Goal: Task Accomplishment & Management: Manage account settings

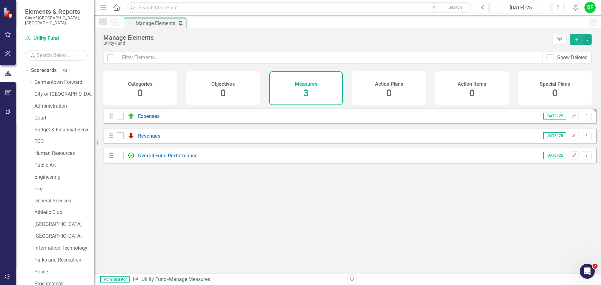
scroll to position [212, 0]
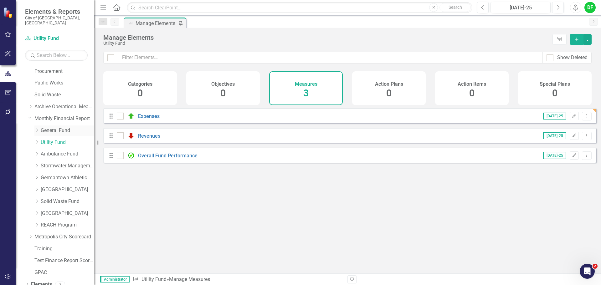
click at [50, 127] on link "General Fund" at bounding box center [67, 130] width 53 height 7
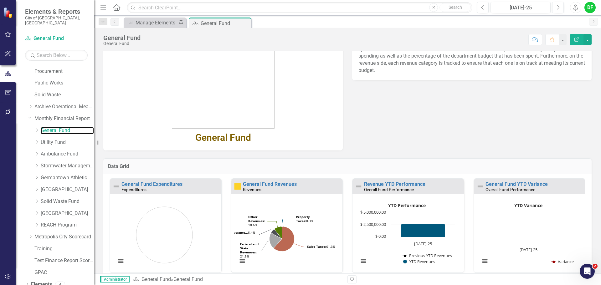
scroll to position [94, 0]
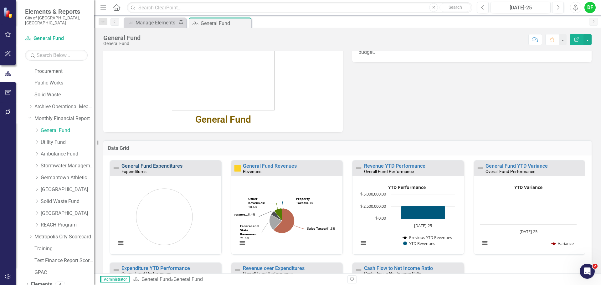
click at [158, 164] on link "General Fund Expenditures" at bounding box center [151, 166] width 61 height 6
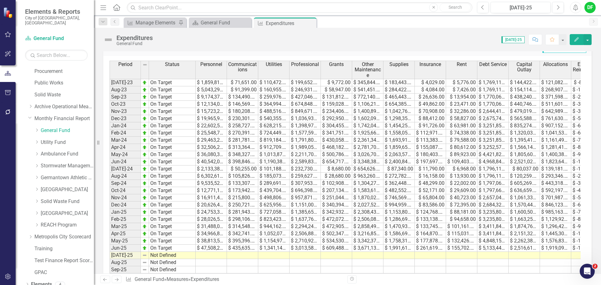
scroll to position [264, 0]
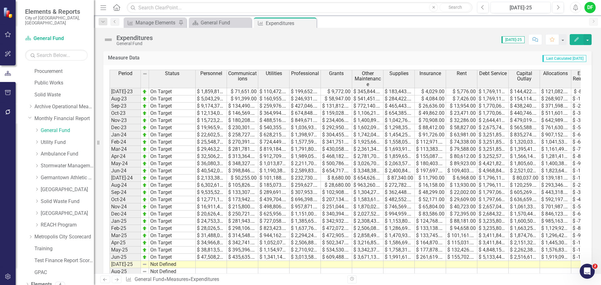
click at [207, 264] on td at bounding box center [211, 264] width 31 height 7
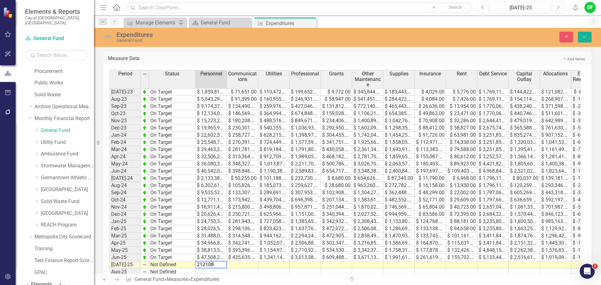
type textarea "2121088"
type textarea "56939"
type textarea "122867"
type textarea "211603"
type textarea "9930"
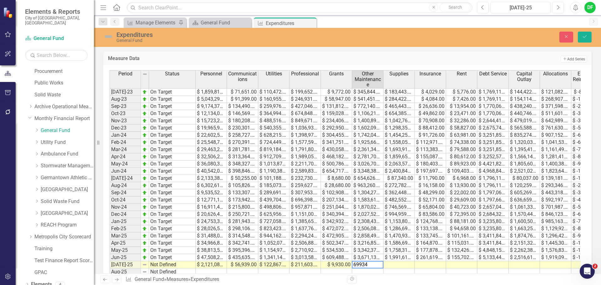
type textarea "699341"
type textarea "91053"
type textarea "892"
type textarea "13926"
type textarea "1821478"
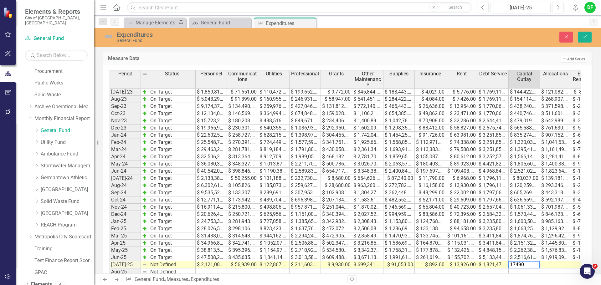
type textarea "174906"
type textarea "158271"
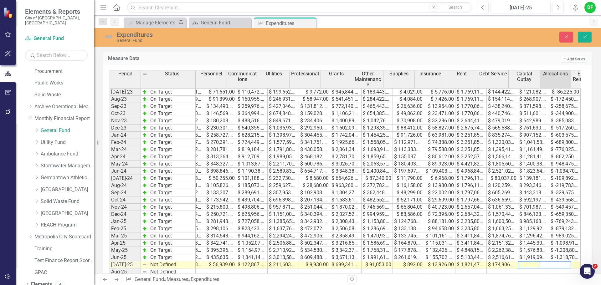
scroll to position [0, 22]
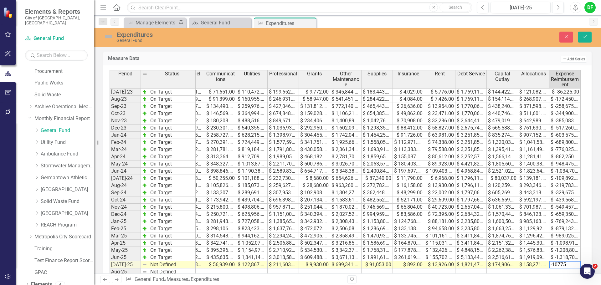
type textarea "-107751"
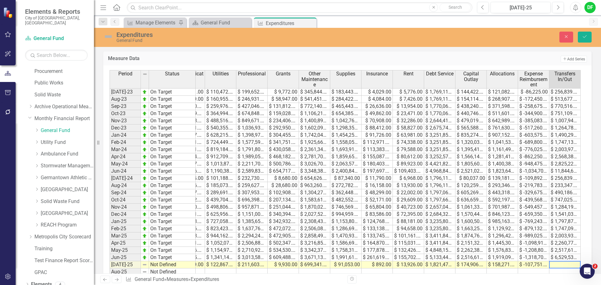
click at [557, 263] on td at bounding box center [564, 264] width 31 height 7
type textarea "256839"
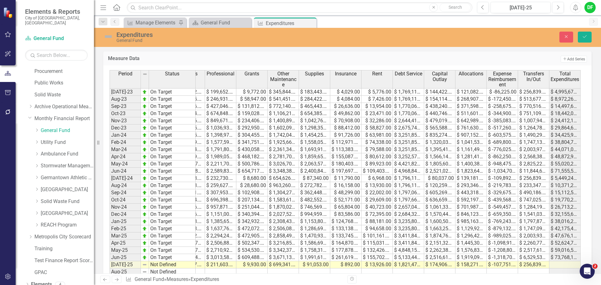
click at [107, 38] on img at bounding box center [108, 37] width 10 height 10
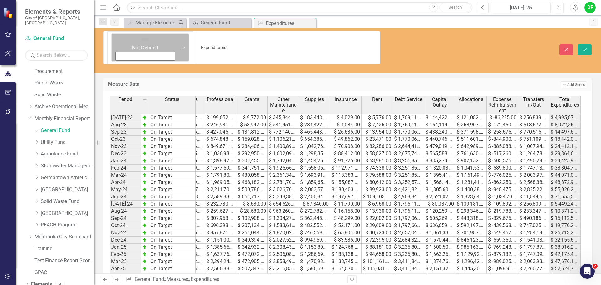
click at [180, 45] on icon "Expand" at bounding box center [183, 47] width 6 height 5
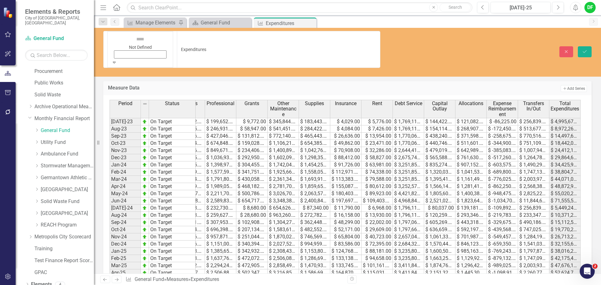
click at [585, 49] on icon "Save" at bounding box center [585, 51] width 6 height 4
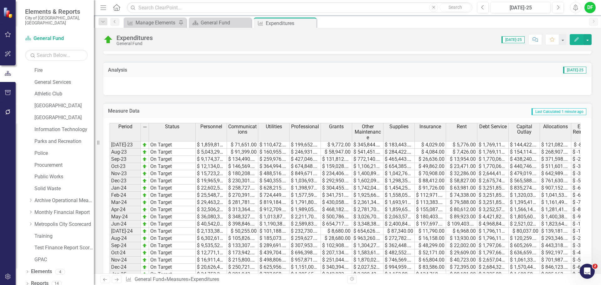
scroll to position [358, 0]
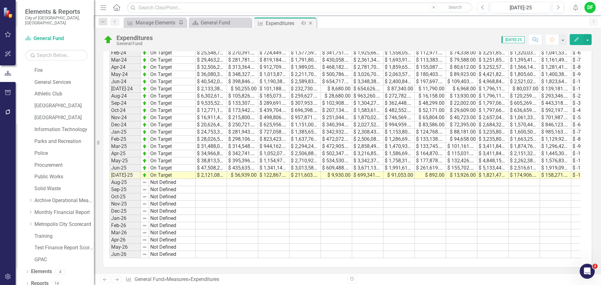
click at [310, 23] on icon at bounding box center [310, 23] width 3 height 3
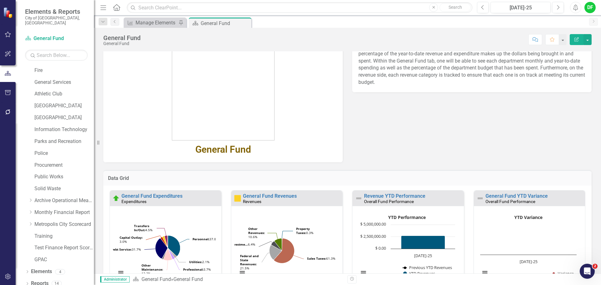
scroll to position [125, 0]
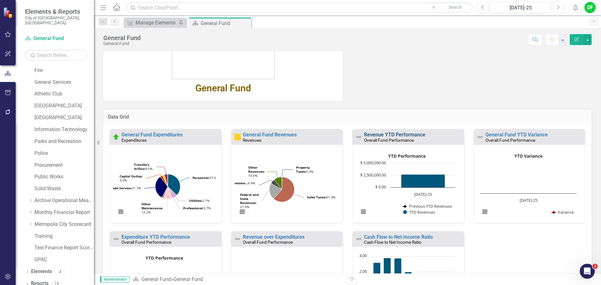
click at [370, 135] on link "Revenue YTD Performance" at bounding box center [394, 135] width 61 height 6
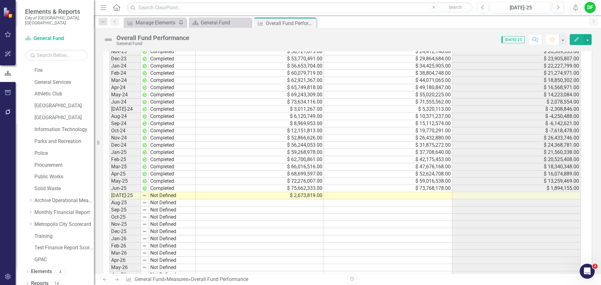
scroll to position [685, 0]
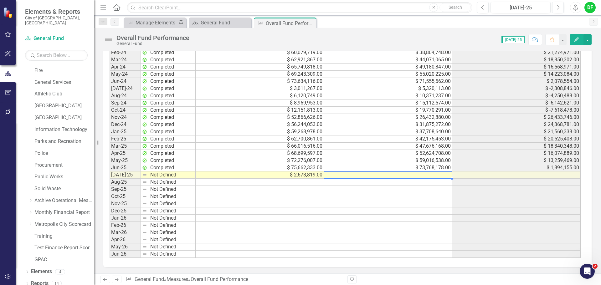
click at [383, 176] on td at bounding box center [388, 174] width 128 height 7
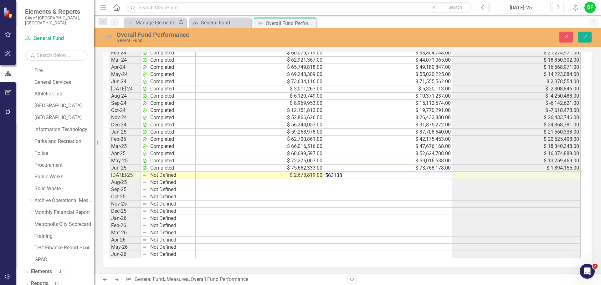
type textarea "5631381"
click at [109, 37] on img at bounding box center [108, 37] width 10 height 10
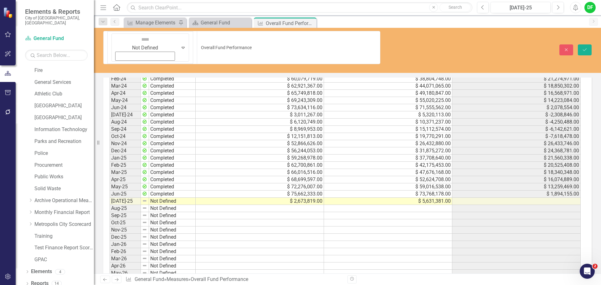
click at [180, 45] on icon "Expand" at bounding box center [183, 47] width 6 height 5
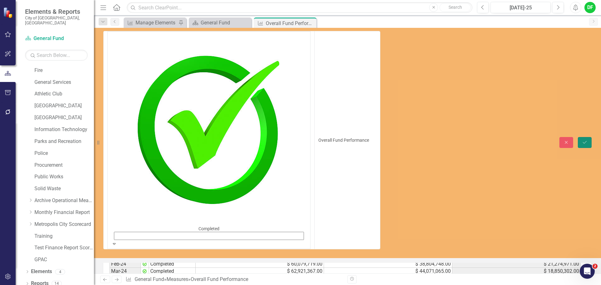
click at [583, 137] on button "Save" at bounding box center [585, 142] width 14 height 11
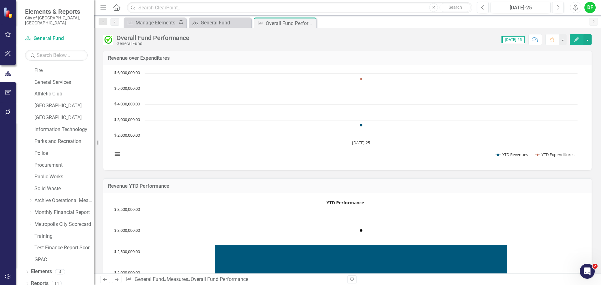
scroll to position [0, 0]
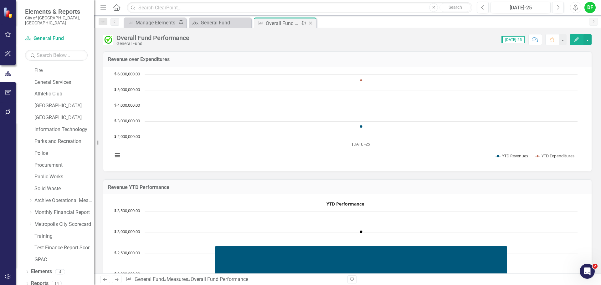
click at [310, 23] on icon "Close" at bounding box center [310, 23] width 6 height 5
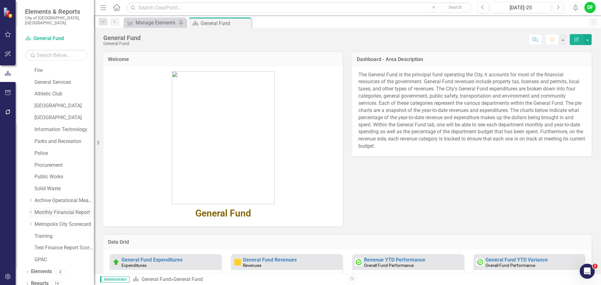
click at [31, 210] on icon "Dropdown" at bounding box center [30, 212] width 5 height 4
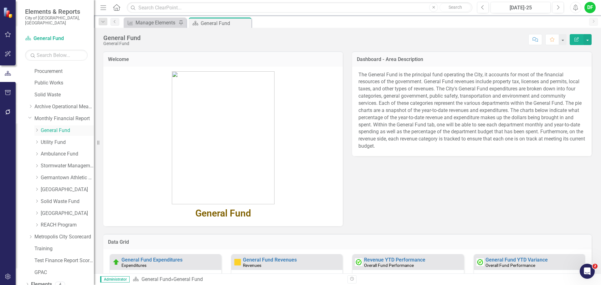
click at [38, 129] on icon at bounding box center [37, 130] width 2 height 3
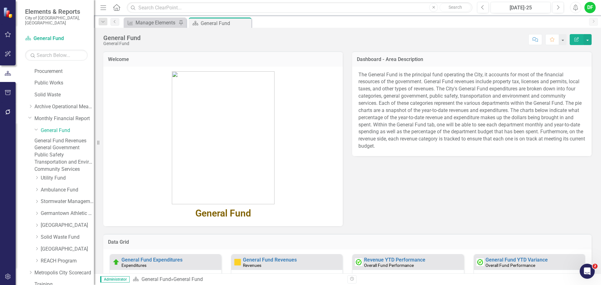
click at [64, 148] on link "General Government" at bounding box center [63, 147] width 59 height 7
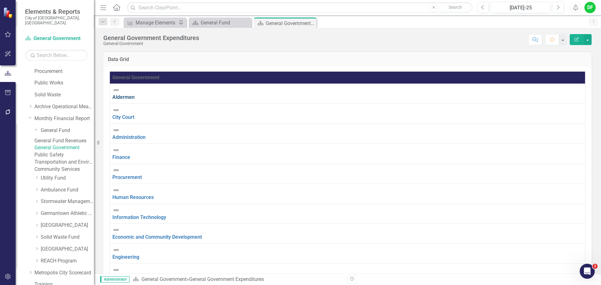
click at [130, 94] on link "Aldermen" at bounding box center [123, 97] width 22 height 6
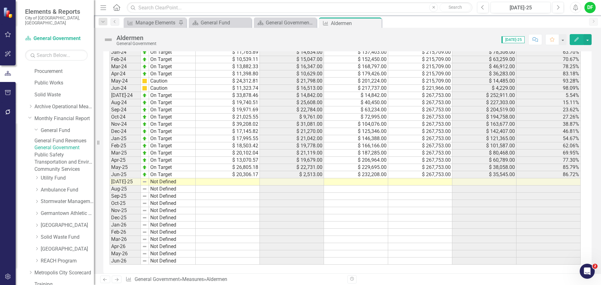
scroll to position [595, 0]
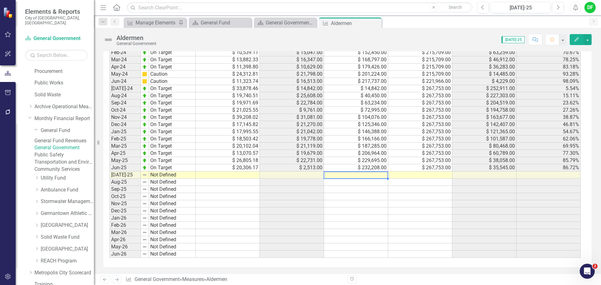
click at [358, 179] on td at bounding box center [356, 174] width 64 height 7
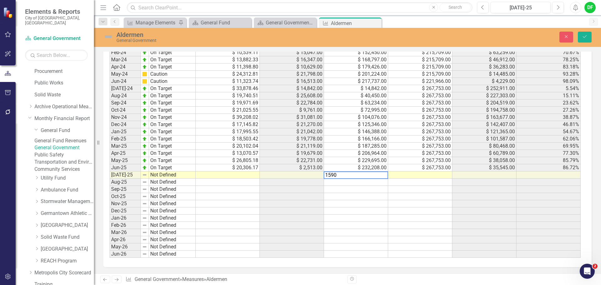
type textarea "15902"
click at [582, 34] on button "Save" at bounding box center [585, 37] width 14 height 11
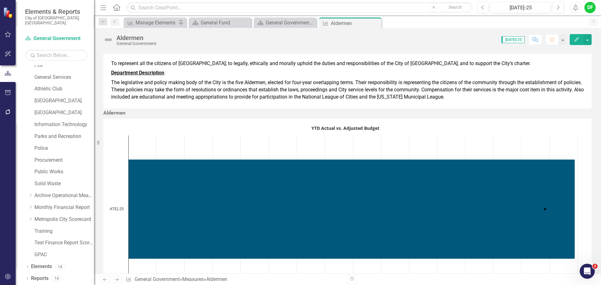
scroll to position [119, 0]
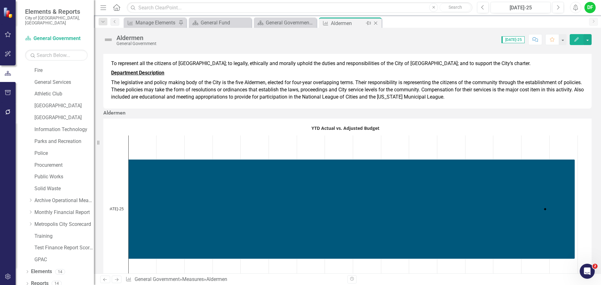
click at [375, 23] on icon "Close" at bounding box center [375, 23] width 6 height 5
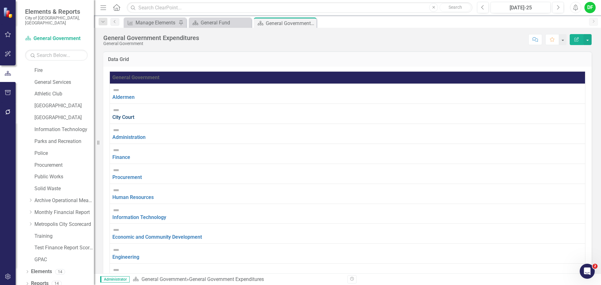
click at [134, 114] on link "City Court" at bounding box center [123, 117] width 22 height 6
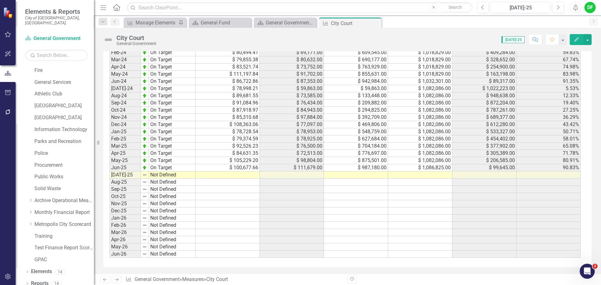
scroll to position [615, 0]
click at [354, 177] on td at bounding box center [356, 174] width 64 height 7
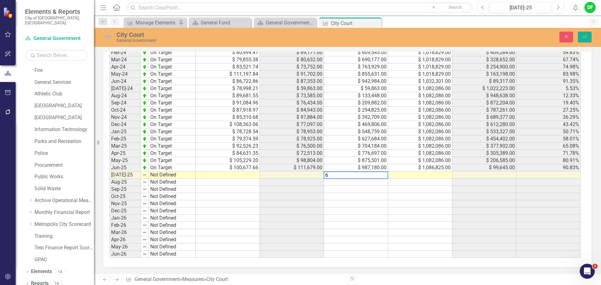
scroll to position [618, 0]
type textarea "68720"
click at [589, 38] on button "Save" at bounding box center [585, 37] width 14 height 11
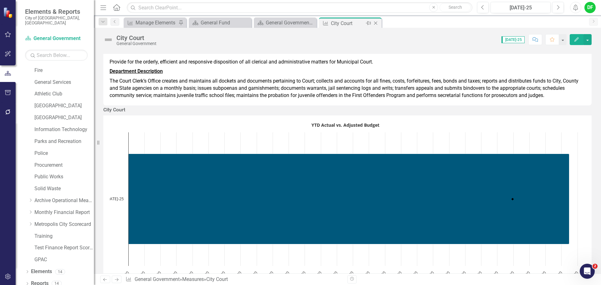
click at [376, 23] on icon at bounding box center [375, 23] width 3 height 3
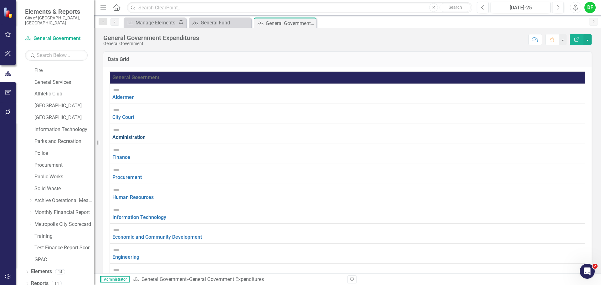
click at [140, 134] on link "Administration" at bounding box center [128, 137] width 33 height 6
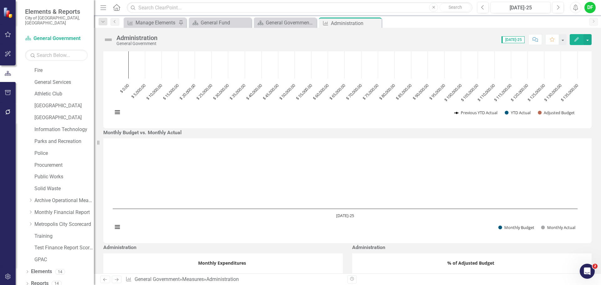
scroll to position [406, 0]
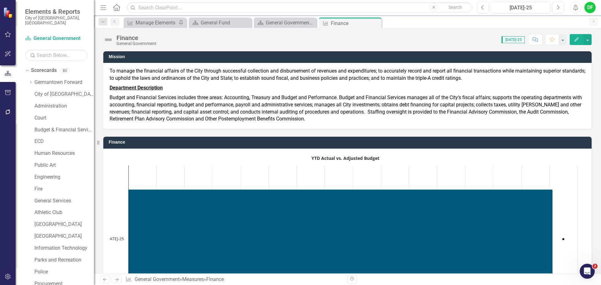
scroll to position [119, 0]
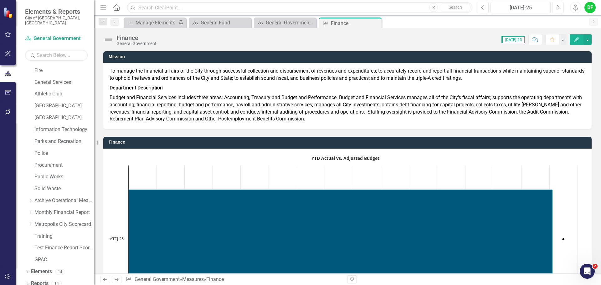
click at [0, 0] on icon "Close" at bounding box center [0, 0] width 0 height 0
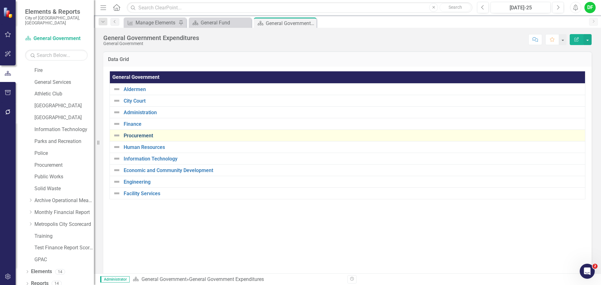
click at [126, 136] on link "Procurement" at bounding box center [353, 136] width 458 height 6
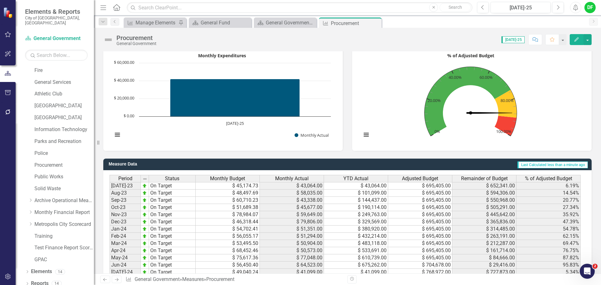
scroll to position [595, 0]
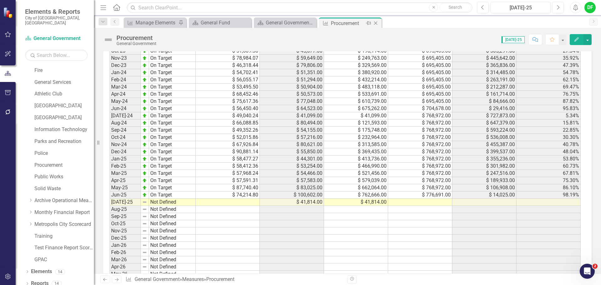
click at [376, 23] on icon at bounding box center [375, 23] width 3 height 3
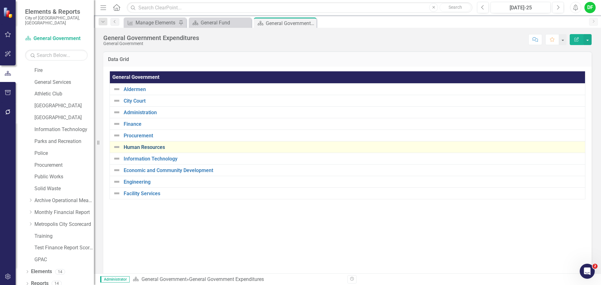
click at [135, 146] on link "Human Resources" at bounding box center [353, 148] width 458 height 6
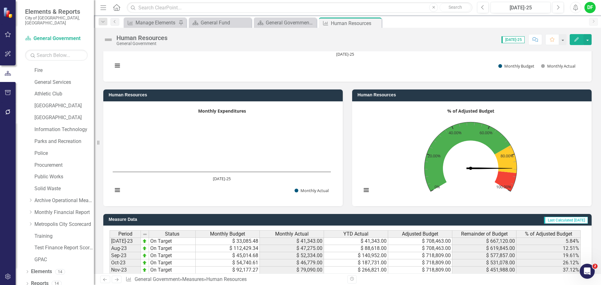
scroll to position [595, 0]
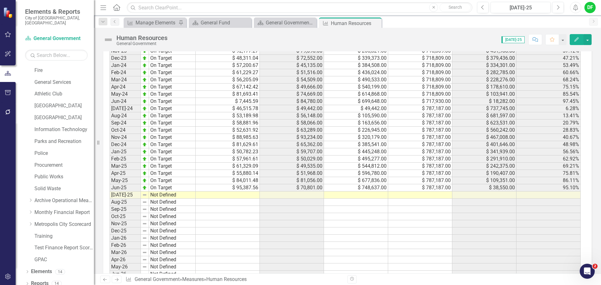
click at [348, 198] on td at bounding box center [356, 195] width 64 height 7
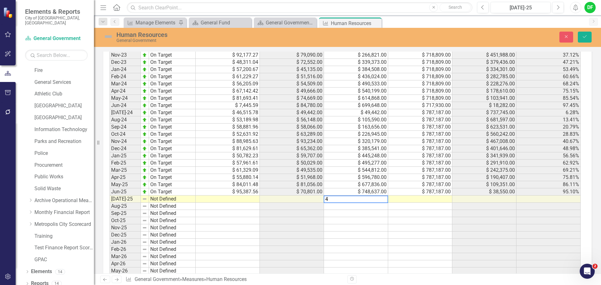
scroll to position [598, 0]
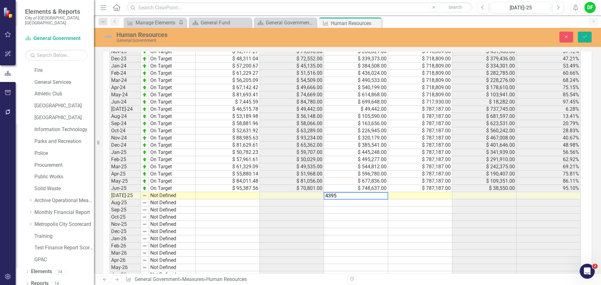
type textarea "43954"
click at [581, 36] on button "Save" at bounding box center [585, 37] width 14 height 11
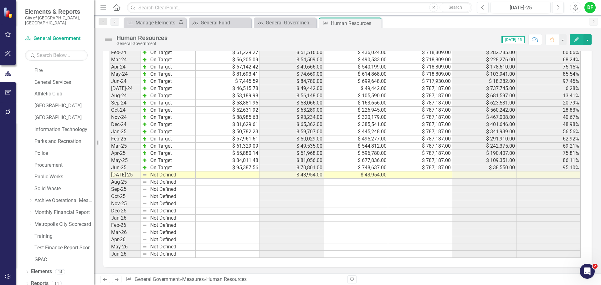
scroll to position [427, 0]
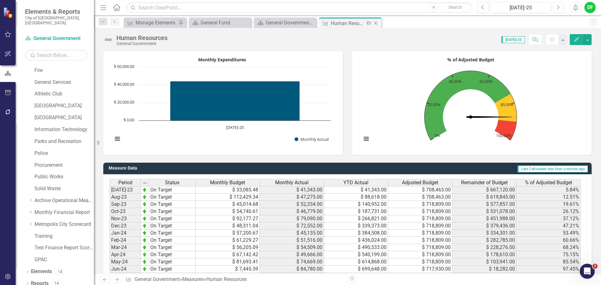
click at [376, 22] on icon "Close" at bounding box center [375, 23] width 6 height 5
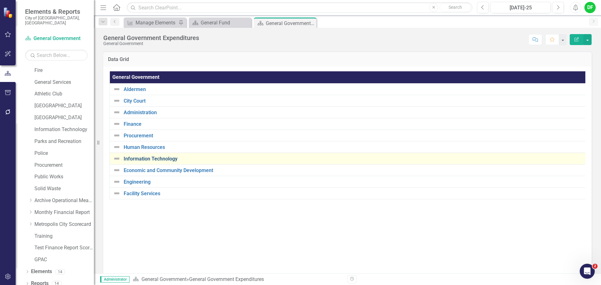
click at [139, 159] on link "Information Technology" at bounding box center [353, 159] width 459 height 6
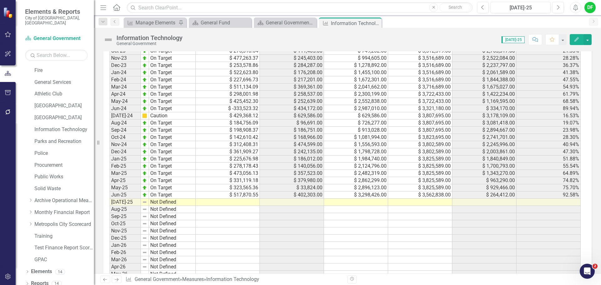
scroll to position [622, 0]
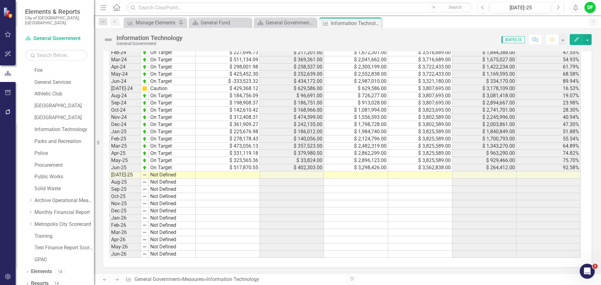
click at [352, 178] on td at bounding box center [356, 174] width 64 height 7
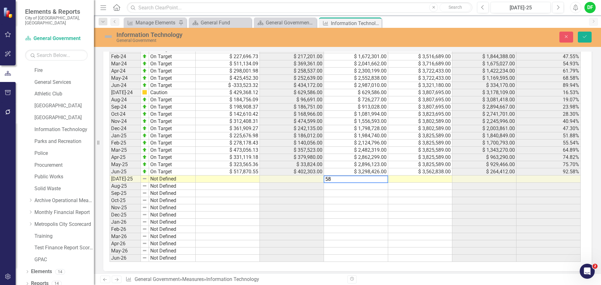
scroll to position [625, 0]
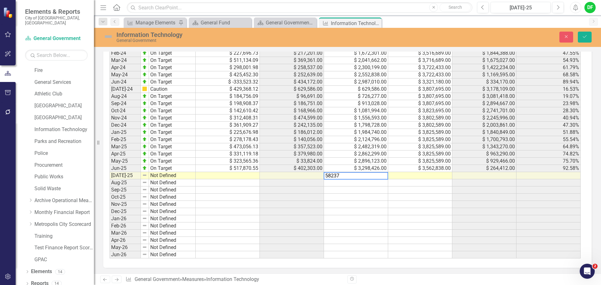
type textarea "582378"
click at [583, 37] on icon "Save" at bounding box center [585, 36] width 6 height 4
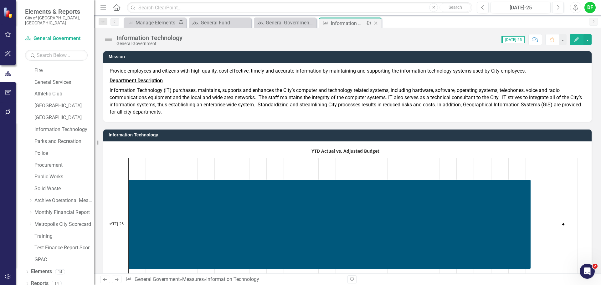
click at [375, 23] on icon at bounding box center [375, 23] width 3 height 3
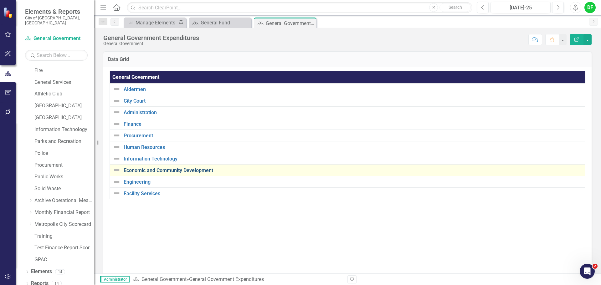
click at [136, 171] on link "Economic and Community Development" at bounding box center [354, 171] width 460 height 6
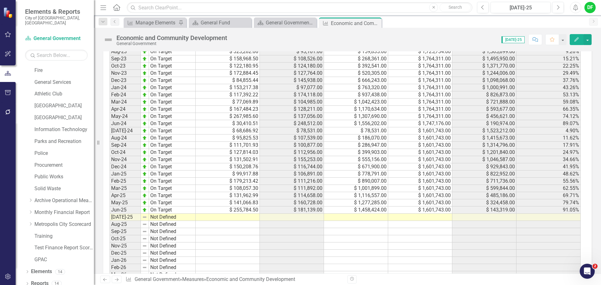
scroll to position [632, 0]
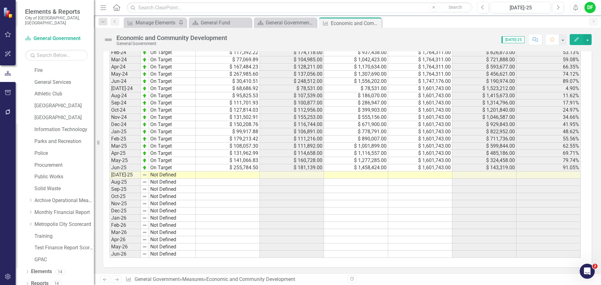
click at [352, 177] on td at bounding box center [356, 174] width 64 height 7
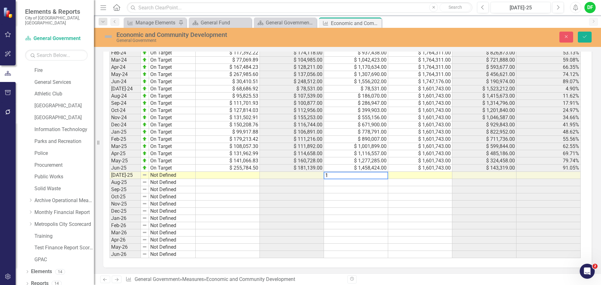
scroll to position [635, 0]
type textarea "118840"
click at [586, 34] on button "Save" at bounding box center [585, 37] width 14 height 11
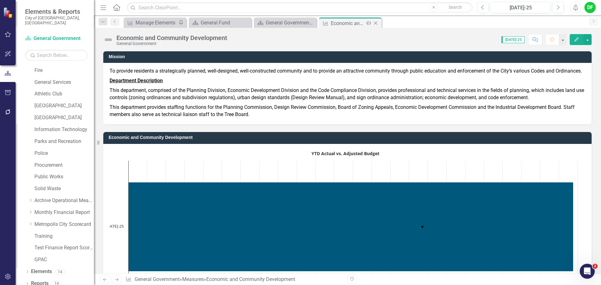
click at [376, 23] on icon "Close" at bounding box center [375, 23] width 6 height 5
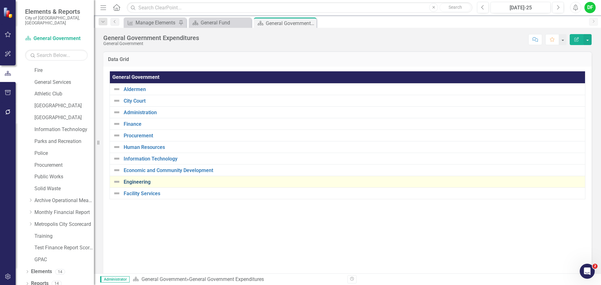
click at [136, 181] on link "Engineering" at bounding box center [353, 182] width 458 height 6
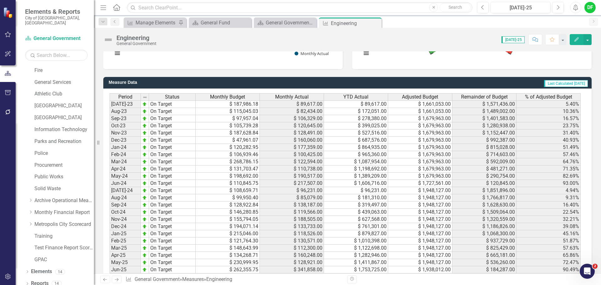
scroll to position [657, 0]
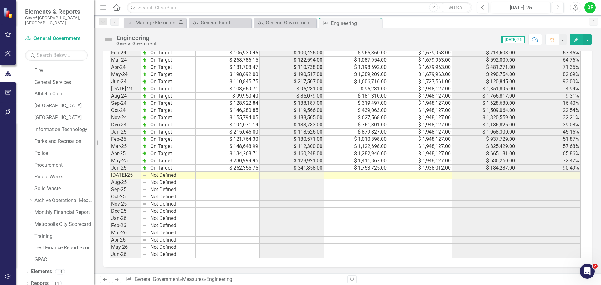
click at [365, 175] on td at bounding box center [356, 175] width 64 height 7
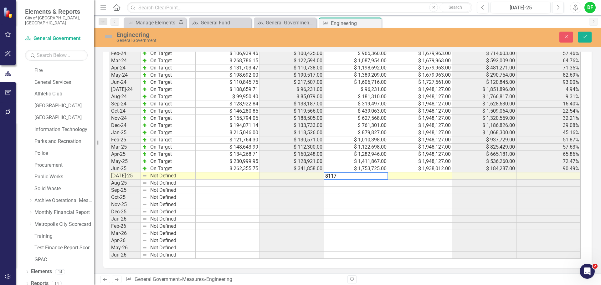
type textarea "81177"
click at [584, 36] on icon "Save" at bounding box center [585, 36] width 6 height 4
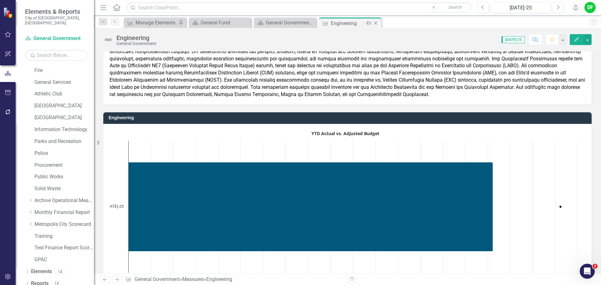
scroll to position [31, 0]
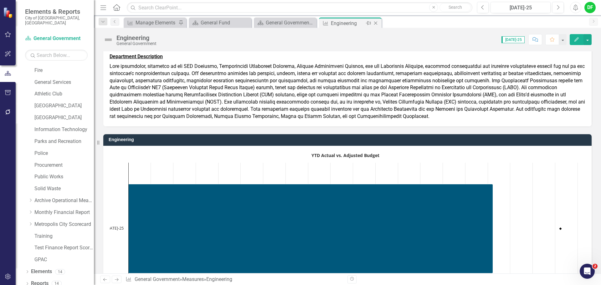
click at [377, 23] on icon "Close" at bounding box center [375, 23] width 6 height 5
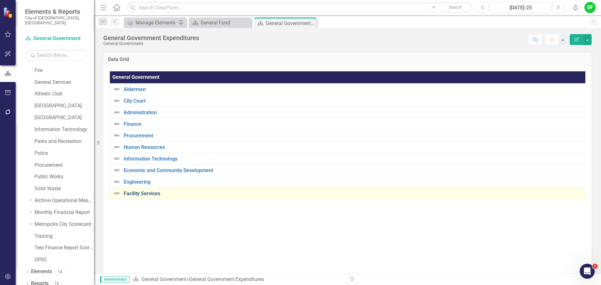
click at [139, 193] on link "Facility Services" at bounding box center [354, 194] width 460 height 6
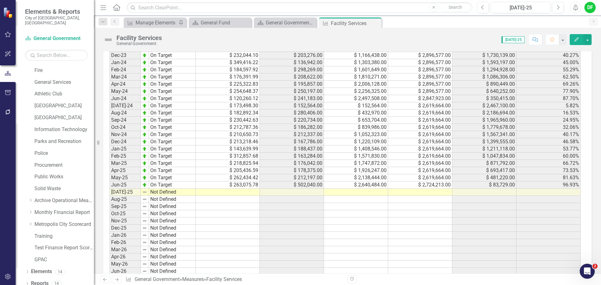
scroll to position [607, 0]
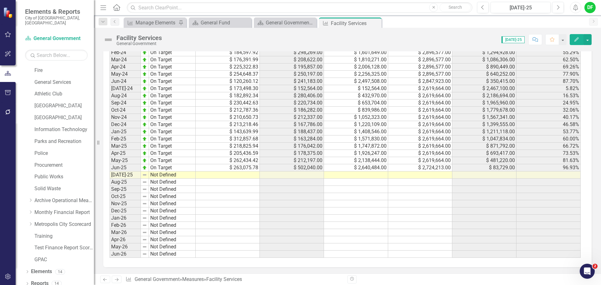
click at [355, 176] on td at bounding box center [356, 174] width 64 height 7
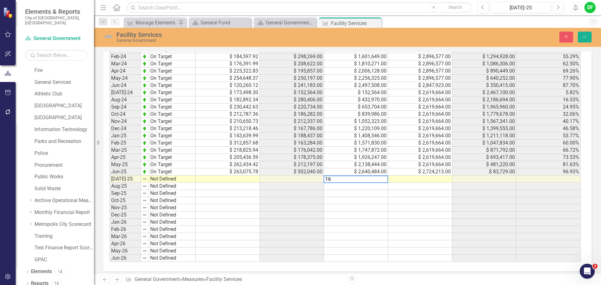
scroll to position [611, 0]
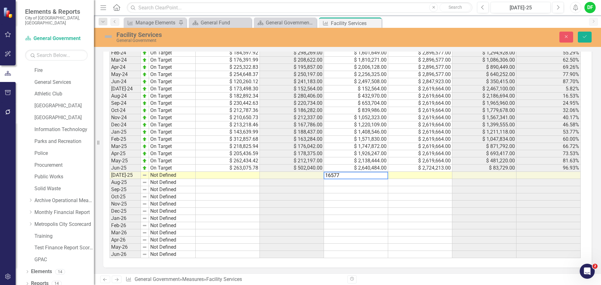
type textarea "165772"
click at [587, 38] on button "Save" at bounding box center [585, 37] width 14 height 11
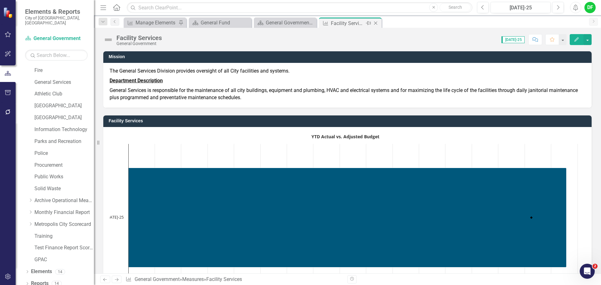
click at [376, 22] on icon "Close" at bounding box center [375, 23] width 6 height 5
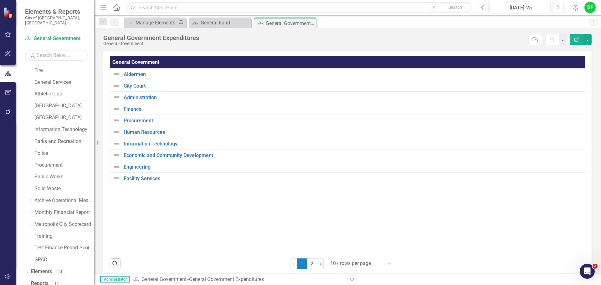
scroll to position [23, 0]
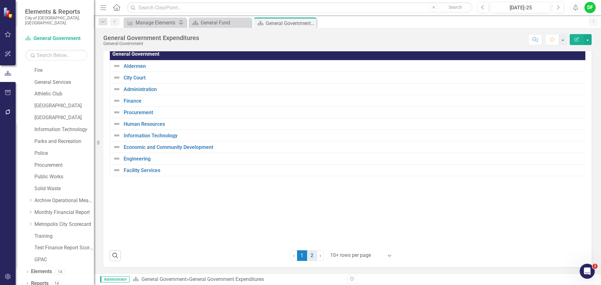
click at [310, 255] on link "2" at bounding box center [312, 255] width 10 height 11
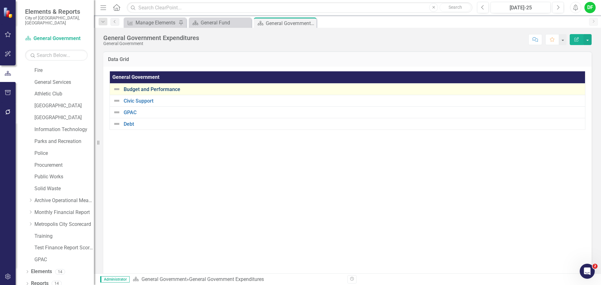
click at [156, 90] on link "Budget and Performance" at bounding box center [353, 90] width 458 height 6
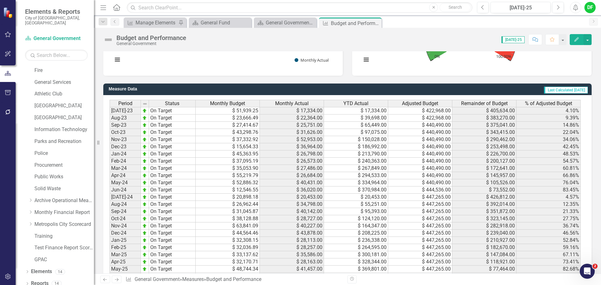
scroll to position [595, 0]
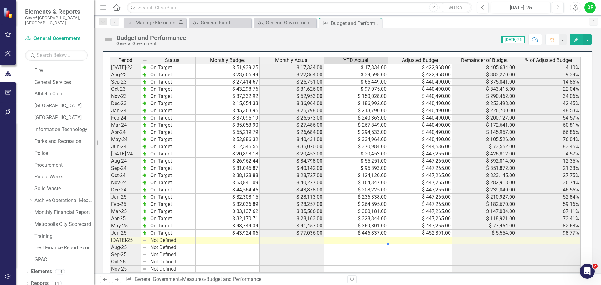
click at [358, 237] on td at bounding box center [356, 240] width 64 height 7
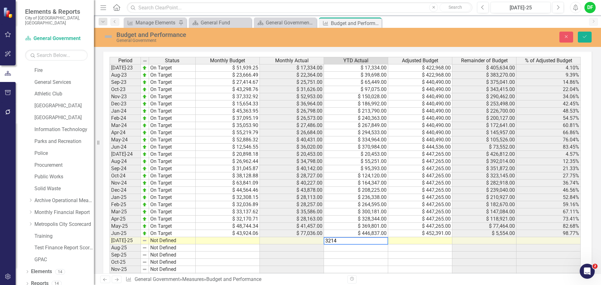
type textarea "32142"
click at [585, 32] on button "Save" at bounding box center [585, 37] width 14 height 11
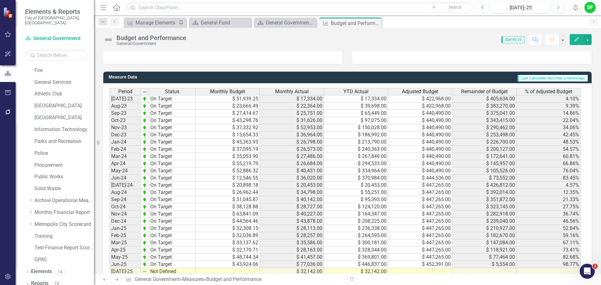
scroll to position [653, 0]
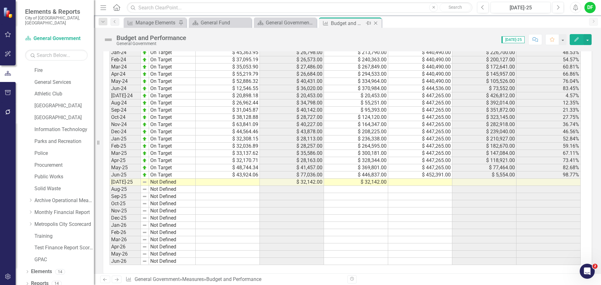
click at [375, 23] on icon "Close" at bounding box center [375, 23] width 6 height 5
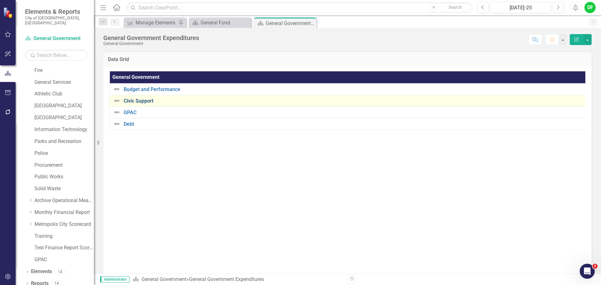
click at [139, 102] on link "Civic Support" at bounding box center [354, 101] width 460 height 6
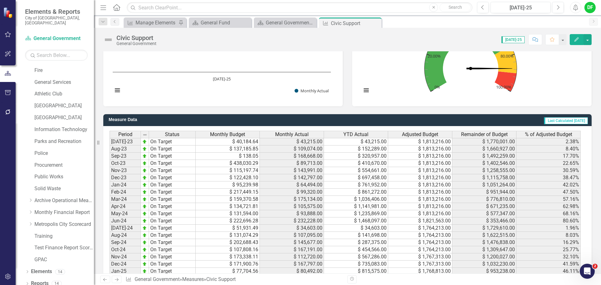
scroll to position [595, 0]
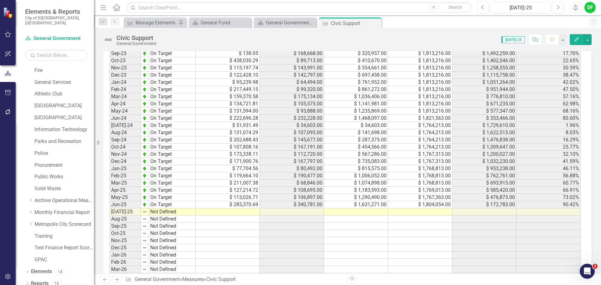
click at [370, 211] on td at bounding box center [356, 211] width 64 height 7
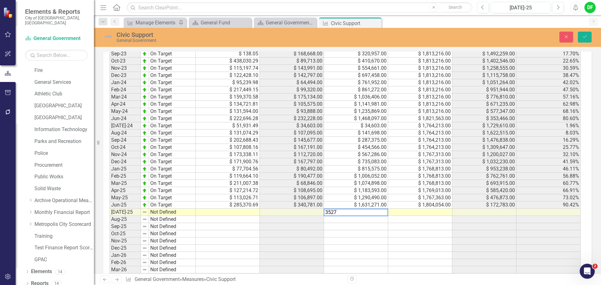
type textarea "35273"
click at [582, 37] on icon "Save" at bounding box center [585, 36] width 6 height 4
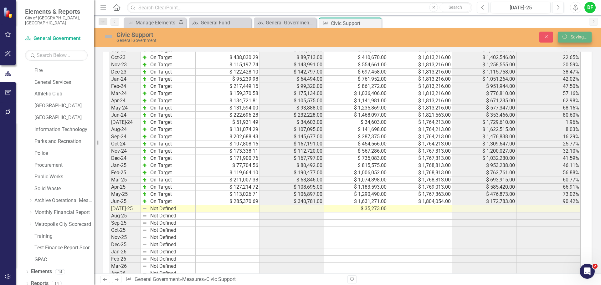
scroll to position [595, 0]
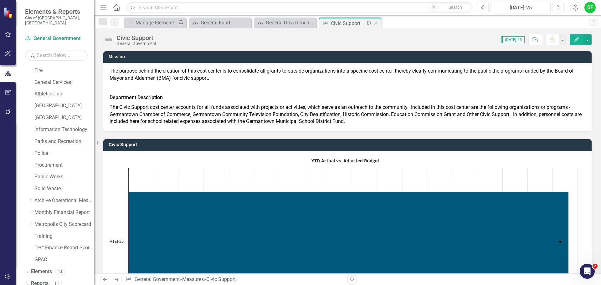
click at [376, 24] on icon "Close" at bounding box center [375, 23] width 6 height 5
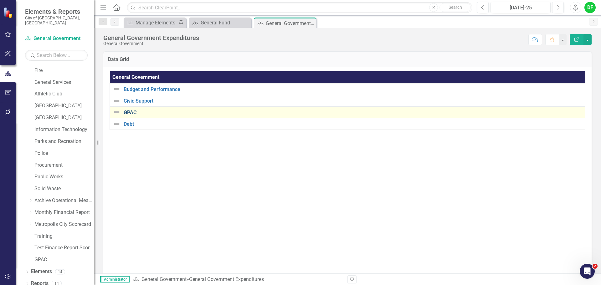
click at [131, 112] on link "GPAC" at bounding box center [354, 113] width 460 height 6
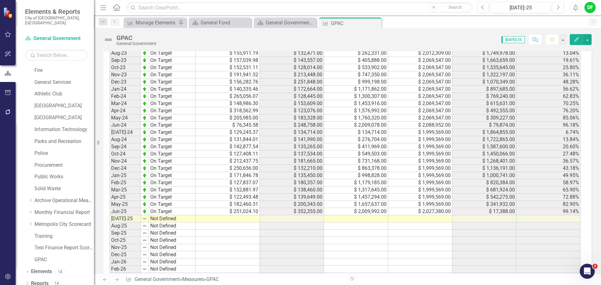
scroll to position [657, 0]
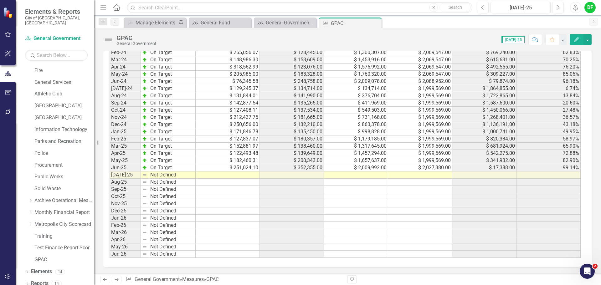
click at [344, 186] on td at bounding box center [356, 182] width 64 height 7
click at [345, 179] on td at bounding box center [356, 174] width 64 height 7
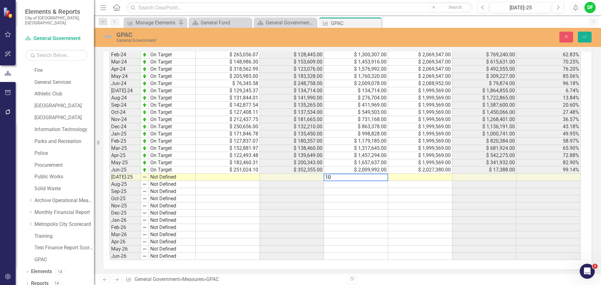
scroll to position [661, 0]
type textarea "109522"
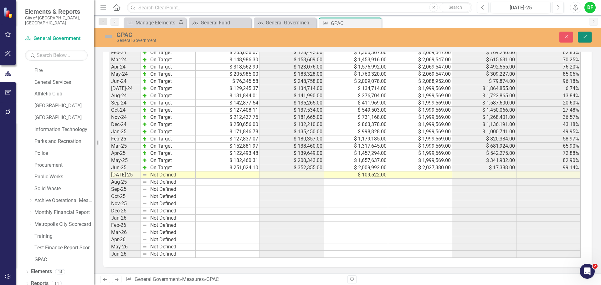
click at [586, 36] on icon "Save" at bounding box center [585, 36] width 6 height 4
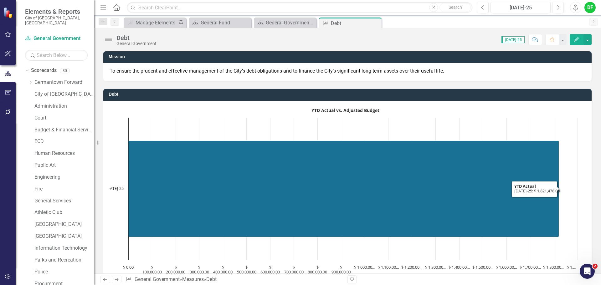
scroll to position [119, 0]
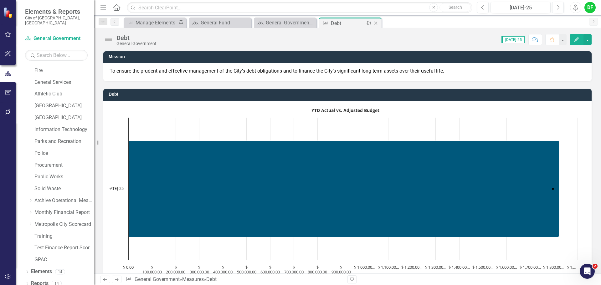
click at [376, 22] on icon "Close" at bounding box center [375, 23] width 6 height 5
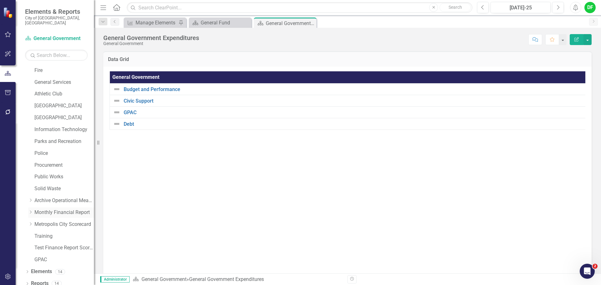
click at [30, 210] on icon "Dropdown" at bounding box center [30, 212] width 5 height 4
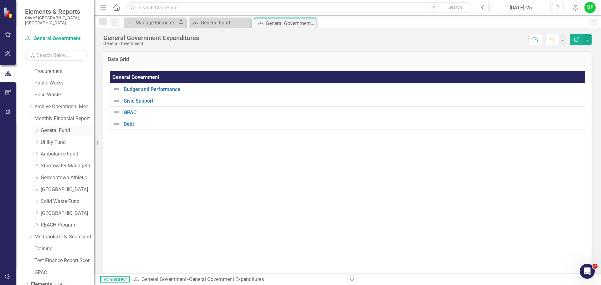
click at [38, 128] on icon "Dropdown" at bounding box center [36, 130] width 5 height 4
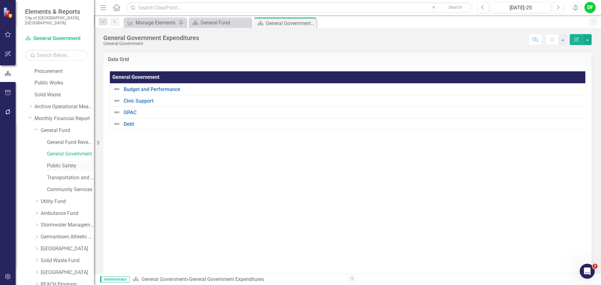
click at [58, 164] on link "Public Safety" at bounding box center [70, 165] width 47 height 7
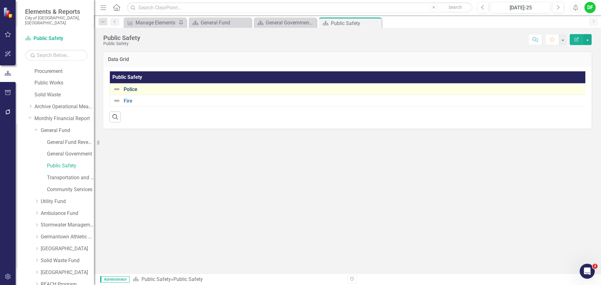
click at [130, 88] on link "Police" at bounding box center [353, 90] width 459 height 6
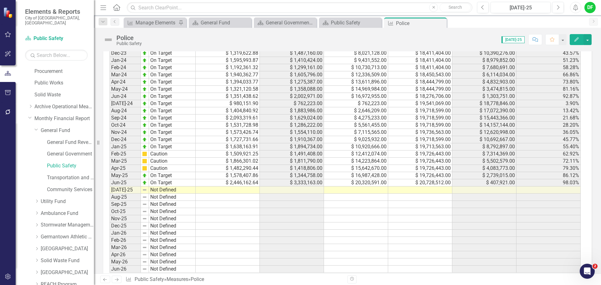
scroll to position [615, 0]
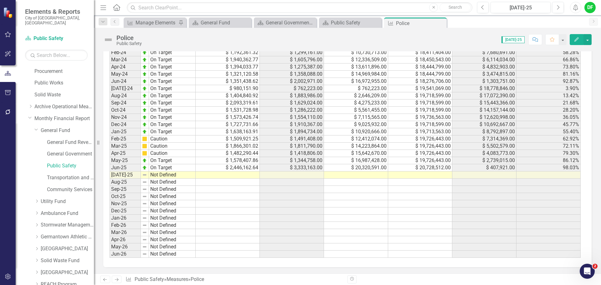
click at [351, 177] on td at bounding box center [356, 174] width 64 height 7
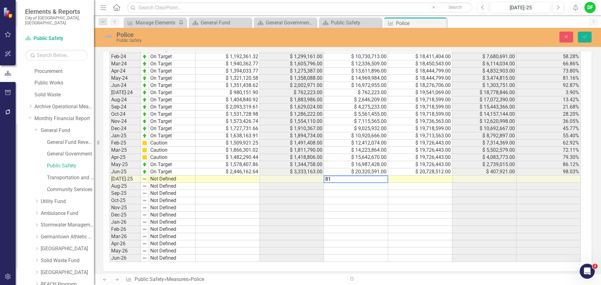
scroll to position [618, 0]
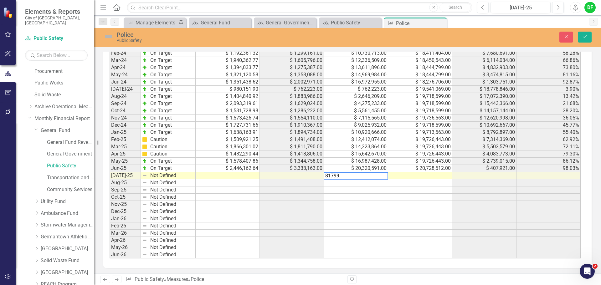
type textarea "817999"
click at [581, 38] on button "Save" at bounding box center [585, 37] width 14 height 11
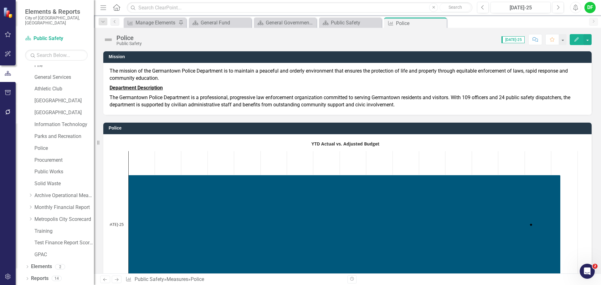
scroll to position [119, 0]
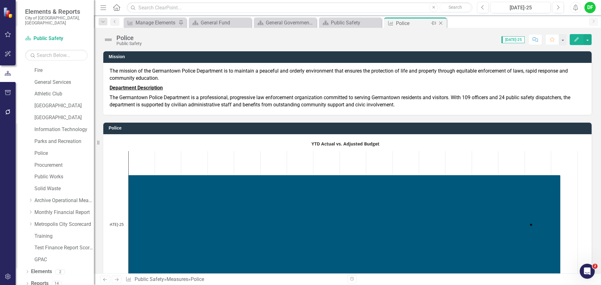
click at [441, 23] on icon at bounding box center [440, 23] width 3 height 3
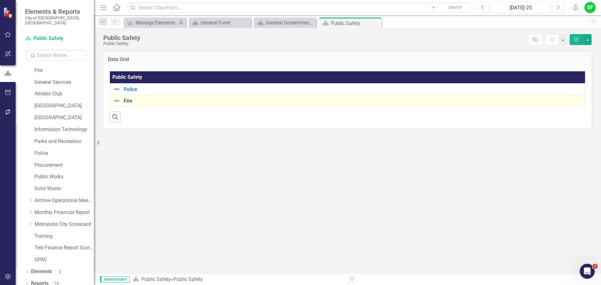
click at [127, 101] on link "Fire" at bounding box center [353, 101] width 458 height 6
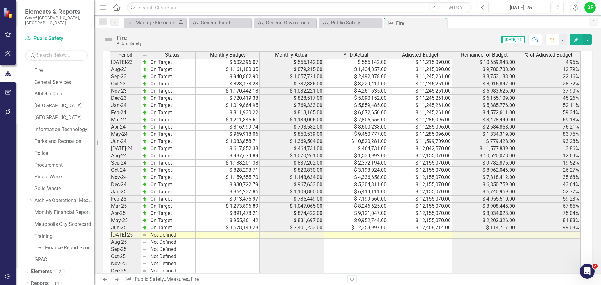
scroll to position [595, 0]
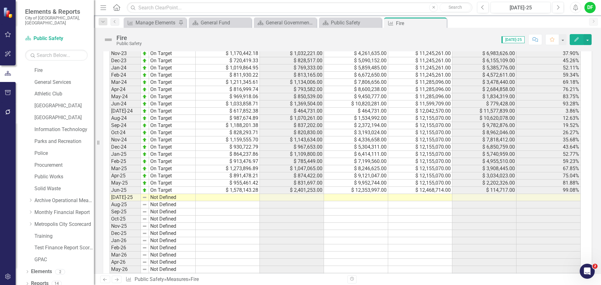
click at [360, 198] on td at bounding box center [356, 197] width 64 height 7
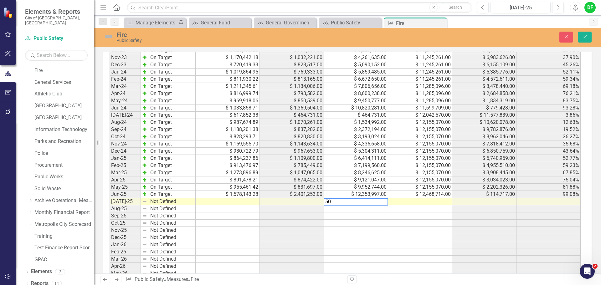
scroll to position [598, 0]
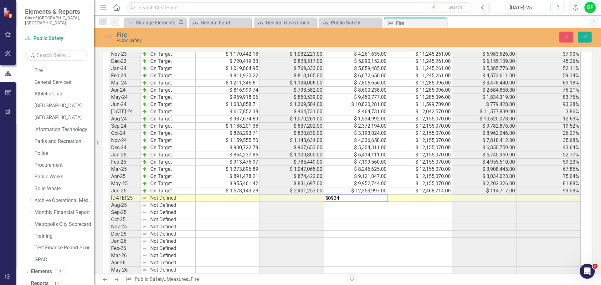
type textarea "509340"
click at [584, 35] on icon "Save" at bounding box center [585, 36] width 6 height 4
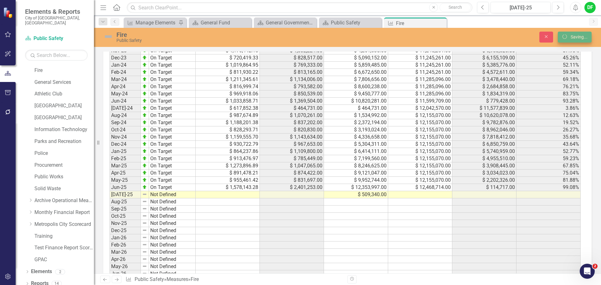
scroll to position [595, 0]
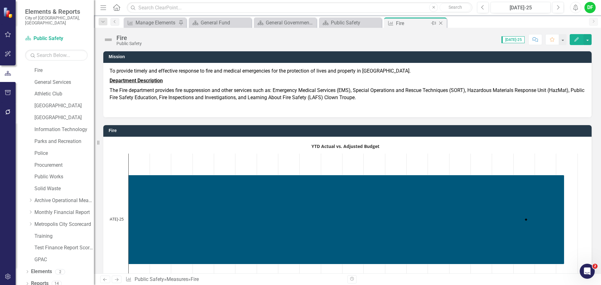
click at [441, 23] on icon at bounding box center [440, 23] width 3 height 3
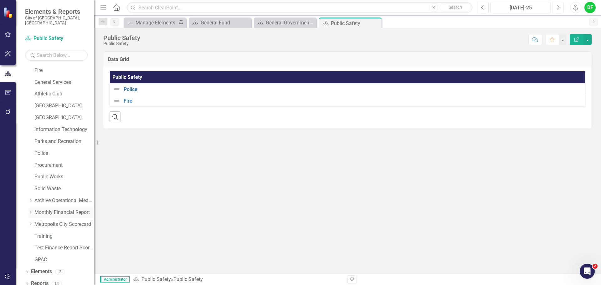
click at [31, 211] on icon at bounding box center [31, 212] width 2 height 3
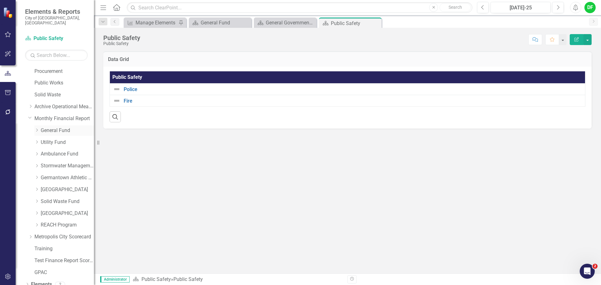
click at [38, 128] on icon "Dropdown" at bounding box center [36, 130] width 5 height 4
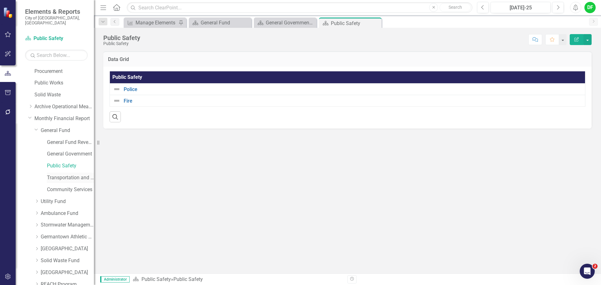
click at [59, 174] on link "Transportation and Environment" at bounding box center [70, 177] width 47 height 7
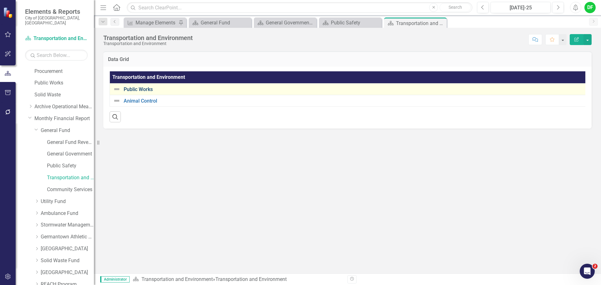
click at [146, 89] on link "Public Works" at bounding box center [353, 90] width 459 height 6
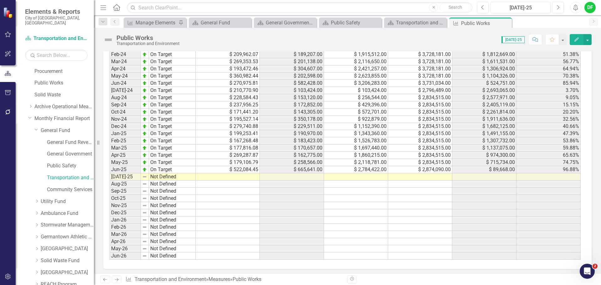
scroll to position [635, 0]
click at [374, 174] on td at bounding box center [356, 174] width 64 height 7
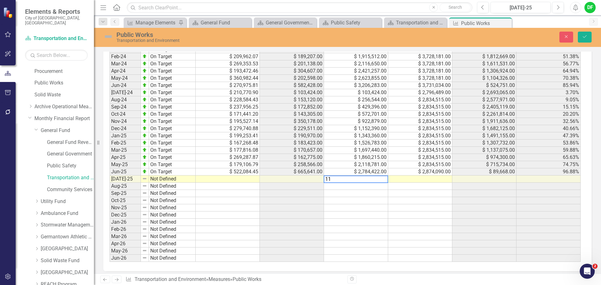
scroll to position [638, 0]
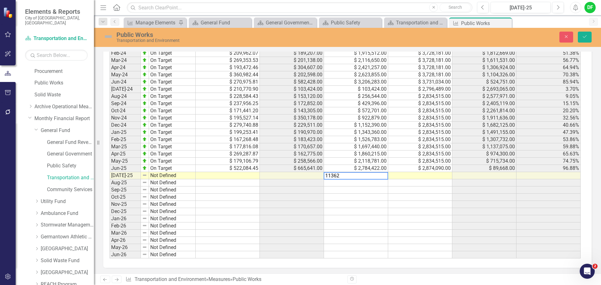
type textarea "113624"
click at [584, 38] on icon "Save" at bounding box center [585, 36] width 6 height 4
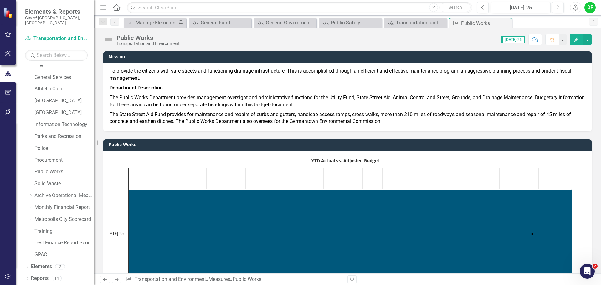
scroll to position [119, 0]
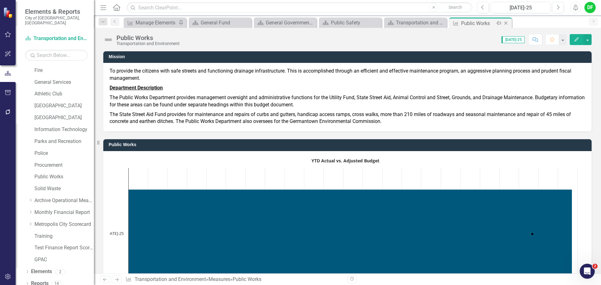
click at [507, 23] on icon "Close" at bounding box center [506, 23] width 6 height 5
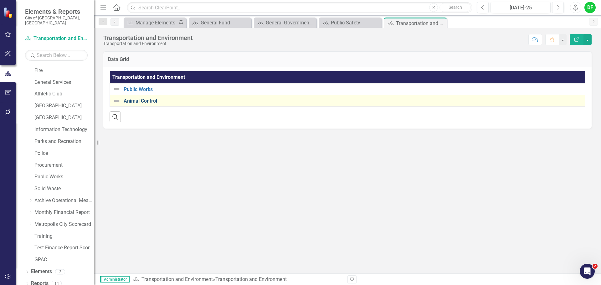
click at [145, 102] on link "Animal Control" at bounding box center [353, 101] width 458 height 6
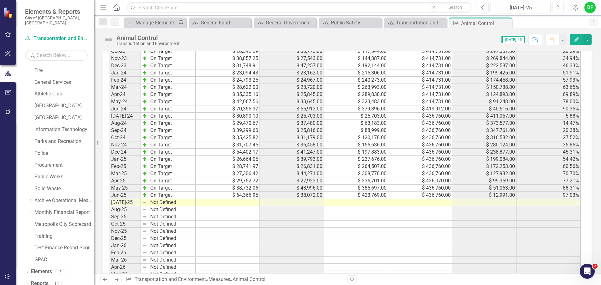
scroll to position [618, 0]
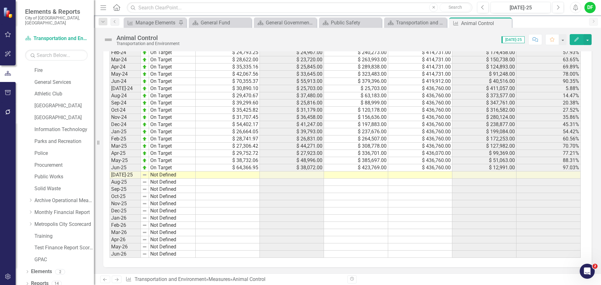
click at [345, 177] on td at bounding box center [356, 174] width 64 height 7
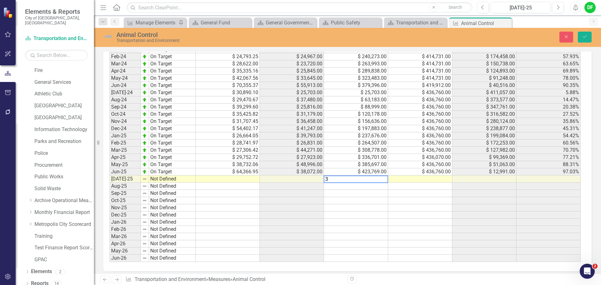
scroll to position [622, 0]
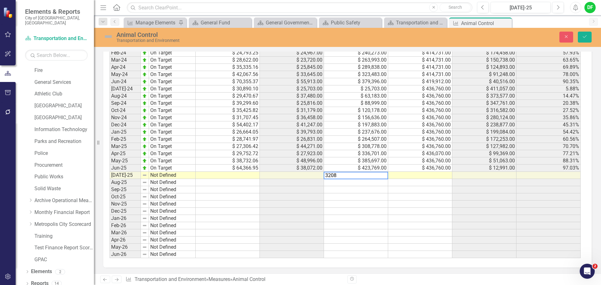
type textarea "32084"
click at [588, 38] on button "Save" at bounding box center [585, 37] width 14 height 11
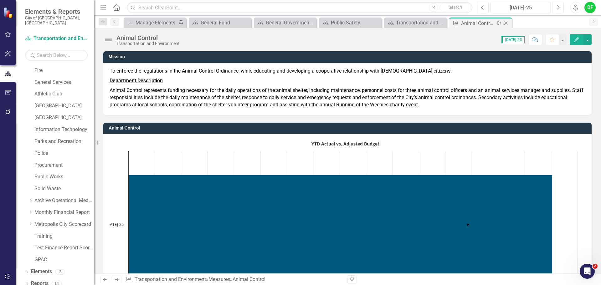
click at [506, 22] on icon "Close" at bounding box center [506, 23] width 6 height 5
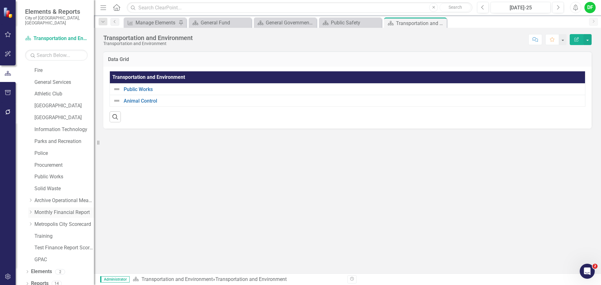
click at [31, 207] on div "Dropdown Monthly Financial Report" at bounding box center [61, 212] width 66 height 10
click at [31, 211] on icon at bounding box center [31, 212] width 2 height 3
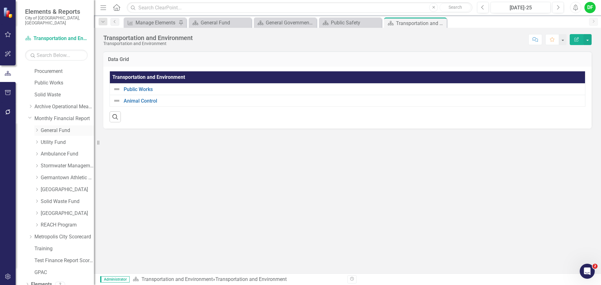
click at [38, 128] on icon "Dropdown" at bounding box center [36, 130] width 5 height 4
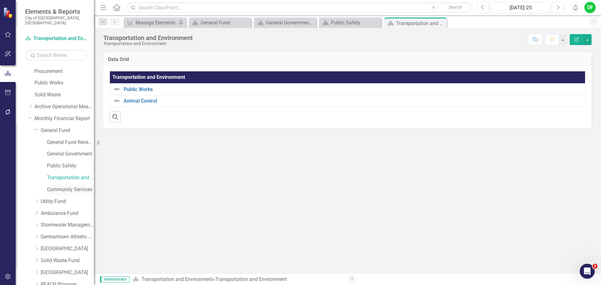
click at [61, 186] on link "Community Services" at bounding box center [70, 189] width 47 height 7
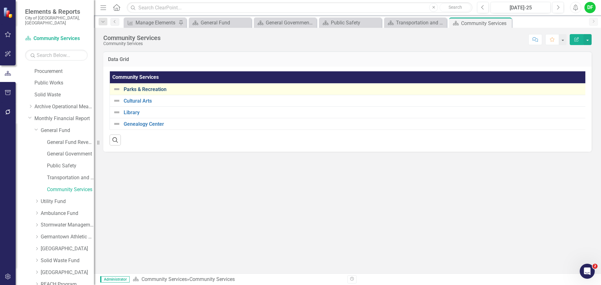
click at [152, 88] on link "Parks & Recreation" at bounding box center [353, 90] width 459 height 6
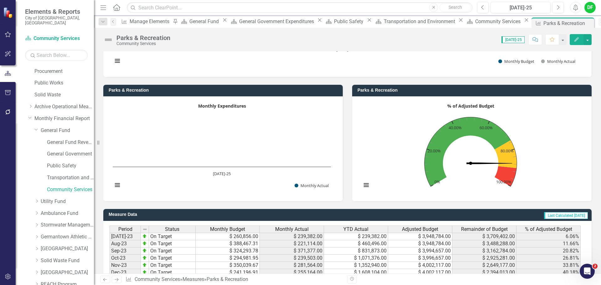
scroll to position [595, 0]
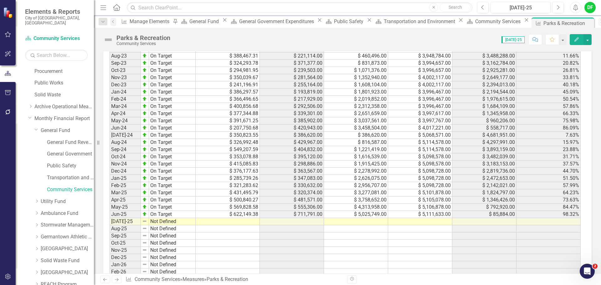
click at [347, 223] on td at bounding box center [356, 221] width 64 height 7
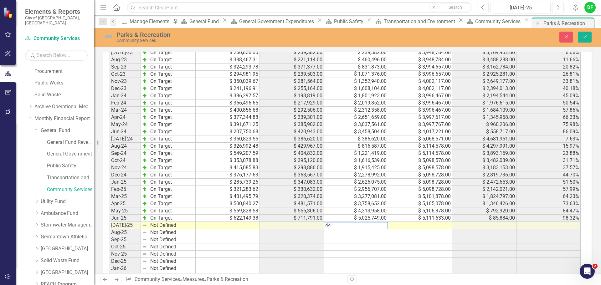
scroll to position [598, 0]
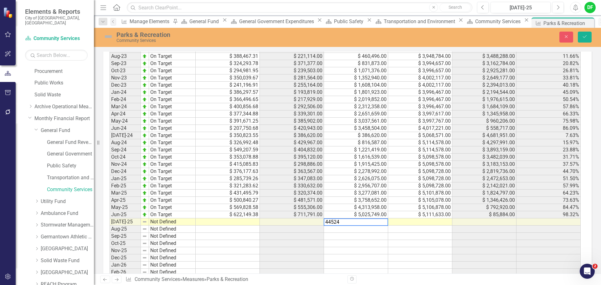
type textarea "445240"
click at [581, 35] on button "Save" at bounding box center [585, 37] width 14 height 11
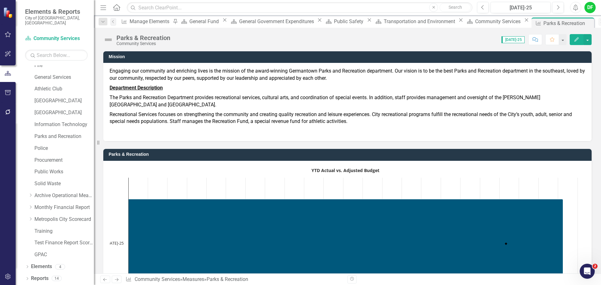
scroll to position [119, 0]
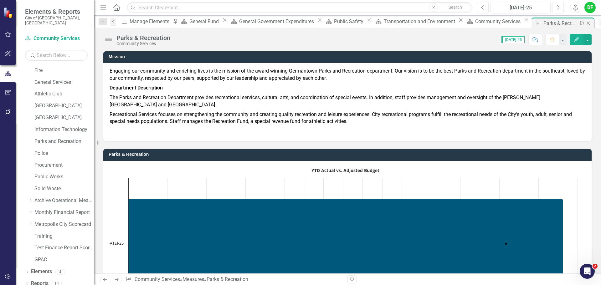
click at [585, 22] on icon "Close" at bounding box center [588, 23] width 6 height 5
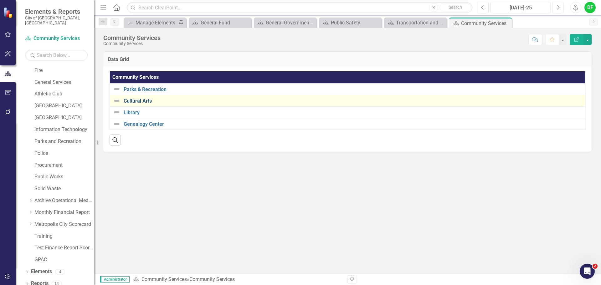
click at [135, 100] on link "Cultural Arts" at bounding box center [353, 101] width 458 height 6
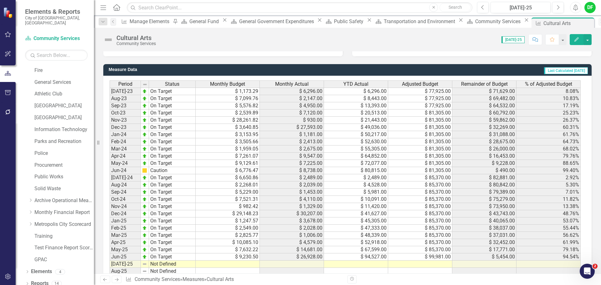
scroll to position [615, 0]
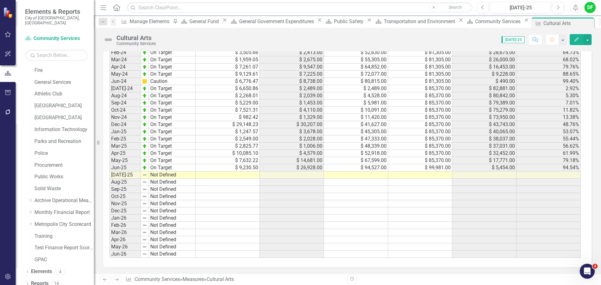
click at [372, 173] on td at bounding box center [356, 174] width 64 height 7
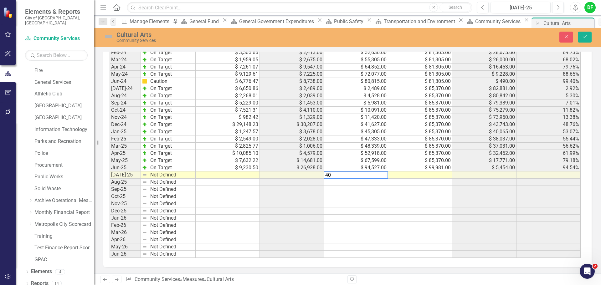
scroll to position [618, 0]
type textarea "4053"
click at [588, 40] on button "Save" at bounding box center [585, 37] width 14 height 11
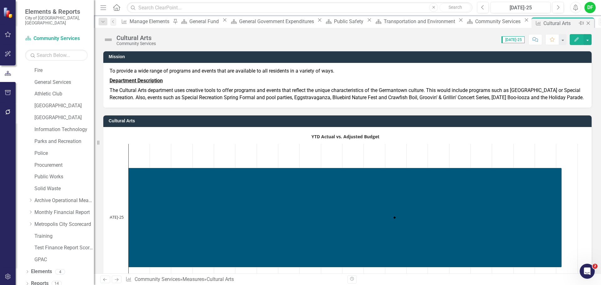
click at [585, 23] on icon "Close" at bounding box center [588, 23] width 6 height 5
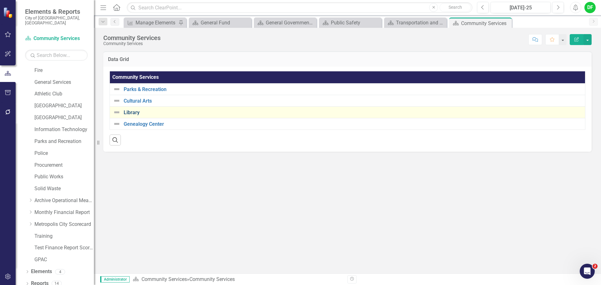
click at [136, 110] on link "Library" at bounding box center [353, 113] width 458 height 6
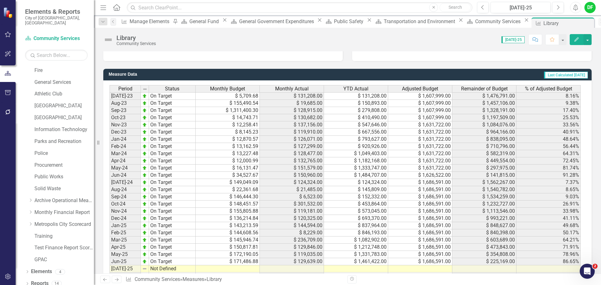
scroll to position [552, 0]
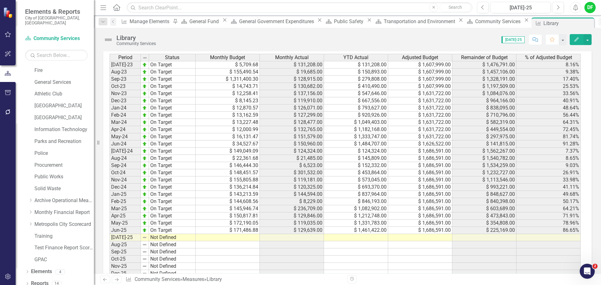
click at [356, 237] on td at bounding box center [356, 237] width 64 height 7
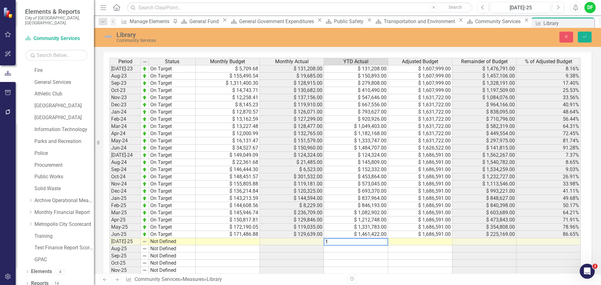
scroll to position [555, 0]
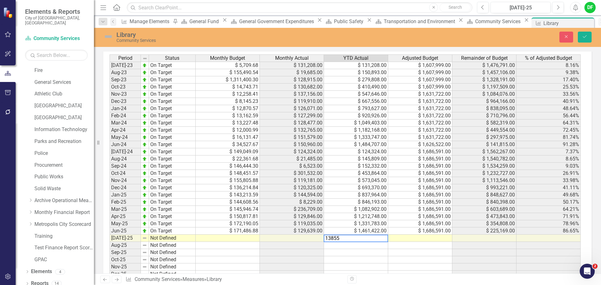
type textarea "138554"
click at [587, 34] on button "Save" at bounding box center [585, 37] width 14 height 11
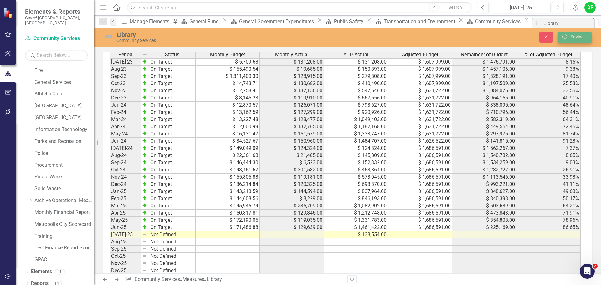
scroll to position [552, 0]
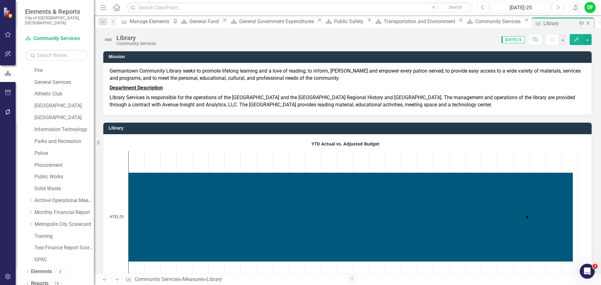
click at [585, 23] on icon "Close" at bounding box center [588, 23] width 6 height 5
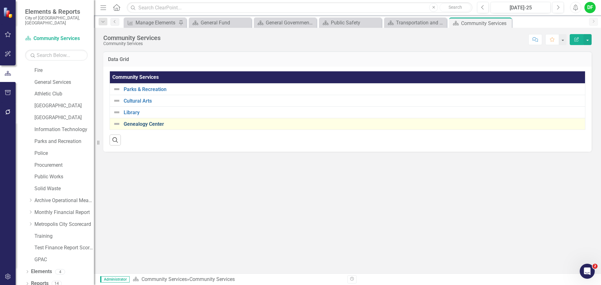
click at [131, 123] on link "Genealogy Center" at bounding box center [353, 124] width 458 height 6
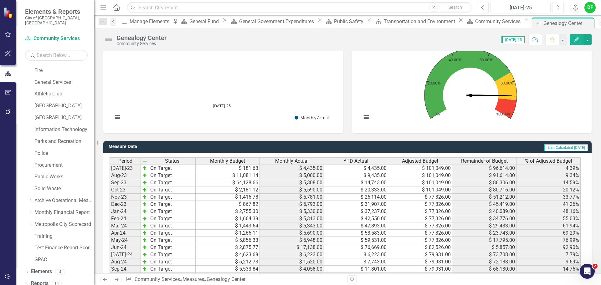
scroll to position [563, 0]
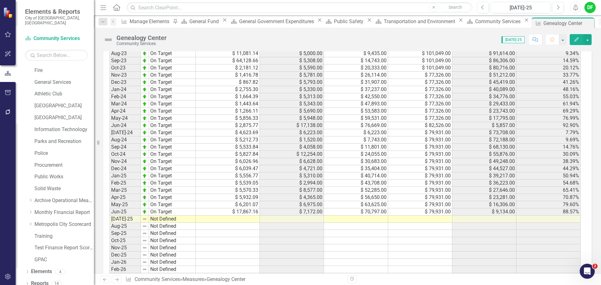
click at [365, 222] on td at bounding box center [356, 219] width 64 height 7
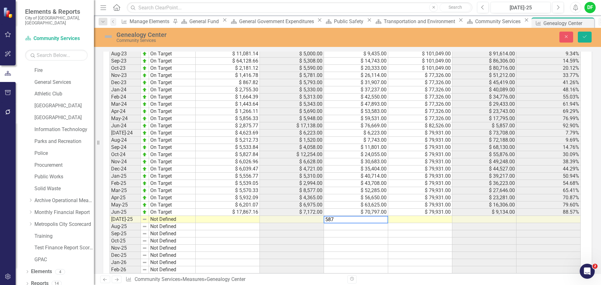
type textarea "5876"
click at [584, 35] on icon "Save" at bounding box center [585, 36] width 6 height 4
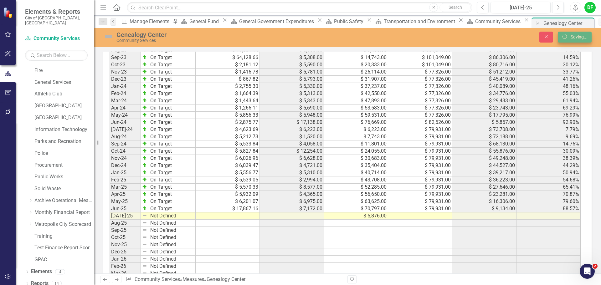
scroll to position [563, 0]
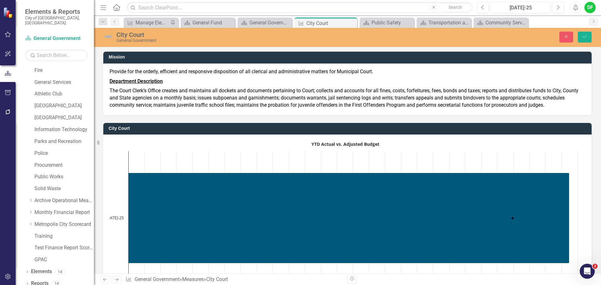
scroll to position [618, 0]
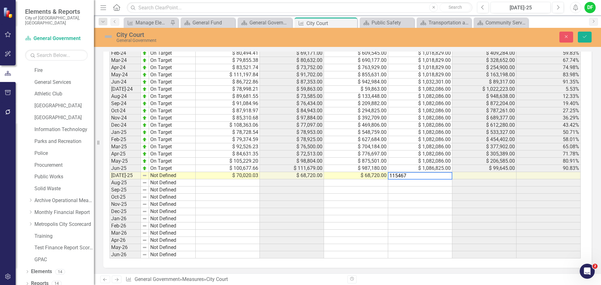
type textarea "1154676"
click at [584, 32] on button "Save" at bounding box center [585, 37] width 14 height 11
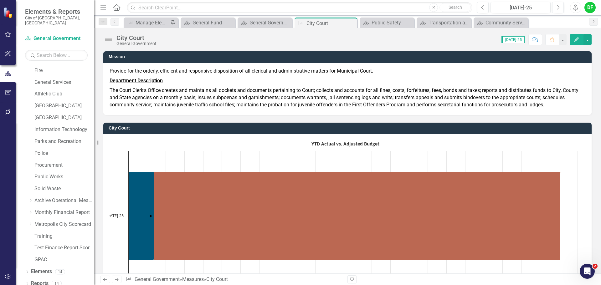
click at [109, 39] on img at bounding box center [108, 40] width 10 height 10
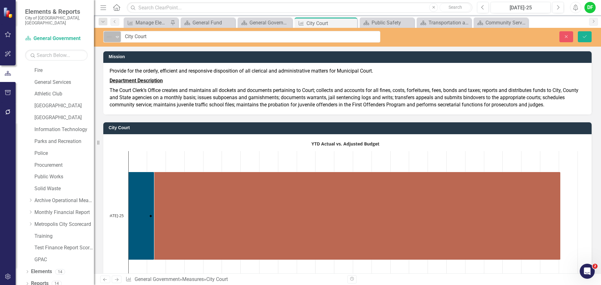
click at [117, 38] on icon "Expand" at bounding box center [117, 36] width 6 height 5
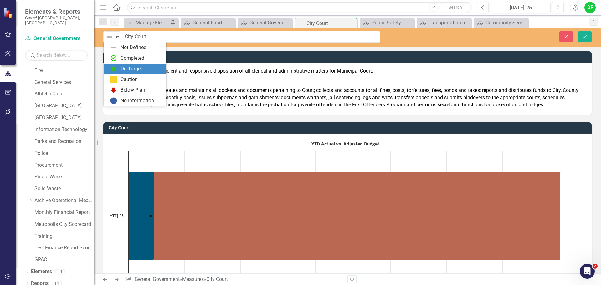
click at [122, 70] on div "On Target" at bounding box center [131, 68] width 22 height 7
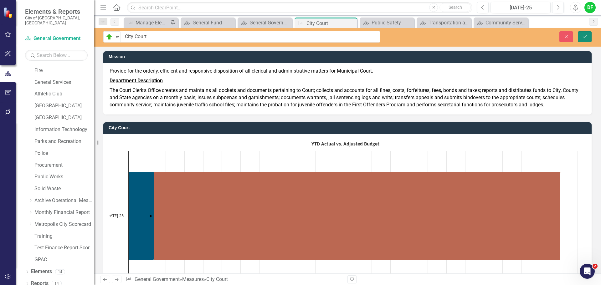
click at [587, 38] on icon "Save" at bounding box center [585, 36] width 6 height 4
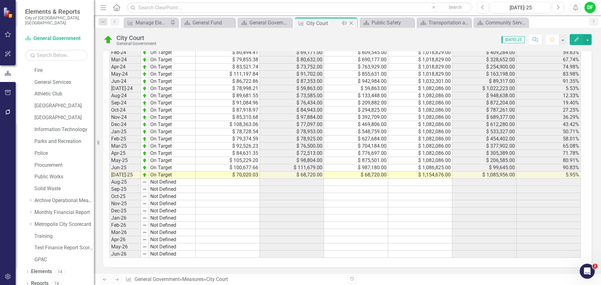
click at [352, 22] on icon "Close" at bounding box center [351, 23] width 6 height 5
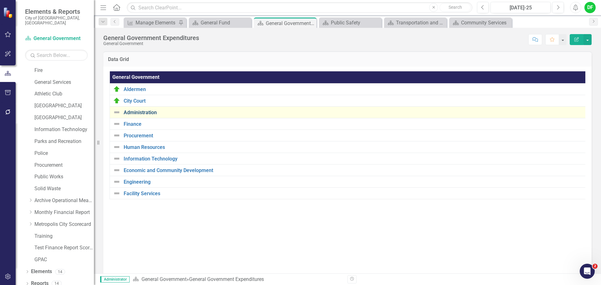
click at [141, 111] on link "Administration" at bounding box center [354, 113] width 460 height 6
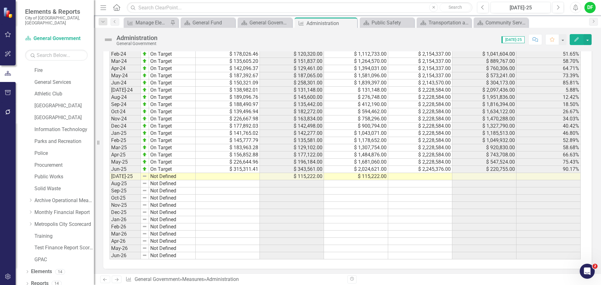
scroll to position [639, 0]
click at [110, 179] on div "Period Status Monthly Budget Monthly Actual YTD Actual Adjusted Budget Remainde…" at bounding box center [110, 124] width 0 height 267
click at [240, 175] on td at bounding box center [228, 174] width 64 height 7
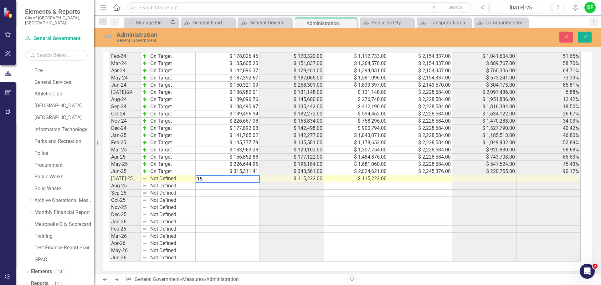
scroll to position [642, 0]
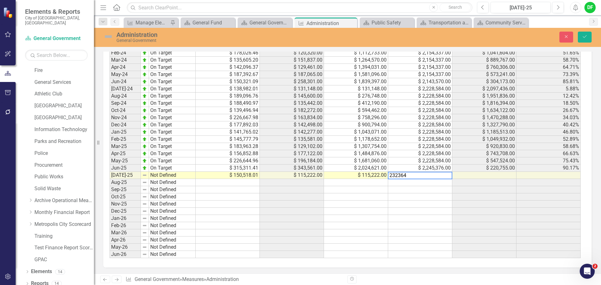
type textarea "2323649"
click at [104, 35] on img at bounding box center [108, 37] width 10 height 10
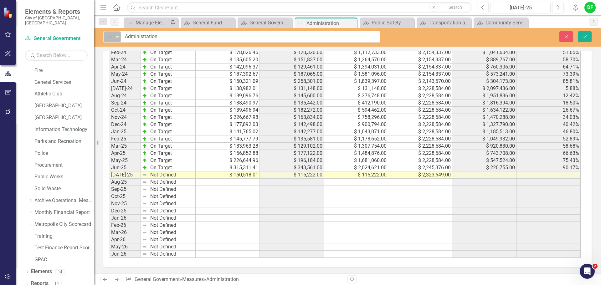
click at [116, 37] on icon at bounding box center [117, 37] width 3 height 2
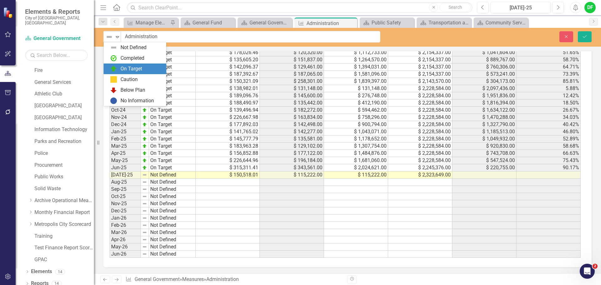
click at [120, 68] on div "On Target" at bounding box center [131, 68] width 22 height 7
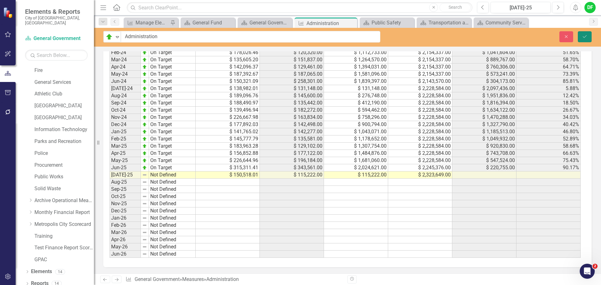
click at [588, 38] on button "Save" at bounding box center [585, 36] width 14 height 11
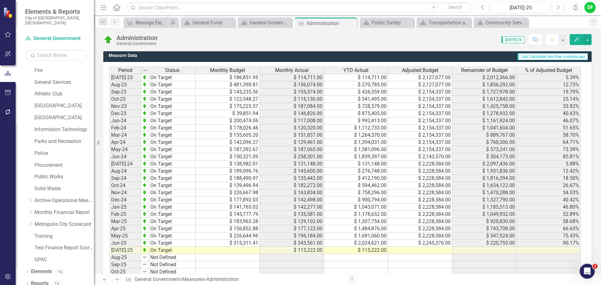
scroll to position [639, 0]
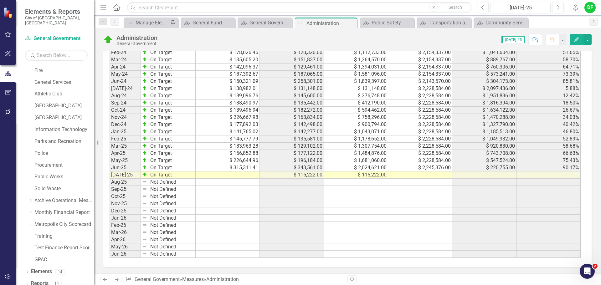
click at [253, 175] on td at bounding box center [228, 174] width 64 height 7
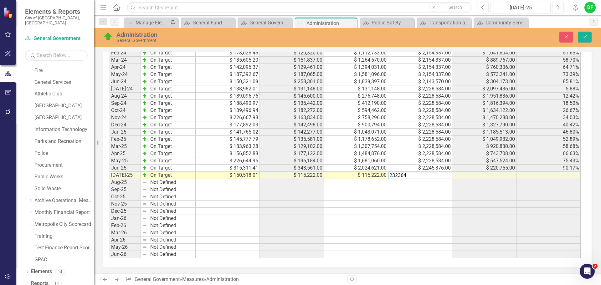
type textarea "2323649"
click at [585, 36] on icon "Save" at bounding box center [585, 36] width 6 height 4
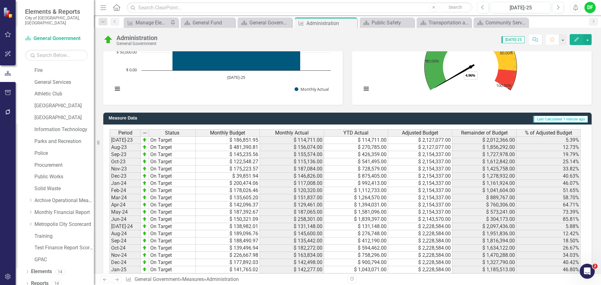
scroll to position [639, 0]
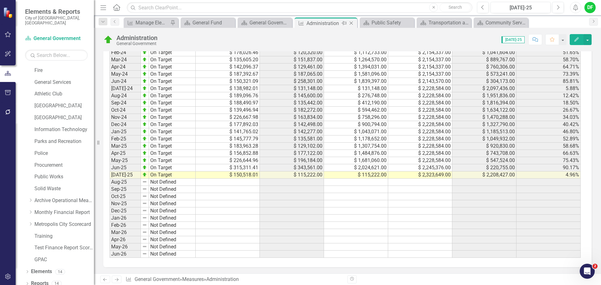
click at [350, 21] on icon "Close" at bounding box center [351, 23] width 6 height 5
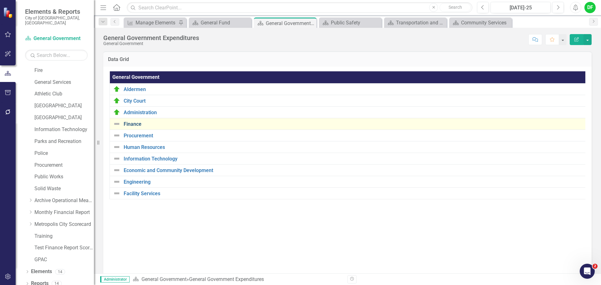
click at [135, 122] on link "Finance" at bounding box center [354, 124] width 460 height 6
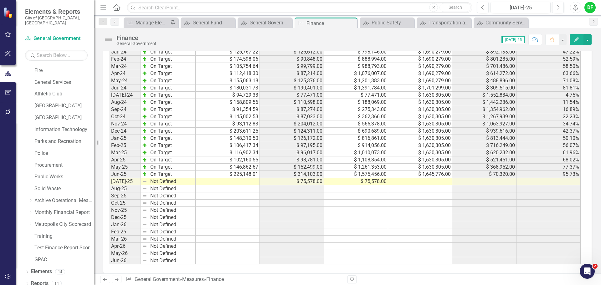
scroll to position [626, 0]
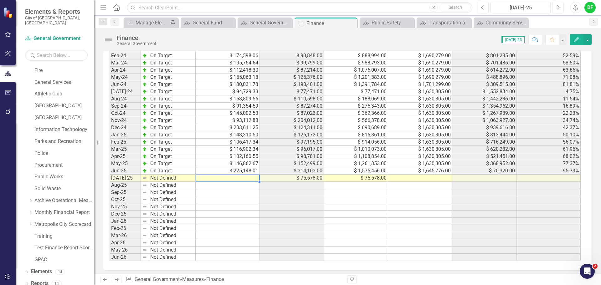
click at [239, 178] on td at bounding box center [228, 178] width 64 height 7
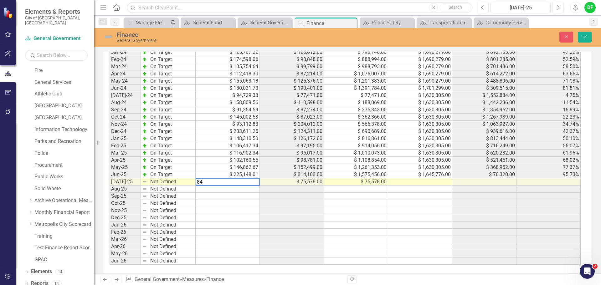
scroll to position [629, 0]
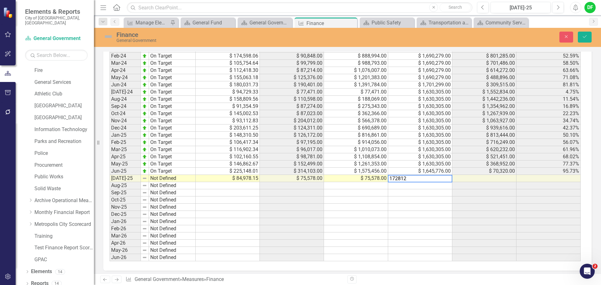
type textarea "1728122"
click at [109, 35] on img at bounding box center [108, 37] width 10 height 10
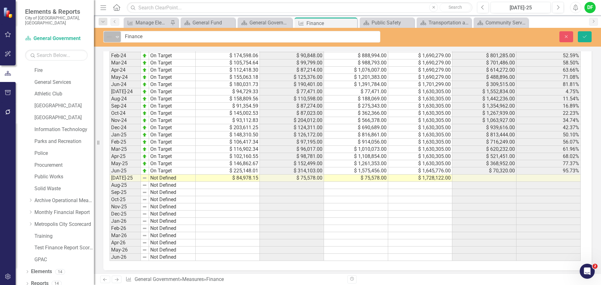
click at [114, 37] on icon "Expand" at bounding box center [117, 36] width 6 height 5
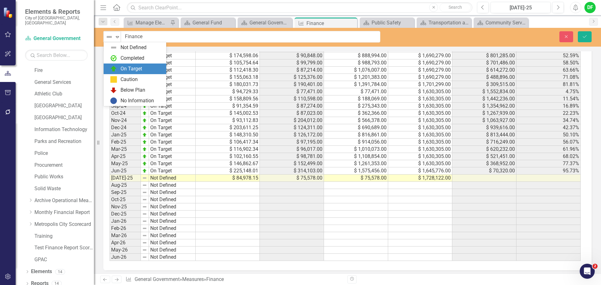
click at [121, 66] on div "On Target" at bounding box center [131, 68] width 22 height 7
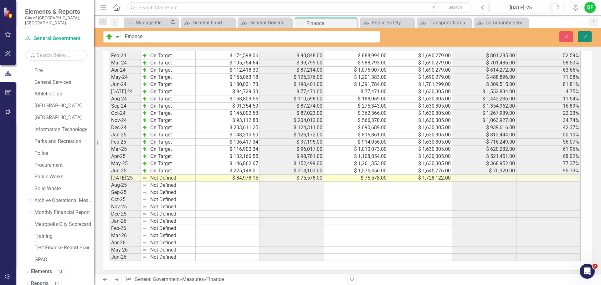
click at [586, 36] on icon "Save" at bounding box center [585, 36] width 6 height 4
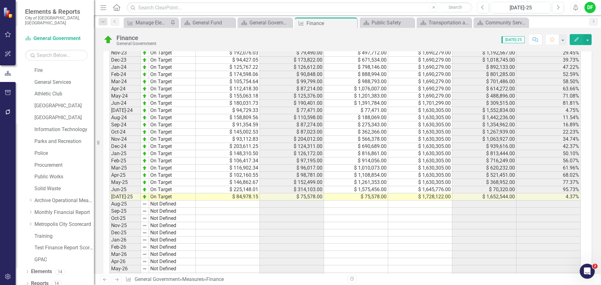
scroll to position [626, 0]
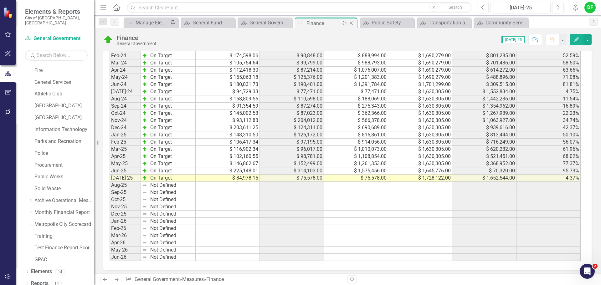
click at [350, 23] on icon "Close" at bounding box center [351, 23] width 6 height 5
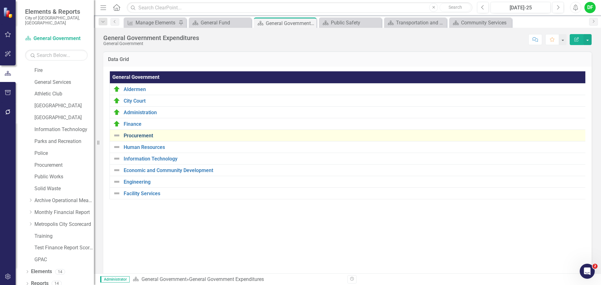
click at [138, 135] on link "Procurement" at bounding box center [354, 136] width 460 height 6
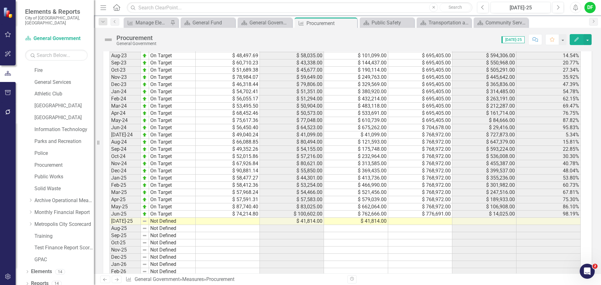
scroll to position [622, 0]
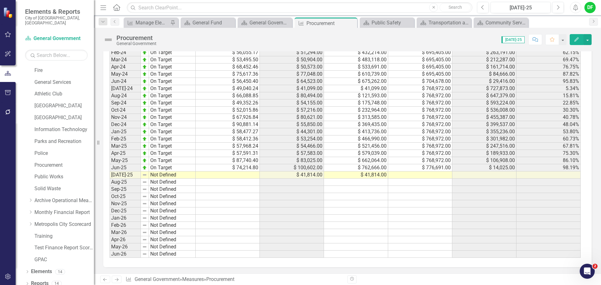
click at [253, 177] on td at bounding box center [228, 174] width 64 height 7
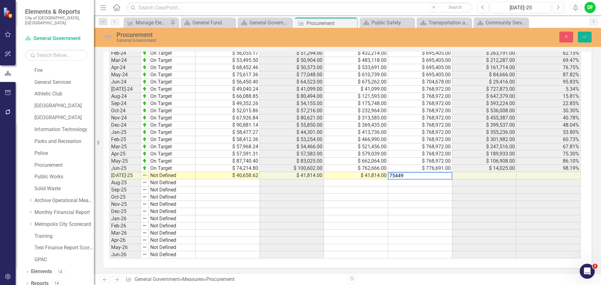
type textarea "754494"
click at [109, 37] on img at bounding box center [108, 37] width 10 height 10
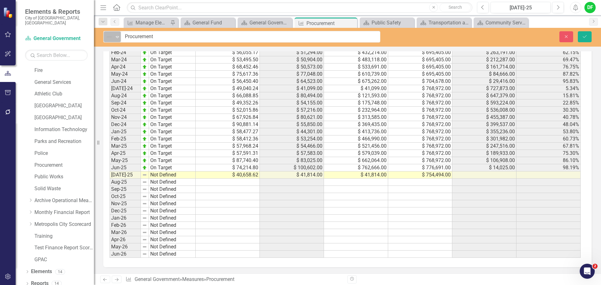
click at [116, 36] on icon at bounding box center [117, 37] width 3 height 2
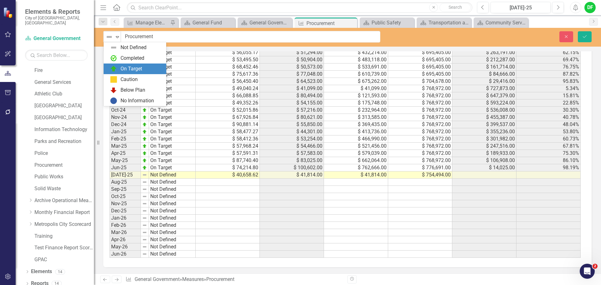
click at [118, 66] on div "On Target" at bounding box center [136, 69] width 53 height 8
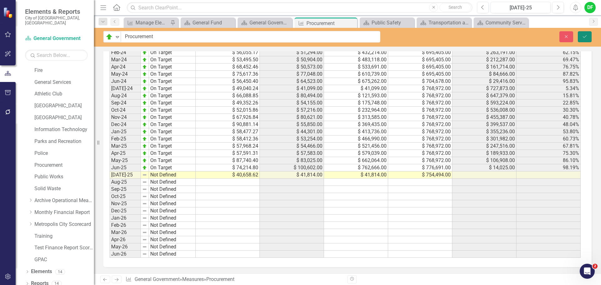
click at [587, 37] on icon "Save" at bounding box center [585, 36] width 6 height 4
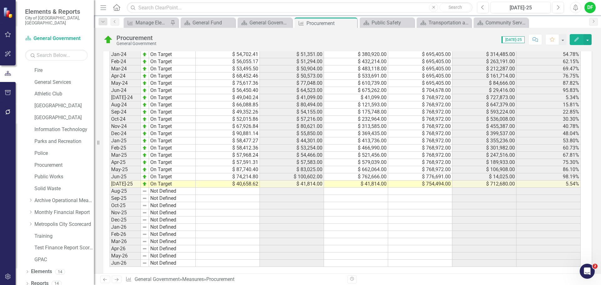
scroll to position [622, 0]
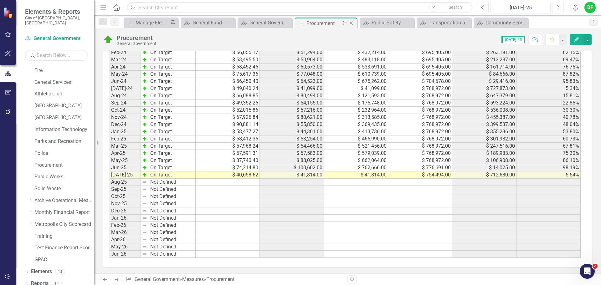
click at [352, 22] on icon "Close" at bounding box center [351, 23] width 6 height 5
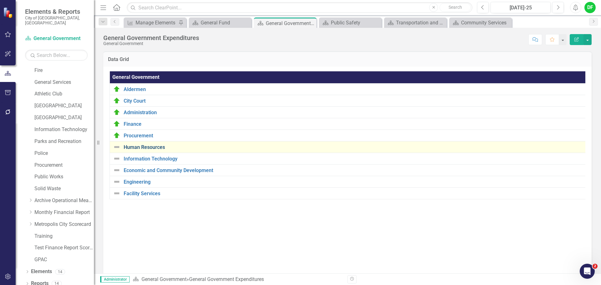
click at [136, 149] on link "Human Resources" at bounding box center [353, 148] width 459 height 6
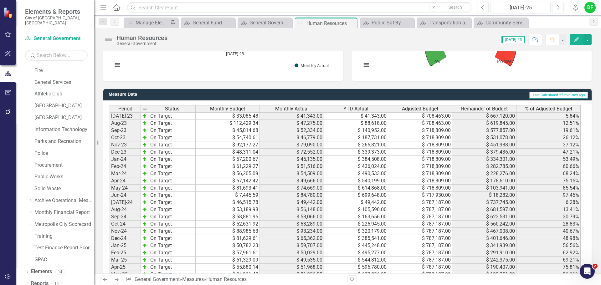
scroll to position [615, 0]
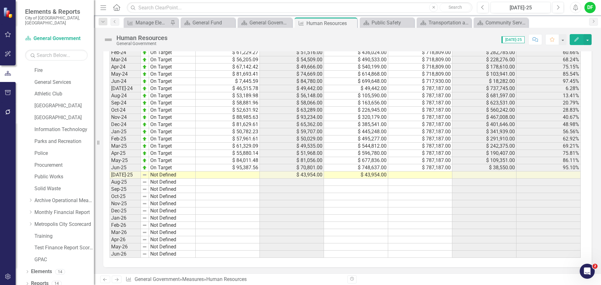
click at [254, 176] on td at bounding box center [228, 174] width 64 height 7
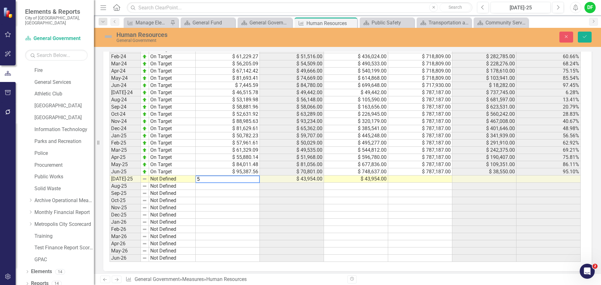
scroll to position [618, 0]
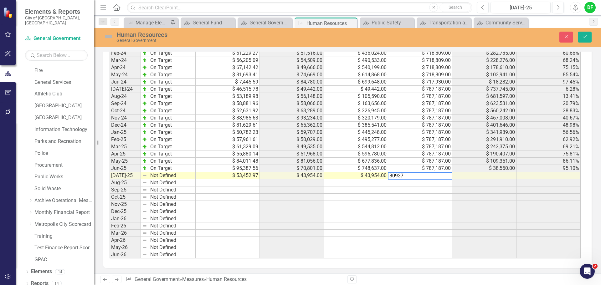
type textarea "809370"
click at [110, 35] on img at bounding box center [108, 37] width 10 height 10
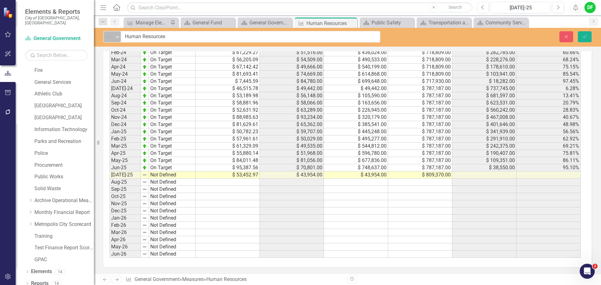
click at [118, 38] on icon "Expand" at bounding box center [117, 36] width 6 height 5
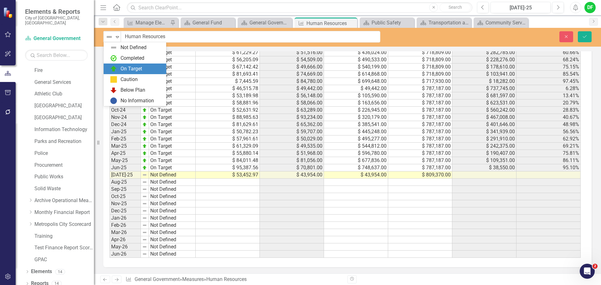
click at [115, 67] on img at bounding box center [114, 69] width 8 height 8
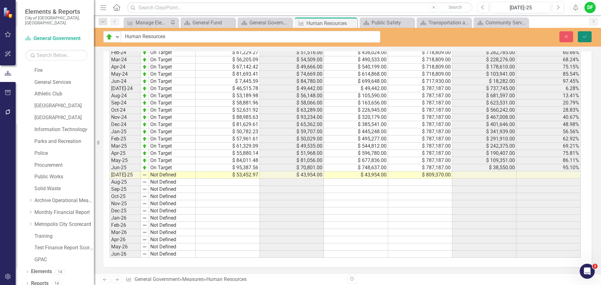
click at [586, 37] on icon "Save" at bounding box center [585, 36] width 6 height 4
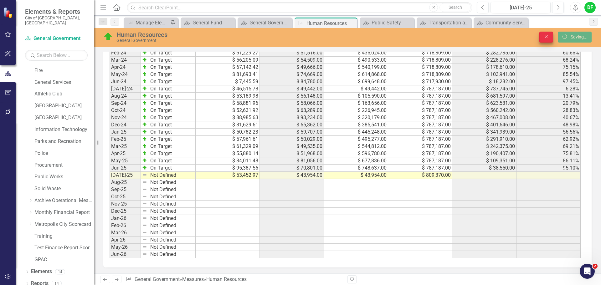
scroll to position [615, 0]
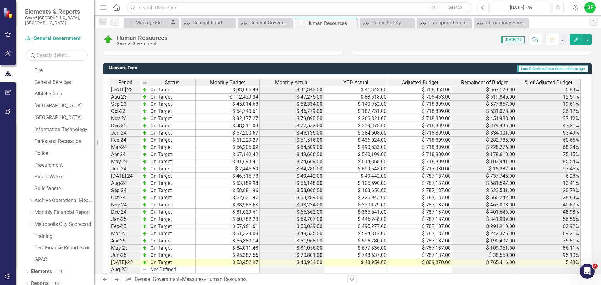
scroll to position [563, 0]
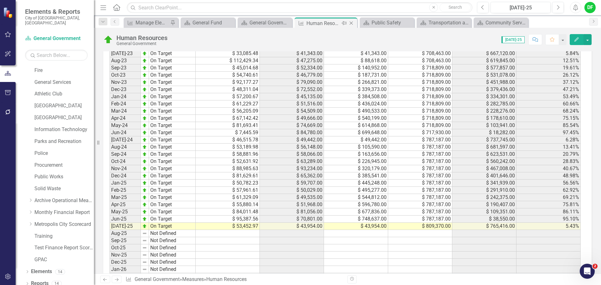
click at [351, 22] on icon "Close" at bounding box center [351, 23] width 6 height 5
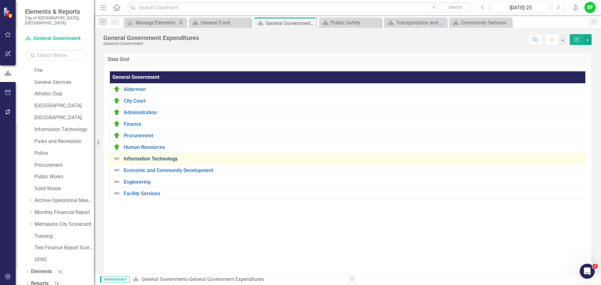
click at [146, 157] on link "Information Technology" at bounding box center [354, 159] width 460 height 6
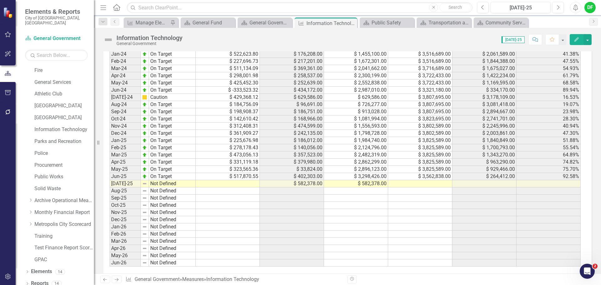
scroll to position [622, 0]
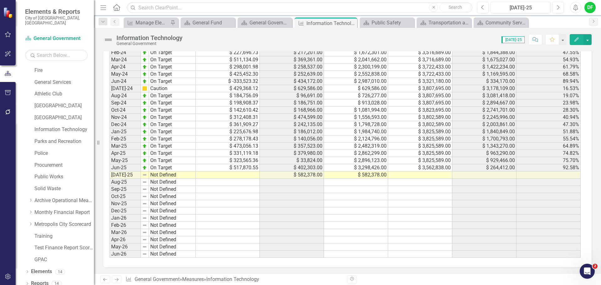
click at [248, 175] on td at bounding box center [228, 174] width 64 height 7
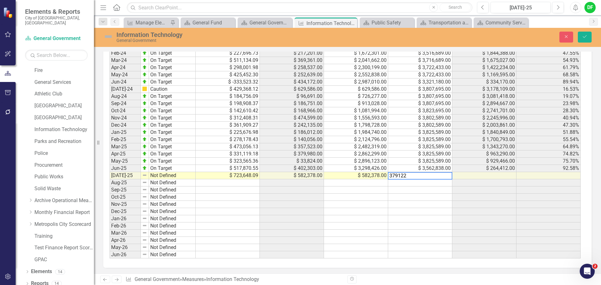
type textarea "3791221"
click at [105, 37] on img at bounding box center [108, 37] width 10 height 10
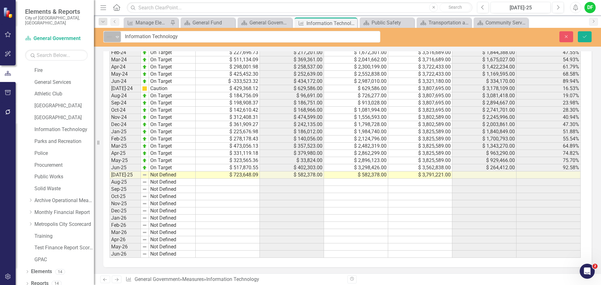
click at [112, 37] on img at bounding box center [109, 37] width 8 height 8
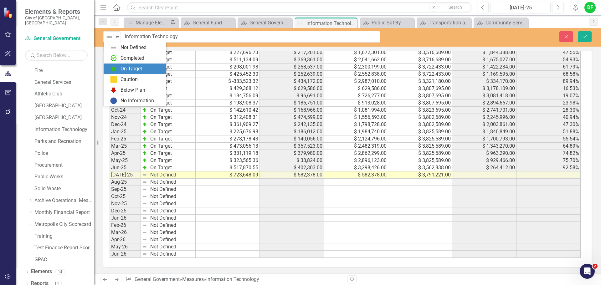
click at [116, 69] on img at bounding box center [114, 69] width 8 height 8
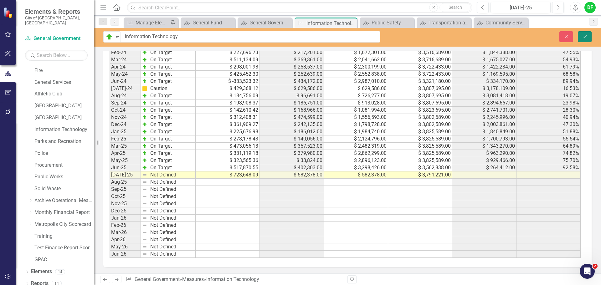
click at [589, 35] on button "Save" at bounding box center [585, 36] width 14 height 11
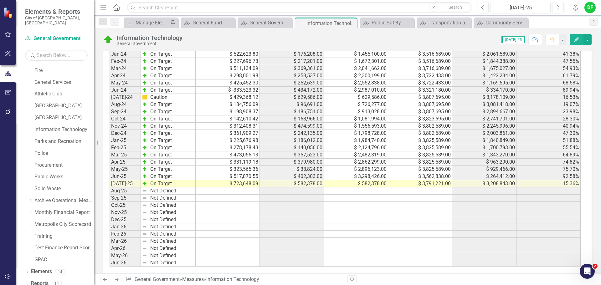
scroll to position [622, 0]
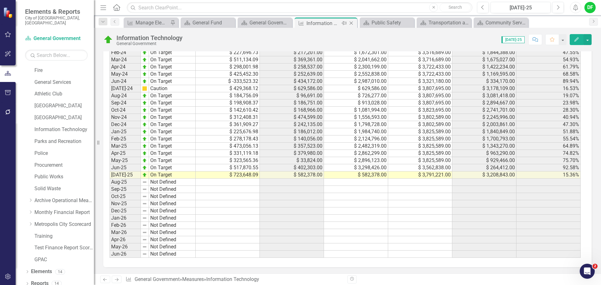
click at [351, 24] on icon "Close" at bounding box center [351, 23] width 6 height 5
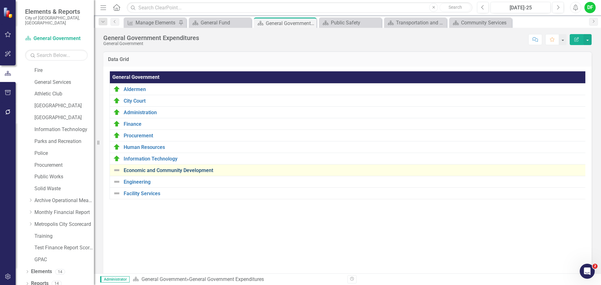
click at [147, 168] on link "Economic and Community Development" at bounding box center [354, 171] width 460 height 6
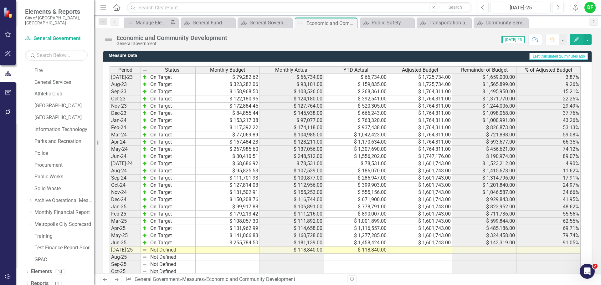
scroll to position [563, 0]
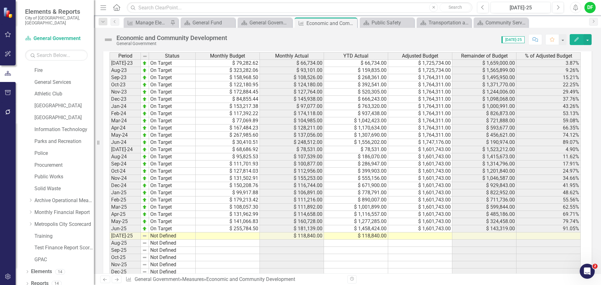
click at [232, 240] on td at bounding box center [228, 236] width 64 height 7
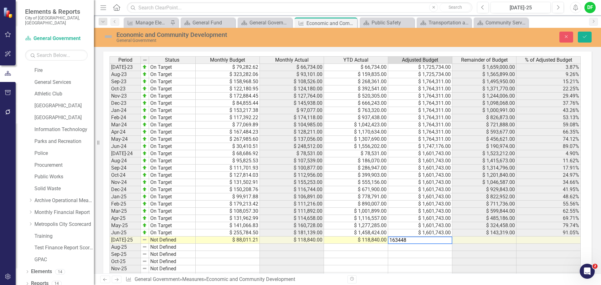
type textarea "1634484"
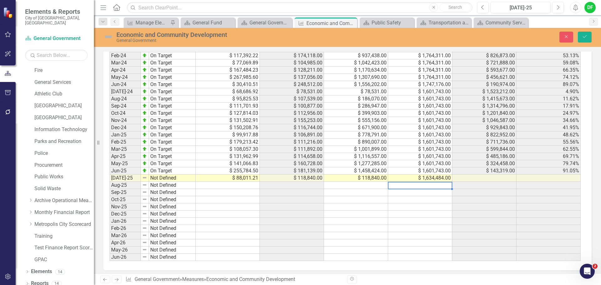
scroll to position [626, 0]
click at [108, 36] on img at bounding box center [108, 37] width 10 height 10
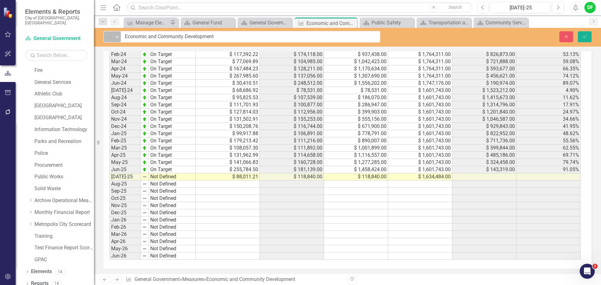
click at [115, 38] on icon "Expand" at bounding box center [117, 36] width 6 height 5
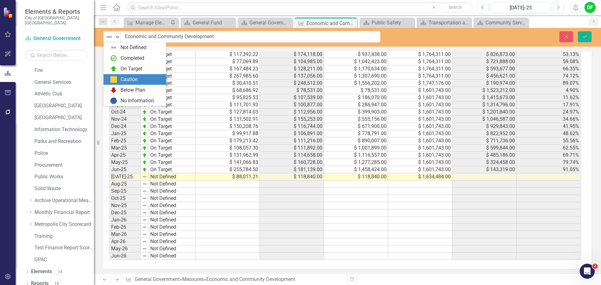
click at [119, 78] on div "Caution" at bounding box center [136, 80] width 53 height 8
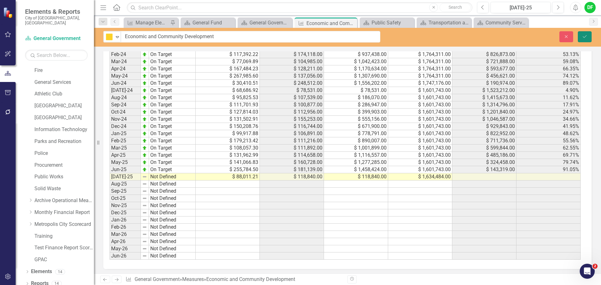
click at [584, 38] on icon "Save" at bounding box center [585, 36] width 6 height 4
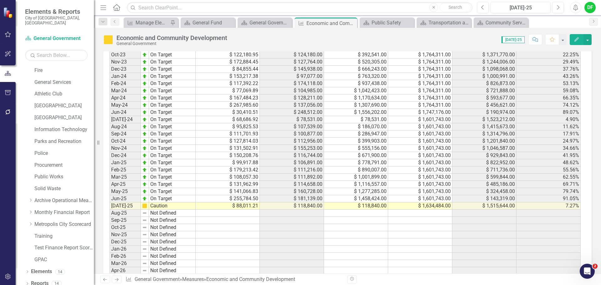
scroll to position [595, 0]
click at [351, 24] on icon "Close" at bounding box center [351, 23] width 6 height 5
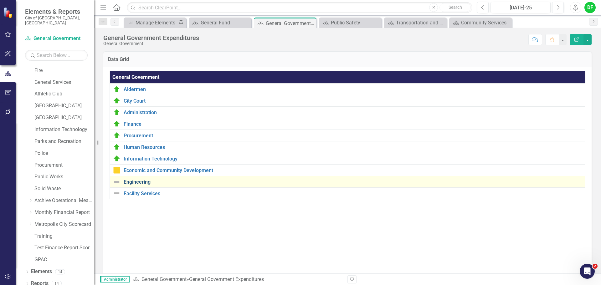
click at [141, 182] on link "Engineering" at bounding box center [354, 182] width 460 height 6
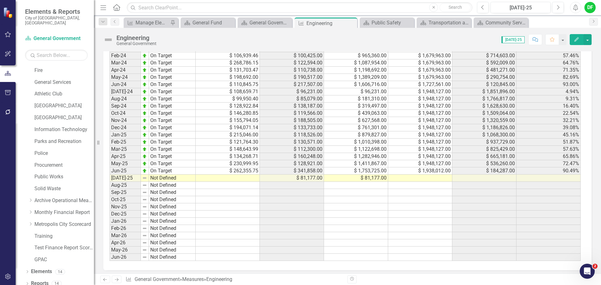
scroll to position [657, 0]
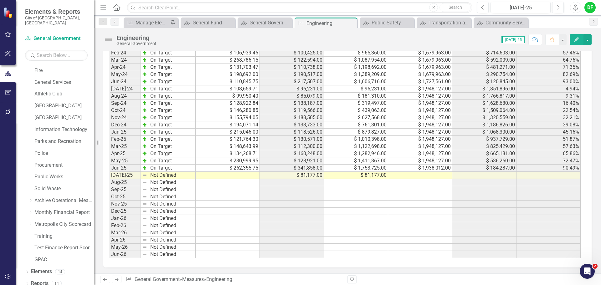
click at [227, 173] on td at bounding box center [228, 175] width 64 height 7
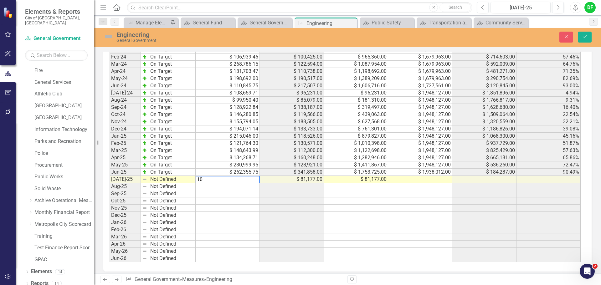
scroll to position [661, 0]
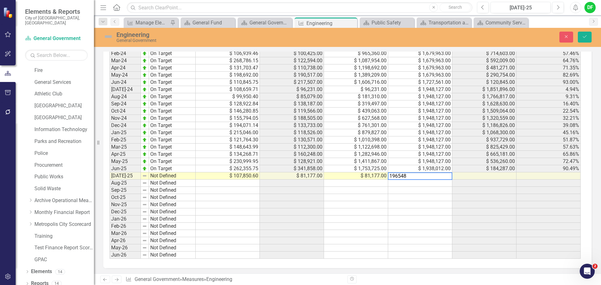
type textarea "1965482"
click at [107, 36] on img at bounding box center [108, 37] width 10 height 10
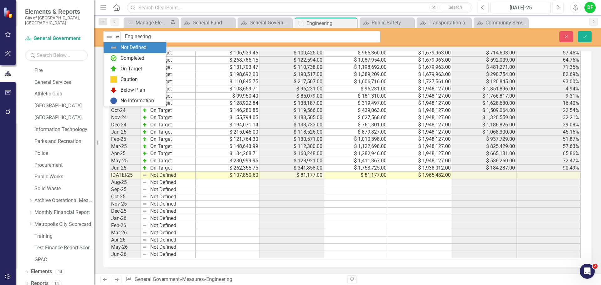
click at [118, 40] on div "Expand" at bounding box center [117, 37] width 6 height 10
click at [120, 66] on div "On Target" at bounding box center [136, 69] width 53 height 8
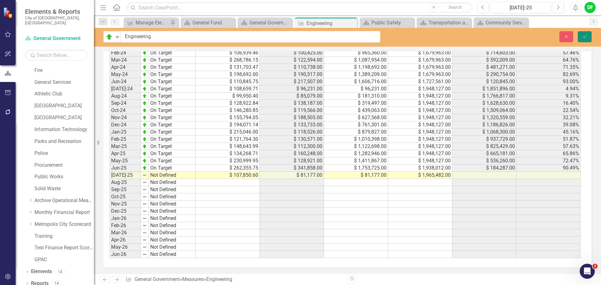
click at [586, 36] on icon "submit" at bounding box center [585, 36] width 4 height 3
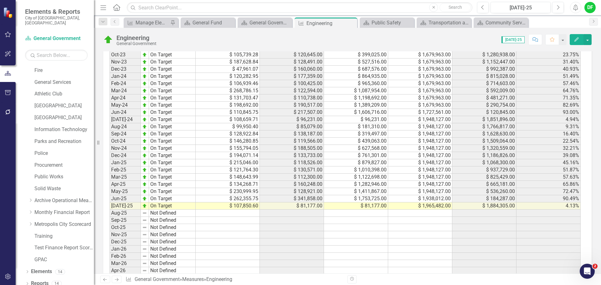
scroll to position [657, 0]
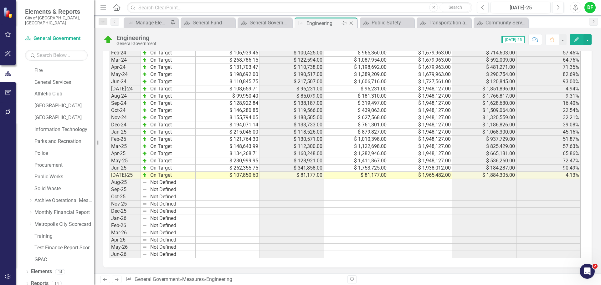
click at [353, 23] on icon "Close" at bounding box center [351, 23] width 6 height 5
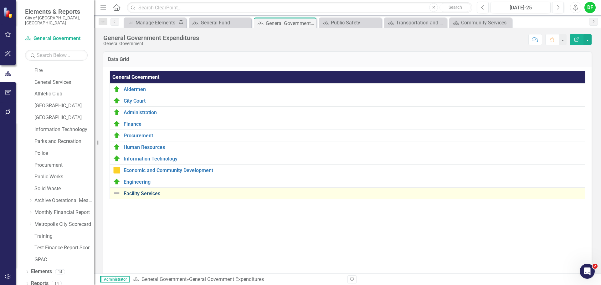
click at [142, 193] on link "Facility Services" at bounding box center [353, 194] width 459 height 6
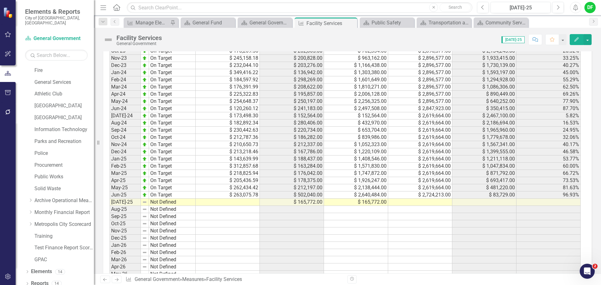
scroll to position [595, 0]
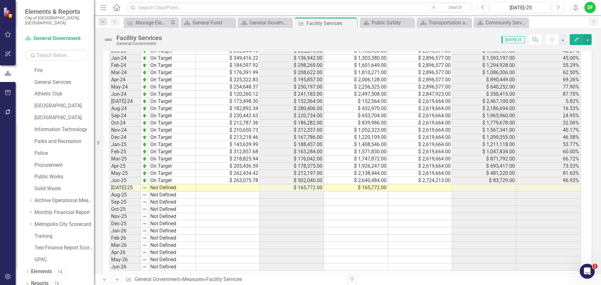
click at [240, 189] on td at bounding box center [228, 187] width 64 height 7
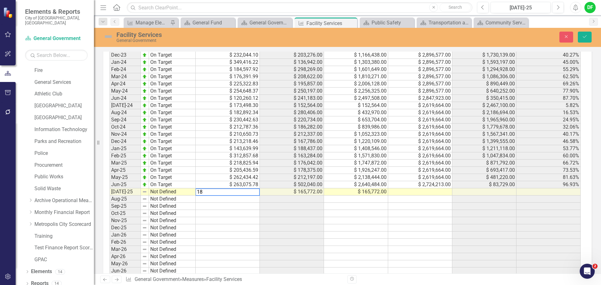
scroll to position [598, 0]
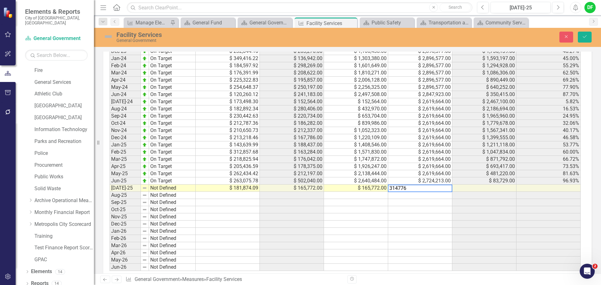
type textarea "3147765"
click at [108, 36] on img at bounding box center [108, 37] width 10 height 10
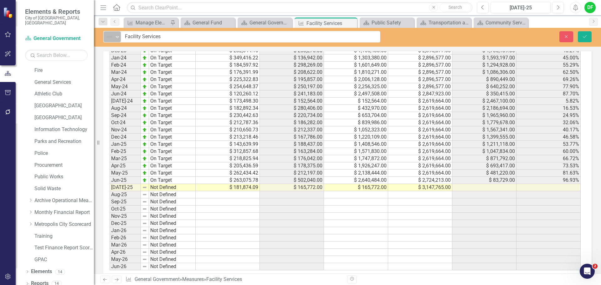
click at [117, 35] on icon "Expand" at bounding box center [117, 36] width 6 height 5
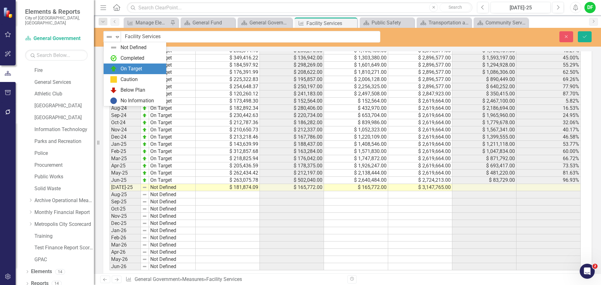
click at [122, 68] on div "On Target" at bounding box center [131, 68] width 22 height 7
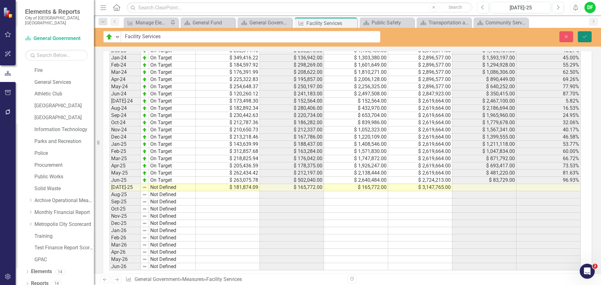
click at [585, 34] on icon "Save" at bounding box center [585, 36] width 6 height 4
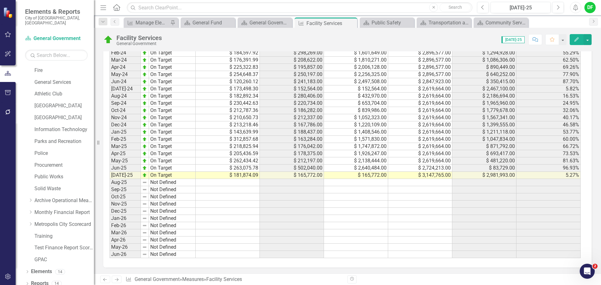
scroll to position [607, 0]
click at [351, 21] on icon "Close" at bounding box center [351, 23] width 6 height 5
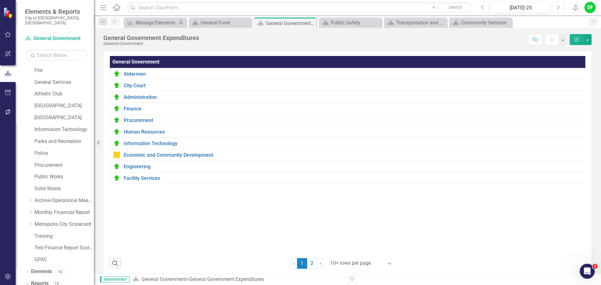
scroll to position [23, 0]
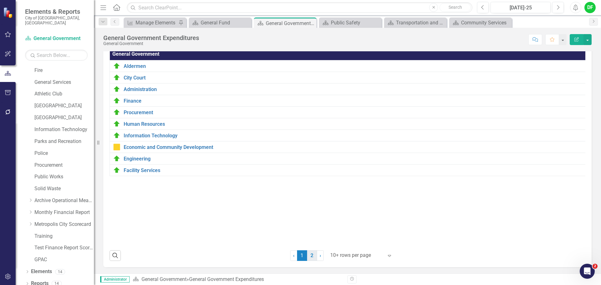
click at [310, 255] on link "2" at bounding box center [312, 255] width 10 height 11
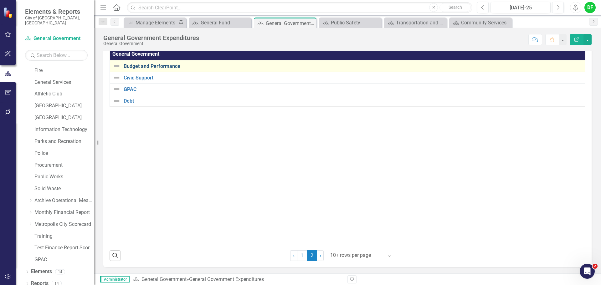
click at [154, 64] on link "Budget and Performance" at bounding box center [357, 67] width 466 height 6
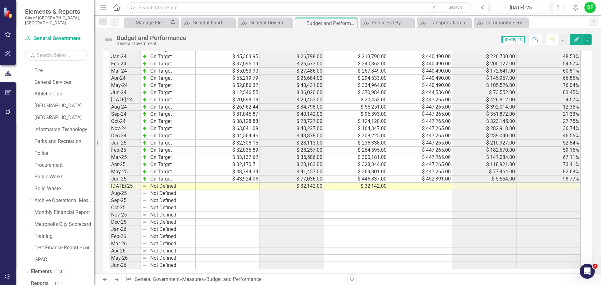
scroll to position [653, 0]
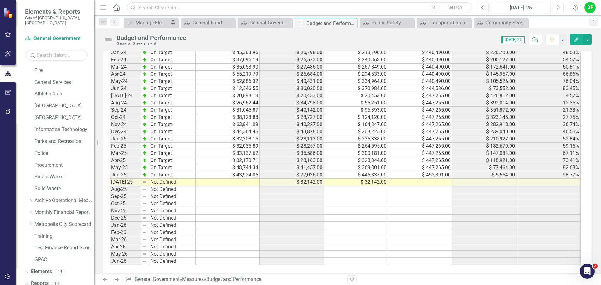
click at [243, 179] on td at bounding box center [228, 182] width 64 height 7
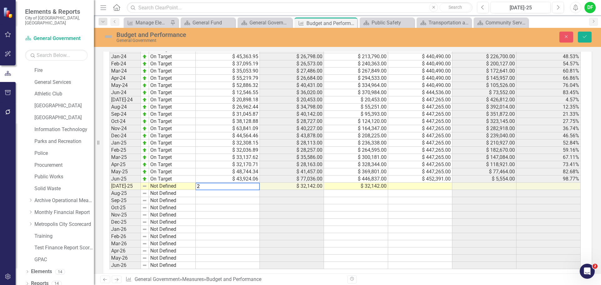
scroll to position [657, 0]
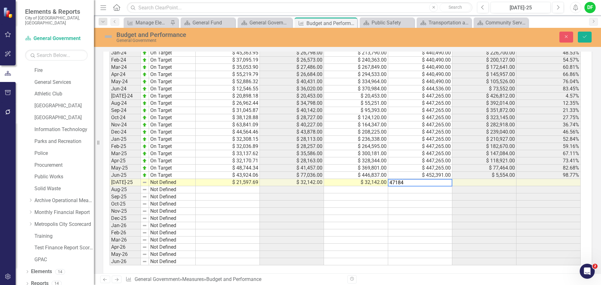
type textarea "471845"
click at [108, 35] on img at bounding box center [108, 37] width 10 height 10
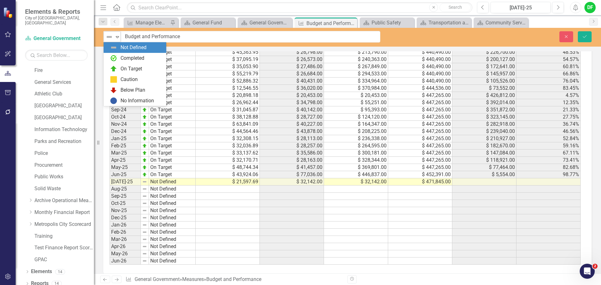
click at [114, 37] on div "Not Defined" at bounding box center [109, 37] width 9 height 9
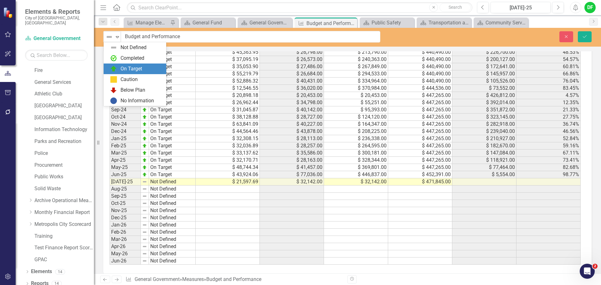
click at [120, 69] on div "On Target" at bounding box center [136, 69] width 53 height 8
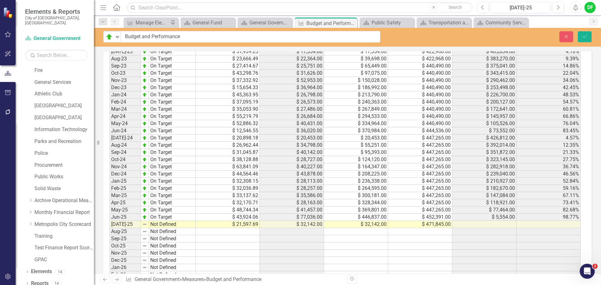
scroll to position [625, 0]
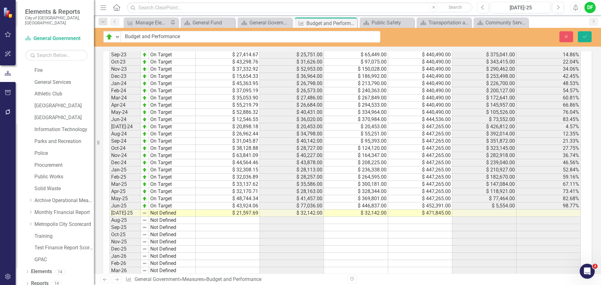
click at [120, 42] on div "option On Target, selected. On Target Expand" at bounding box center [112, 37] width 18 height 12
click at [118, 36] on icon at bounding box center [117, 37] width 3 height 2
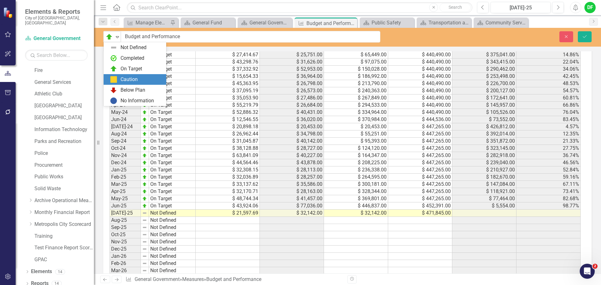
click at [118, 79] on div "Caution" at bounding box center [136, 80] width 53 height 8
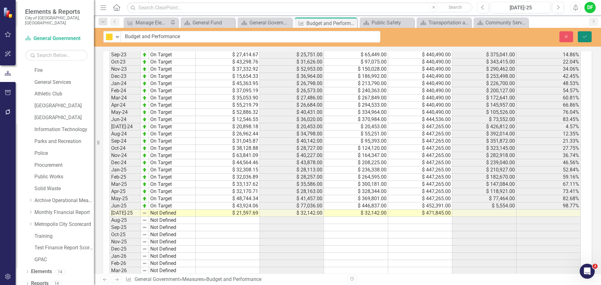
click at [586, 35] on icon "Save" at bounding box center [585, 36] width 6 height 4
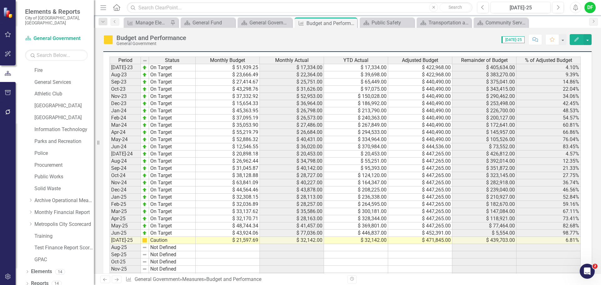
scroll to position [653, 0]
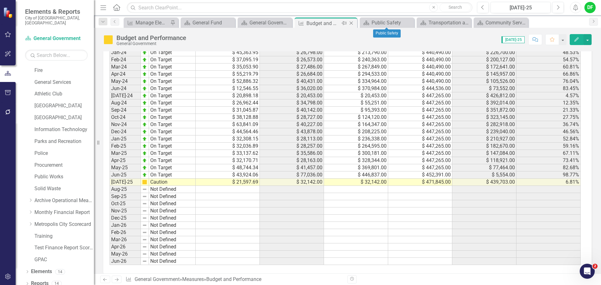
click at [351, 22] on icon "Close" at bounding box center [351, 23] width 6 height 5
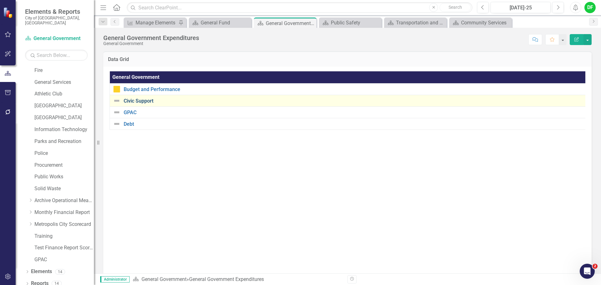
click at [142, 100] on link "Civic Support" at bounding box center [353, 101] width 459 height 6
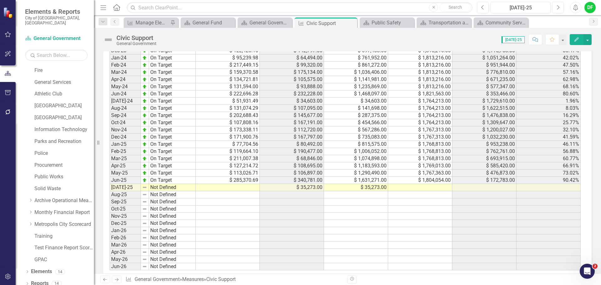
scroll to position [626, 0]
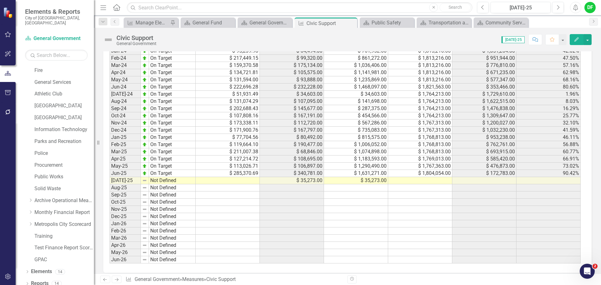
click at [213, 182] on td at bounding box center [228, 180] width 64 height 7
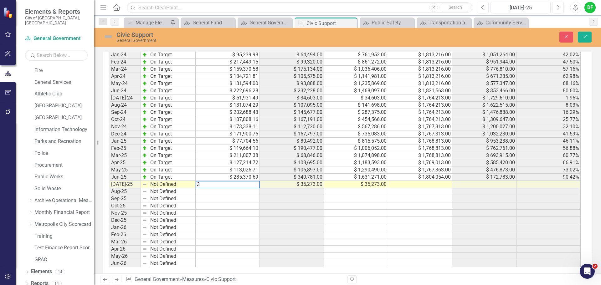
scroll to position [629, 0]
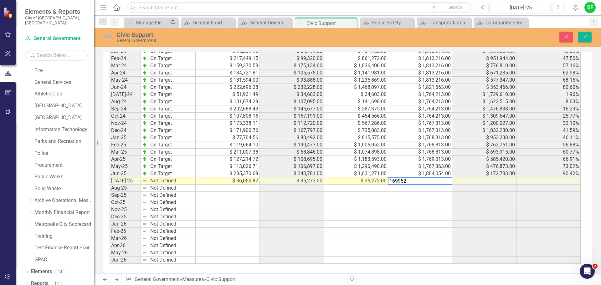
type textarea "1699527"
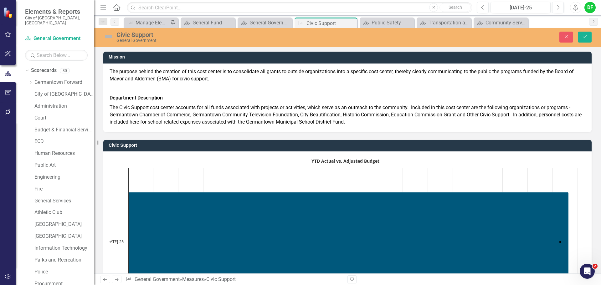
scroll to position [629, 0]
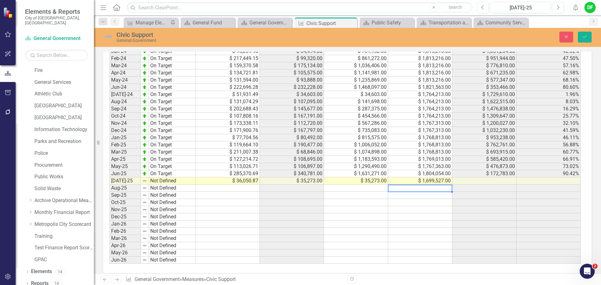
click at [106, 34] on img at bounding box center [108, 37] width 10 height 10
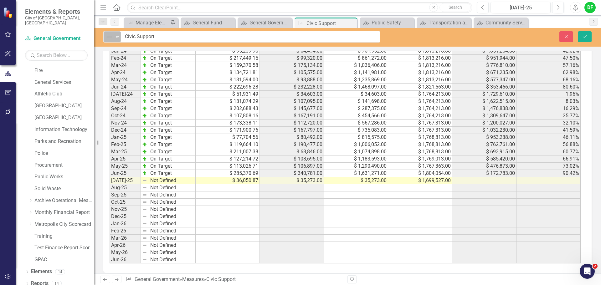
click at [118, 39] on icon "Expand" at bounding box center [117, 36] width 6 height 5
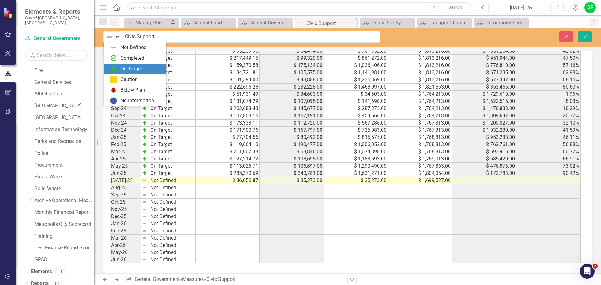
click at [119, 67] on div "On Target" at bounding box center [136, 69] width 53 height 8
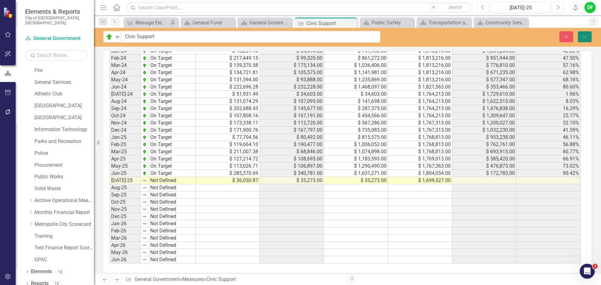
click at [586, 37] on icon "Save" at bounding box center [585, 36] width 6 height 4
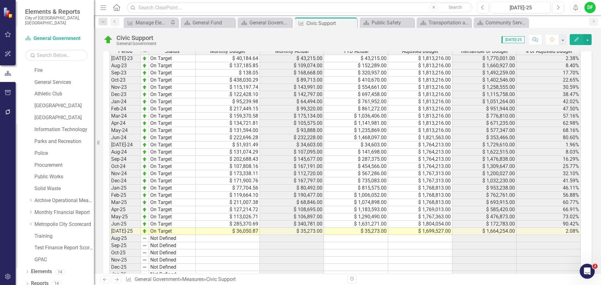
scroll to position [632, 0]
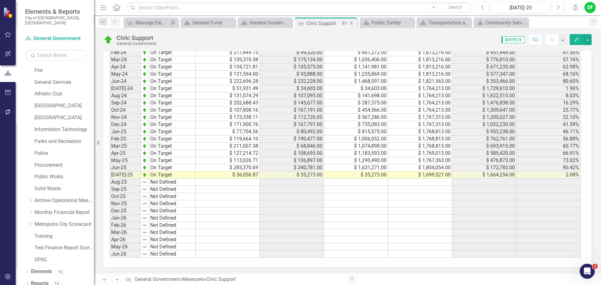
click at [351, 22] on icon "Close" at bounding box center [351, 23] width 6 height 5
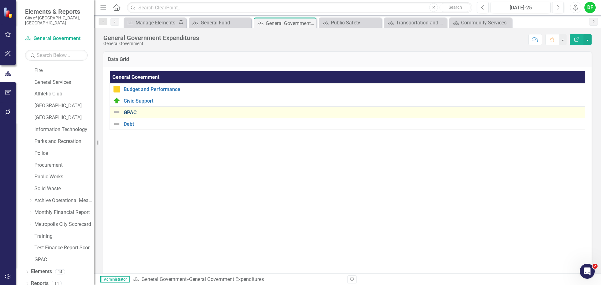
click at [132, 110] on link "GPAC" at bounding box center [354, 113] width 460 height 6
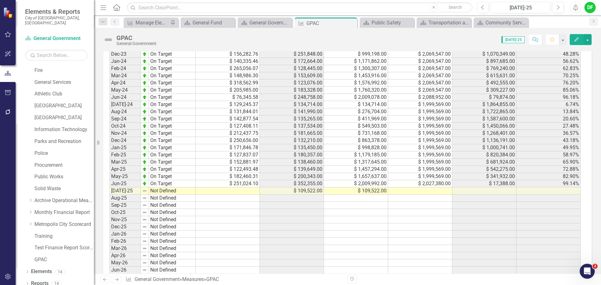
scroll to position [657, 0]
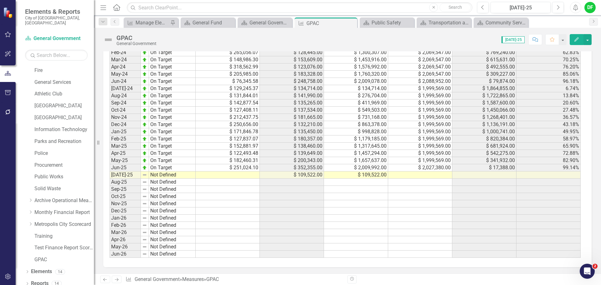
click at [237, 179] on td at bounding box center [228, 174] width 64 height 7
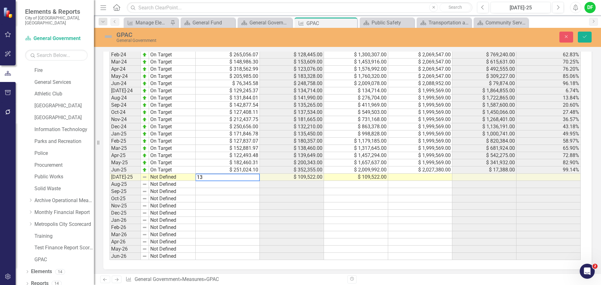
scroll to position [661, 0]
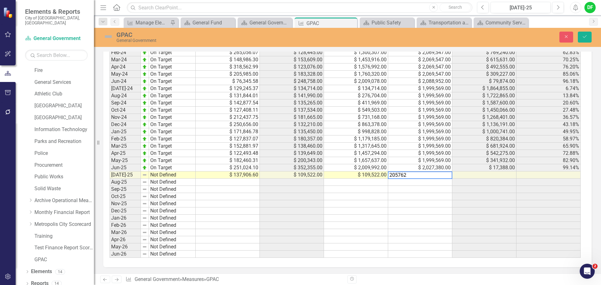
type textarea "2057627"
click at [110, 36] on img at bounding box center [108, 37] width 10 height 10
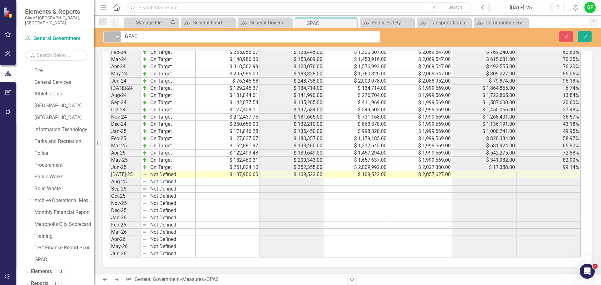
click at [116, 36] on icon "Expand" at bounding box center [117, 36] width 6 height 5
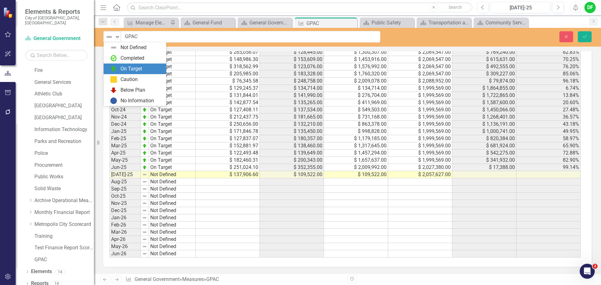
click at [121, 70] on div "On Target" at bounding box center [131, 68] width 22 height 7
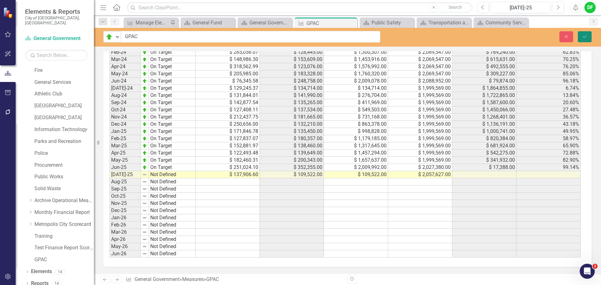
click at [586, 35] on icon "Save" at bounding box center [585, 36] width 6 height 4
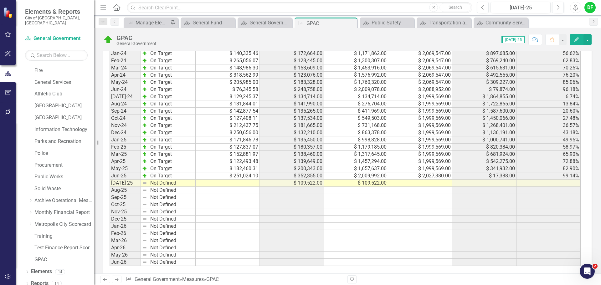
scroll to position [663, 0]
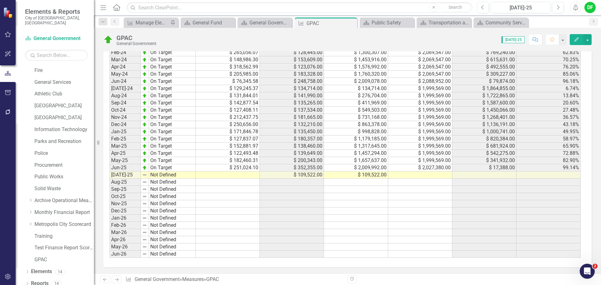
click at [246, 176] on td at bounding box center [228, 174] width 64 height 7
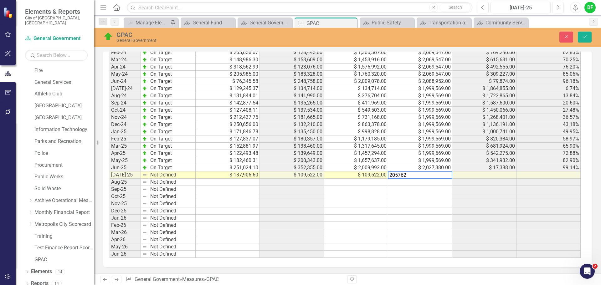
type textarea "2057627"
click at [584, 35] on icon "Save" at bounding box center [585, 36] width 6 height 4
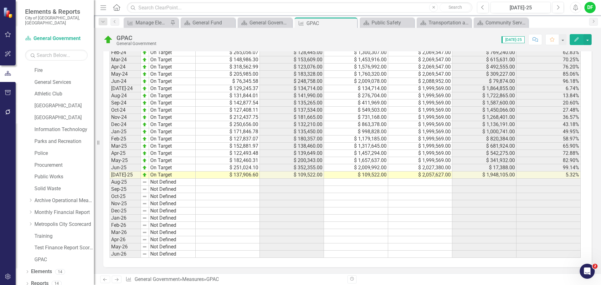
scroll to position [663, 0]
click at [352, 22] on icon at bounding box center [351, 23] width 3 height 3
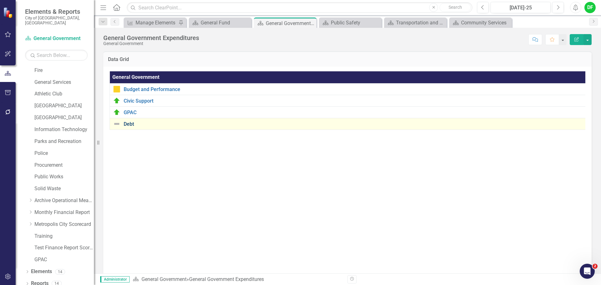
click at [127, 124] on link "Debt" at bounding box center [354, 124] width 460 height 6
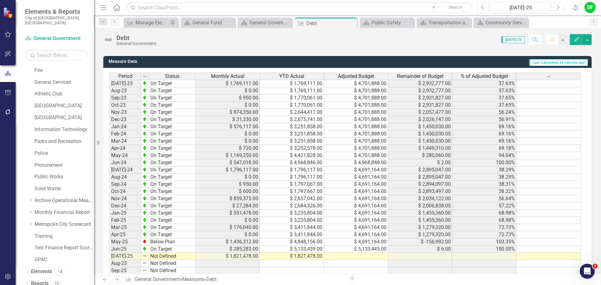
scroll to position [457, 0]
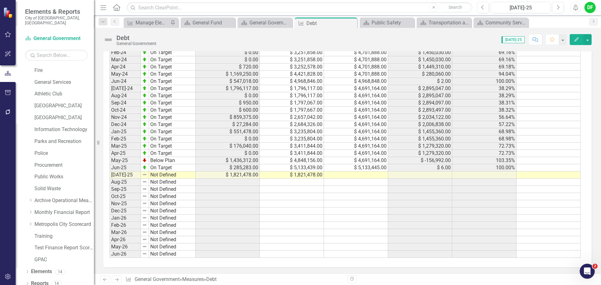
click at [350, 175] on td at bounding box center [356, 174] width 64 height 7
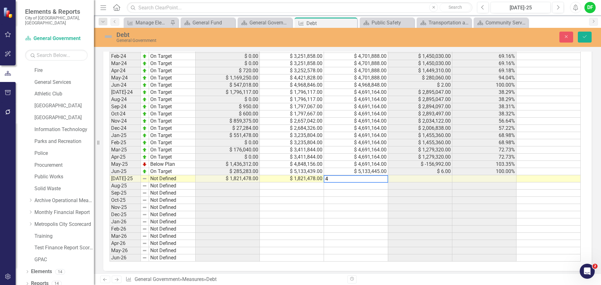
scroll to position [460, 0]
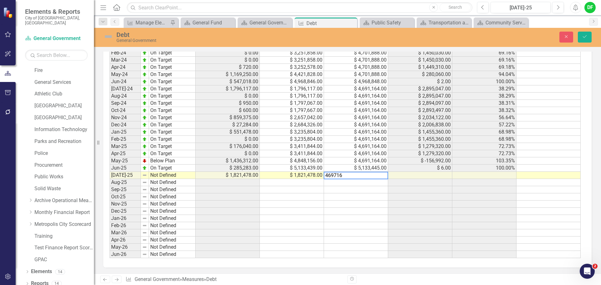
type textarea "4697165"
click at [110, 38] on img at bounding box center [108, 37] width 10 height 10
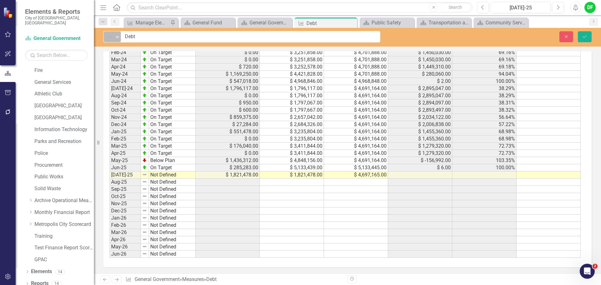
click at [119, 36] on icon "Expand" at bounding box center [117, 36] width 6 height 5
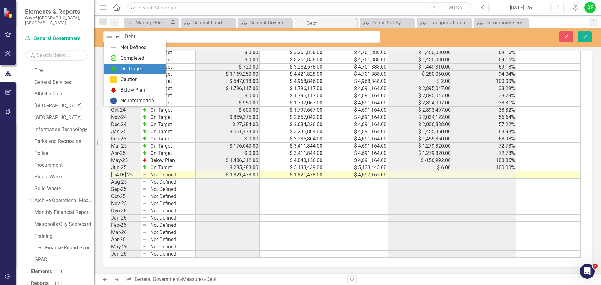
click at [125, 65] on div "On Target" at bounding box center [131, 68] width 22 height 7
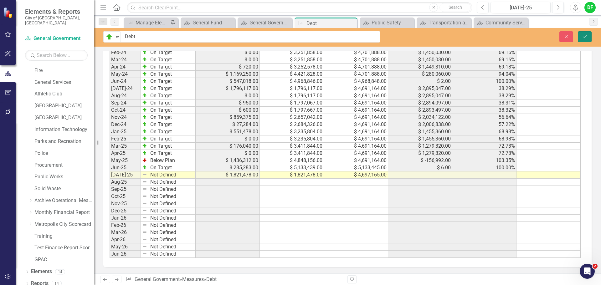
click at [587, 35] on icon "Save" at bounding box center [585, 36] width 6 height 4
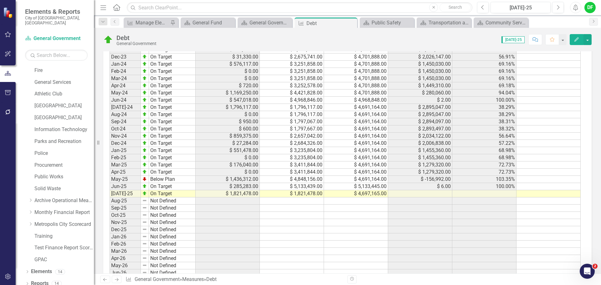
scroll to position [457, 0]
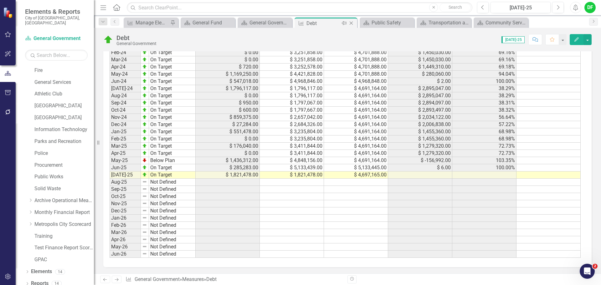
click at [352, 23] on icon "Close" at bounding box center [351, 23] width 6 height 5
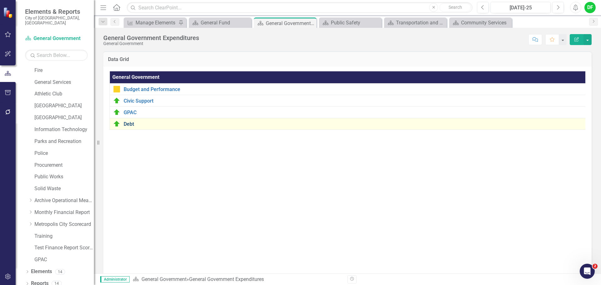
click at [127, 124] on link "Debt" at bounding box center [354, 124] width 460 height 6
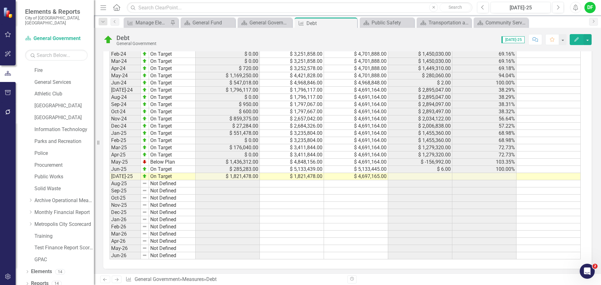
scroll to position [457, 0]
click at [351, 23] on icon "Close" at bounding box center [351, 23] width 6 height 5
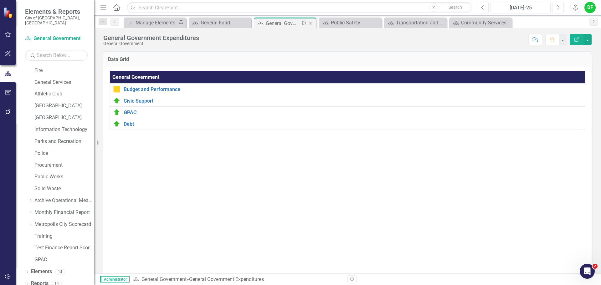
click at [310, 22] on icon "Close" at bounding box center [310, 23] width 6 height 5
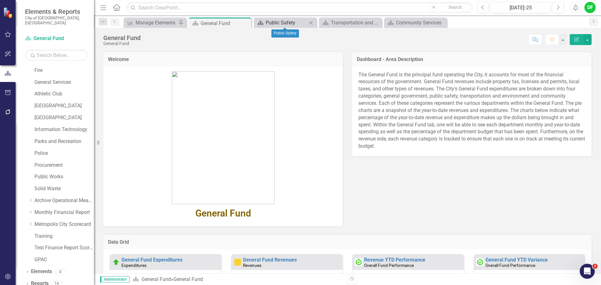
click at [289, 22] on div "Public Safety" at bounding box center [286, 23] width 41 height 8
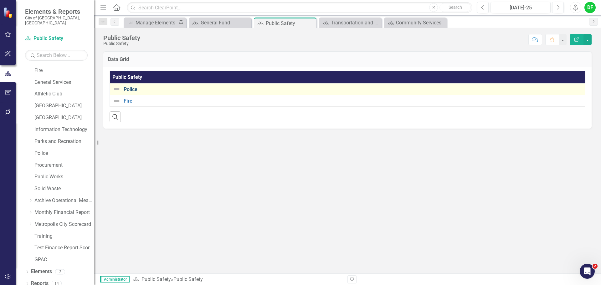
click at [131, 90] on link "Police" at bounding box center [355, 90] width 463 height 6
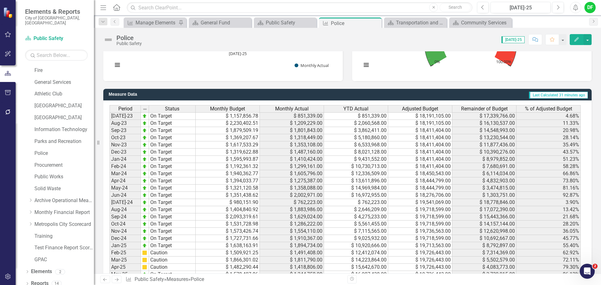
scroll to position [615, 0]
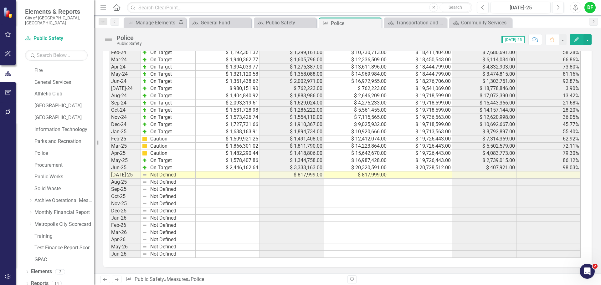
click at [246, 176] on td at bounding box center [228, 174] width 64 height 7
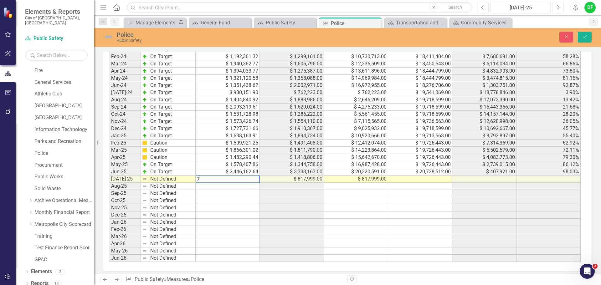
scroll to position [618, 0]
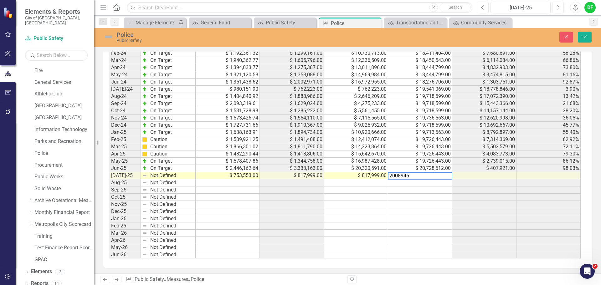
type textarea "20089460"
click at [109, 37] on img at bounding box center [108, 37] width 10 height 10
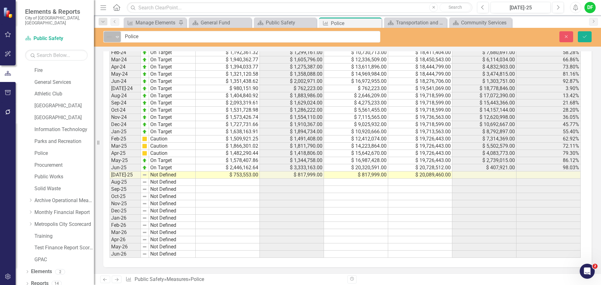
drag, startPoint x: 109, startPoint y: 37, endPoint x: 116, endPoint y: 35, distance: 7.0
click at [116, 35] on icon "Expand" at bounding box center [117, 36] width 6 height 5
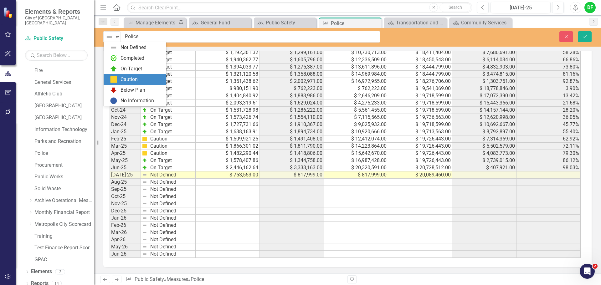
click at [124, 75] on div "Caution" at bounding box center [135, 79] width 63 height 11
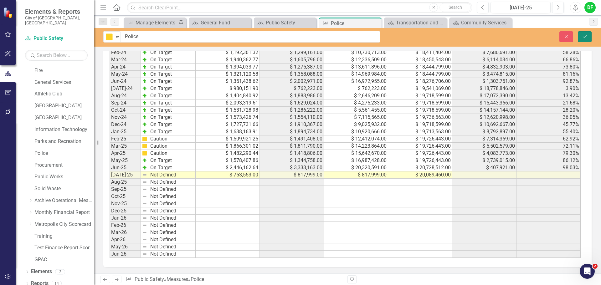
click at [586, 37] on icon "Save" at bounding box center [585, 36] width 6 height 4
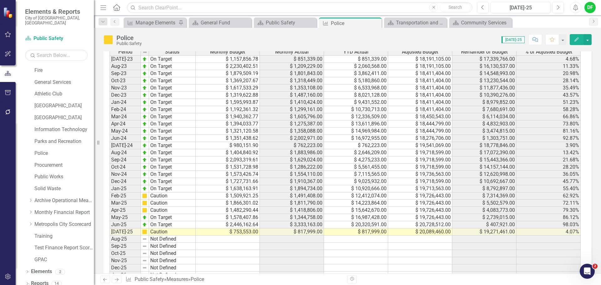
scroll to position [563, 0]
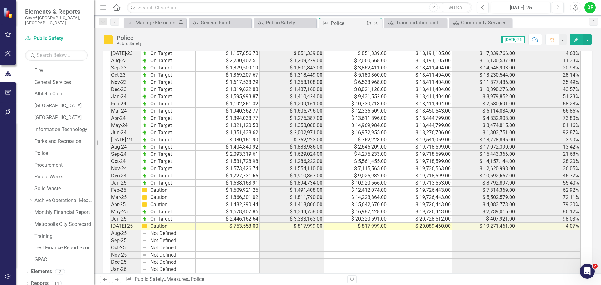
click at [378, 22] on icon "Close" at bounding box center [375, 23] width 6 height 5
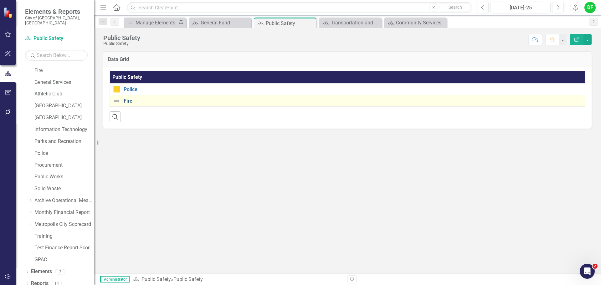
click at [128, 100] on link "Fire" at bounding box center [356, 101] width 464 height 6
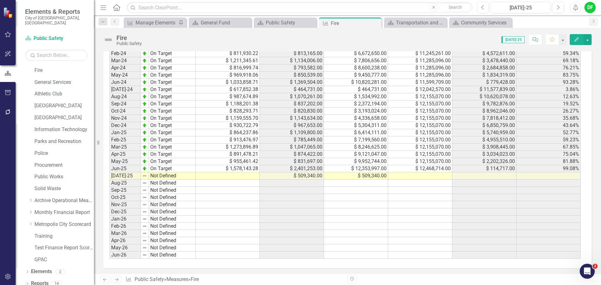
scroll to position [617, 0]
click at [244, 176] on td at bounding box center [228, 174] width 64 height 7
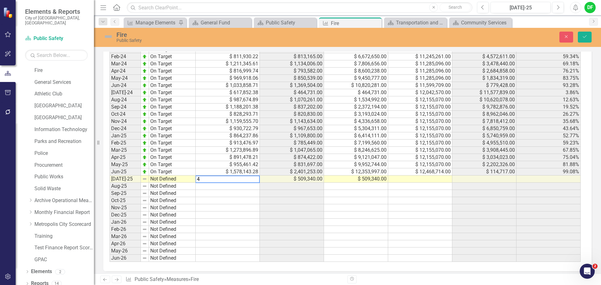
scroll to position [621, 0]
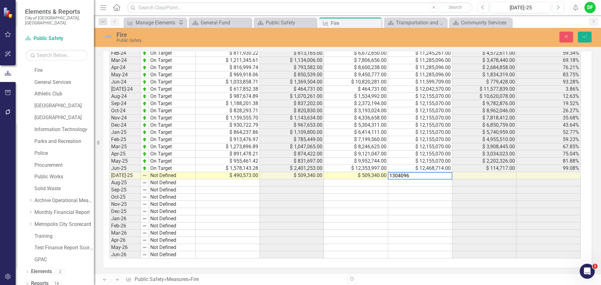
type textarea "13040965"
click at [108, 36] on img at bounding box center [108, 37] width 10 height 10
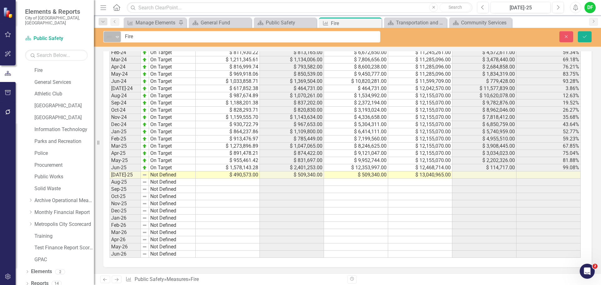
click at [117, 33] on div "Expand" at bounding box center [117, 37] width 6 height 10
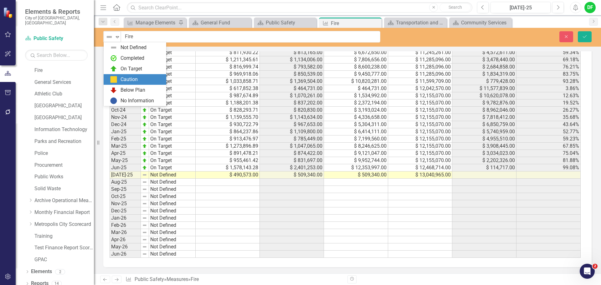
click at [118, 81] on div "Caution" at bounding box center [136, 80] width 53 height 8
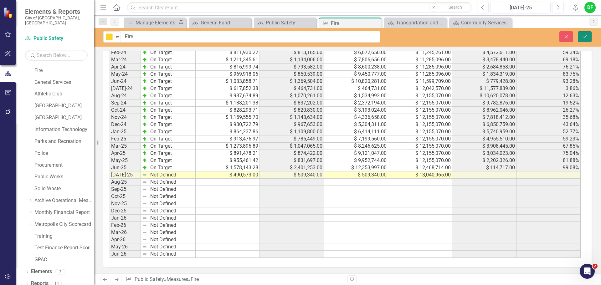
click at [583, 36] on icon "submit" at bounding box center [585, 36] width 4 height 3
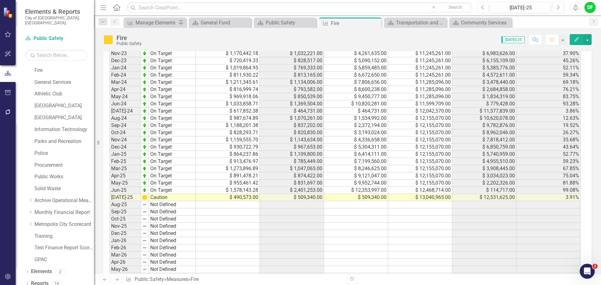
scroll to position [617, 0]
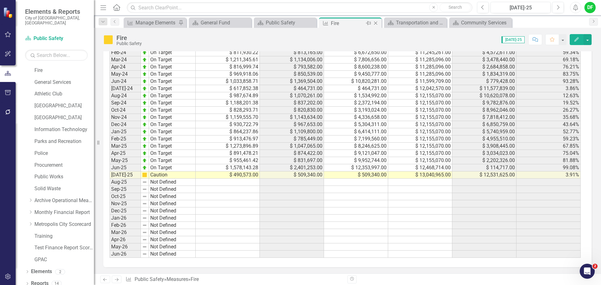
click at [376, 23] on icon "Close" at bounding box center [375, 23] width 6 height 5
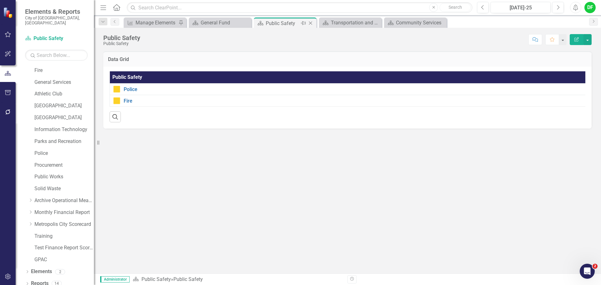
click at [312, 22] on icon "Close" at bounding box center [310, 23] width 6 height 5
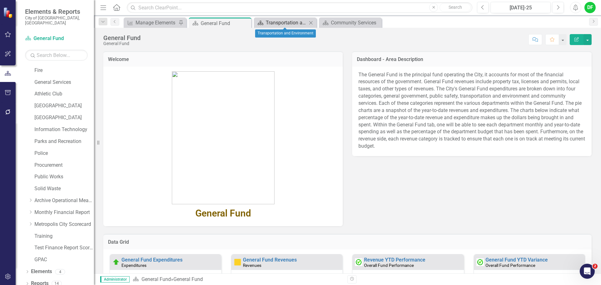
click at [272, 23] on div "Transportation and Environment" at bounding box center [286, 23] width 41 height 8
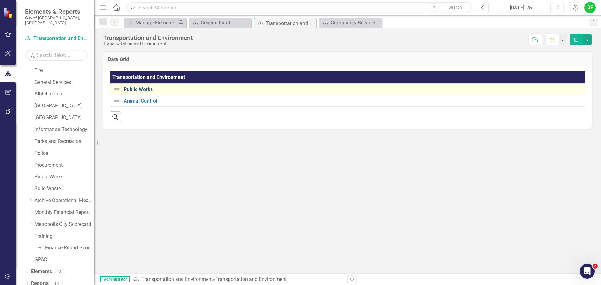
click at [138, 87] on link "Public Works" at bounding box center [356, 90] width 464 height 6
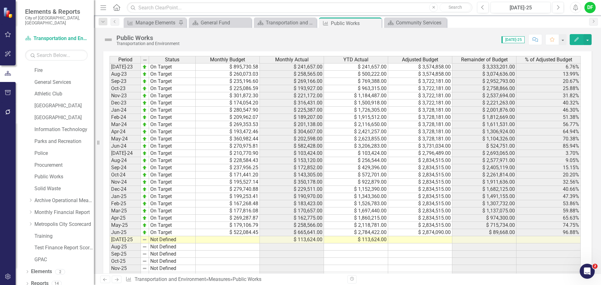
scroll to position [635, 0]
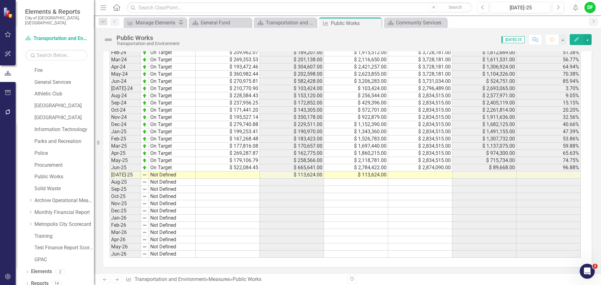
click at [233, 174] on td at bounding box center [228, 174] width 64 height 7
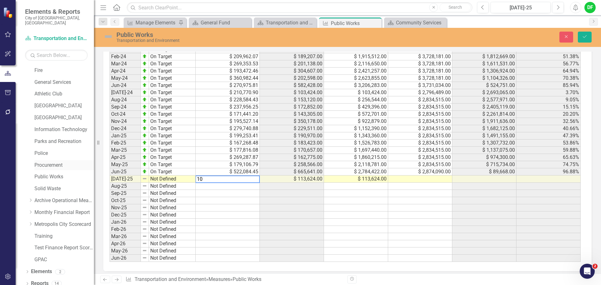
scroll to position [638, 0]
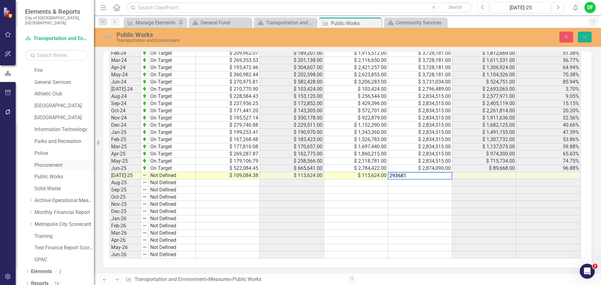
type textarea "2936813"
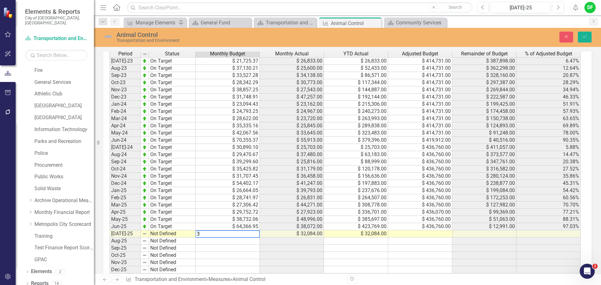
scroll to position [567, 0]
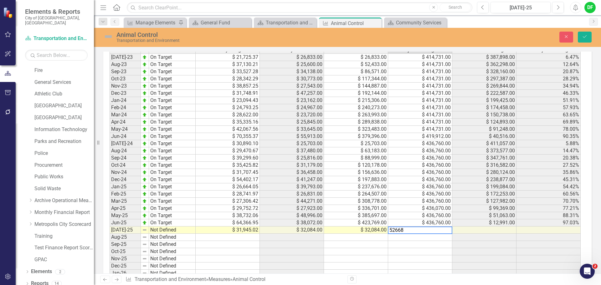
type textarea "526682"
click at [110, 36] on img at bounding box center [108, 37] width 10 height 10
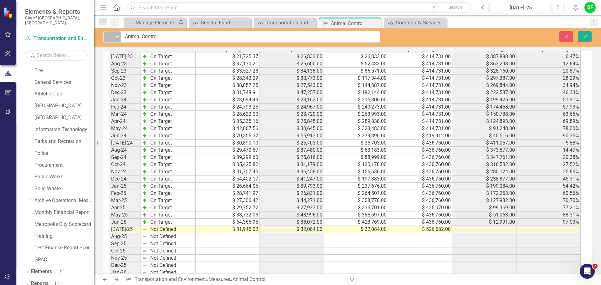
click at [115, 36] on icon "Expand" at bounding box center [117, 36] width 6 height 5
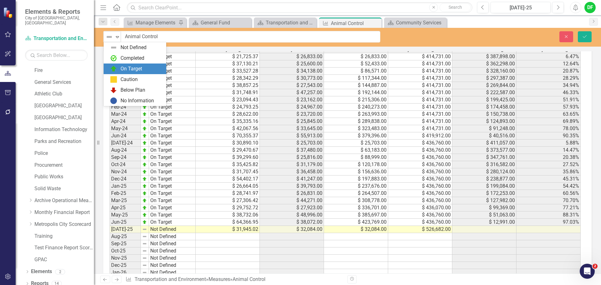
click at [122, 67] on div "On Target" at bounding box center [131, 68] width 22 height 7
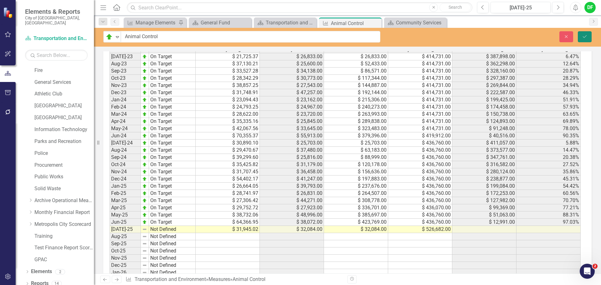
click at [587, 36] on icon "Save" at bounding box center [585, 36] width 6 height 4
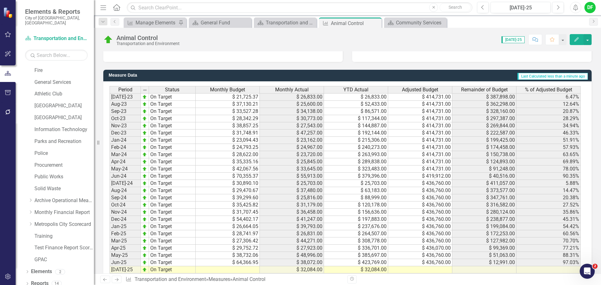
scroll to position [618, 0]
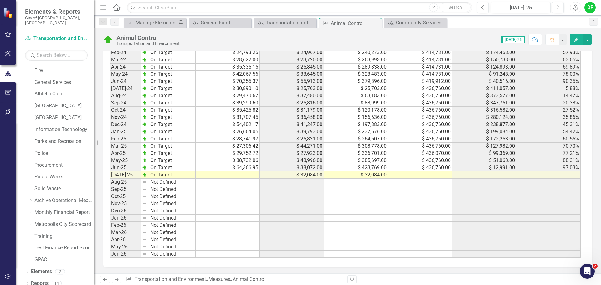
click at [254, 176] on td at bounding box center [228, 174] width 64 height 7
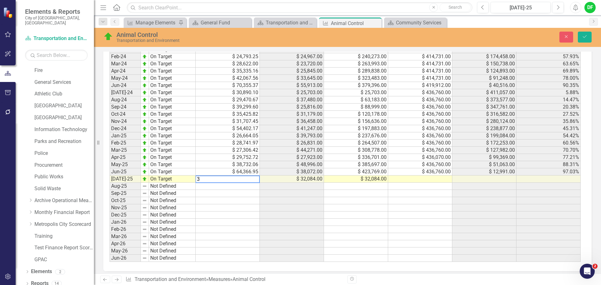
scroll to position [622, 0]
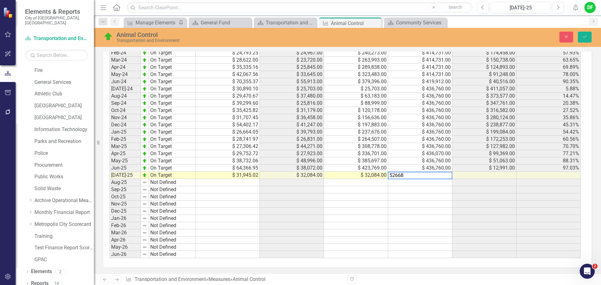
type textarea "526682"
click at [588, 34] on button "Save" at bounding box center [585, 37] width 14 height 11
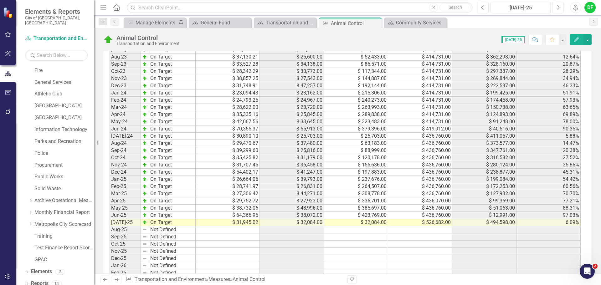
scroll to position [595, 0]
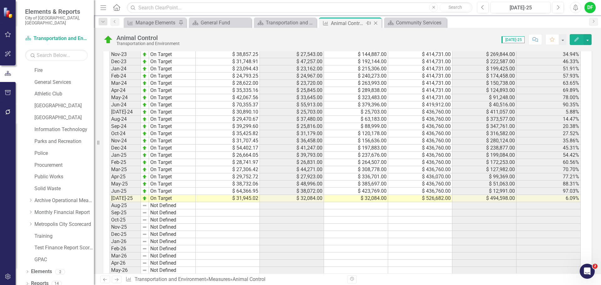
click at [375, 24] on icon "Close" at bounding box center [375, 23] width 6 height 5
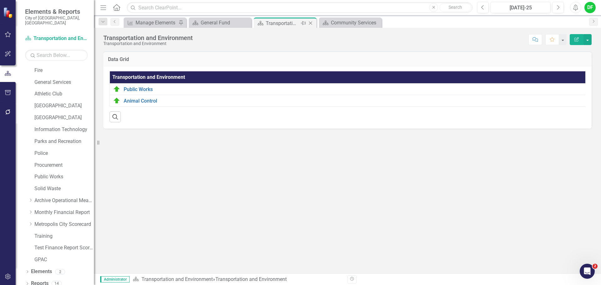
click at [310, 21] on icon "Close" at bounding box center [310, 23] width 6 height 5
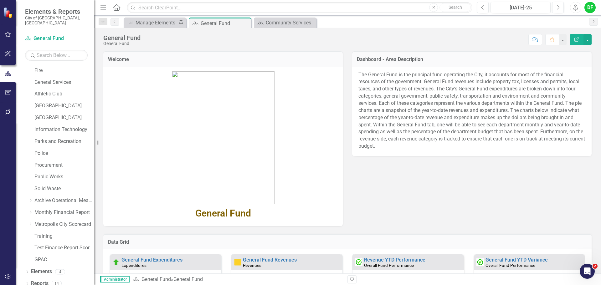
scroll to position [125, 0]
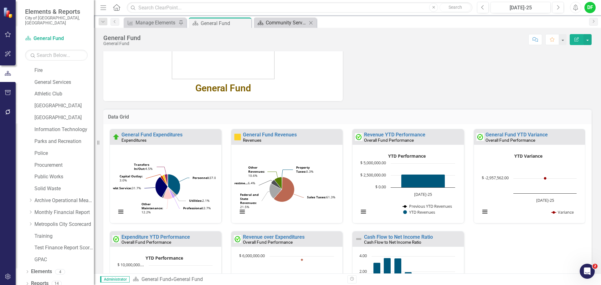
click at [283, 23] on div "Community Services" at bounding box center [286, 23] width 41 height 8
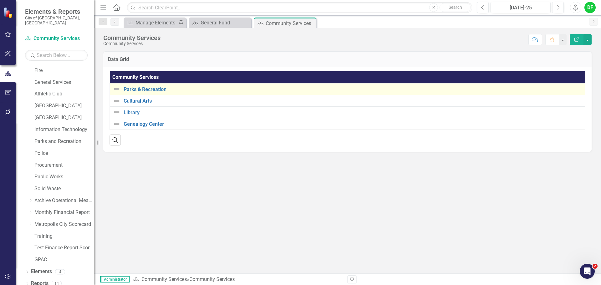
click at [133, 86] on div "Parks & Recreation" at bounding box center [350, 89] width 475 height 8
click at [132, 89] on link "Parks & Recreation" at bounding box center [356, 90] width 464 height 6
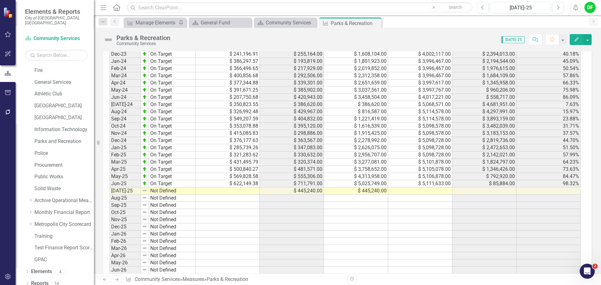
scroll to position [626, 0]
click at [227, 192] on td at bounding box center [228, 190] width 64 height 7
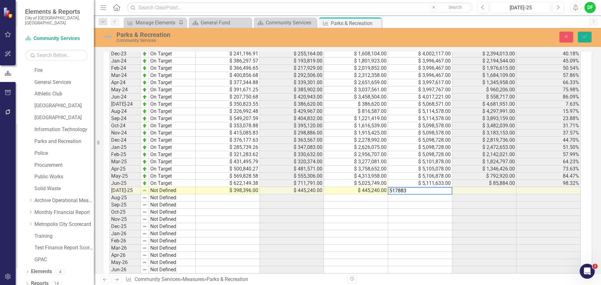
type textarea "5178830"
click at [110, 37] on img at bounding box center [108, 37] width 10 height 10
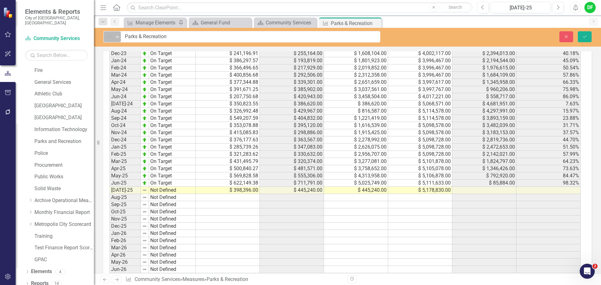
click at [117, 37] on icon "Expand" at bounding box center [117, 36] width 6 height 5
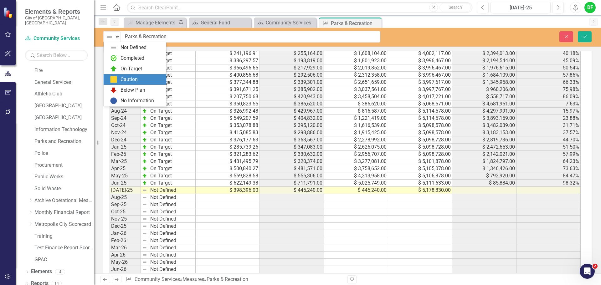
click at [122, 78] on div "Caution" at bounding box center [128, 79] width 17 height 7
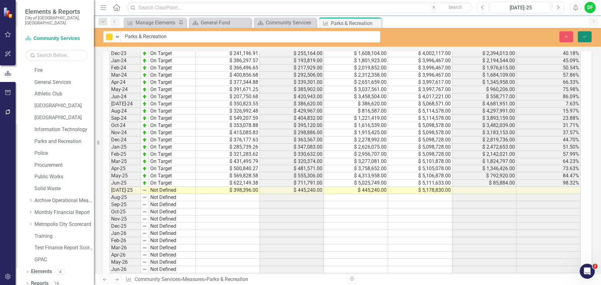
click at [588, 38] on button "Save" at bounding box center [585, 36] width 14 height 11
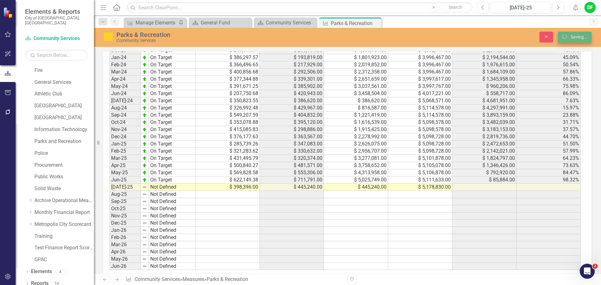
scroll to position [626, 0]
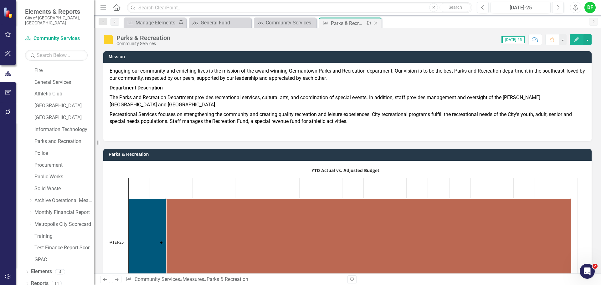
click at [376, 23] on icon "Close" at bounding box center [375, 23] width 6 height 5
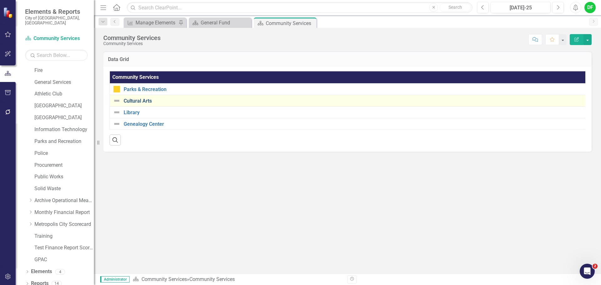
click at [138, 100] on link "Cultural Arts" at bounding box center [356, 101] width 465 height 6
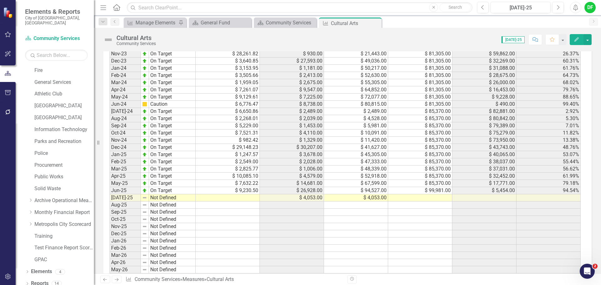
scroll to position [595, 0]
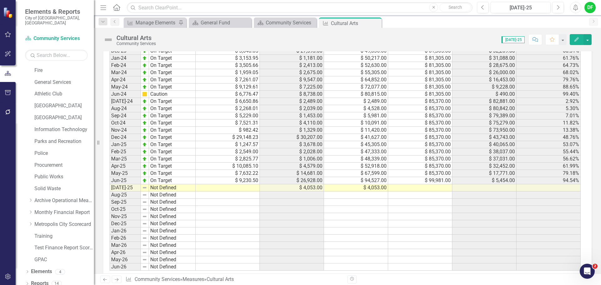
click at [253, 192] on td at bounding box center [228, 187] width 64 height 7
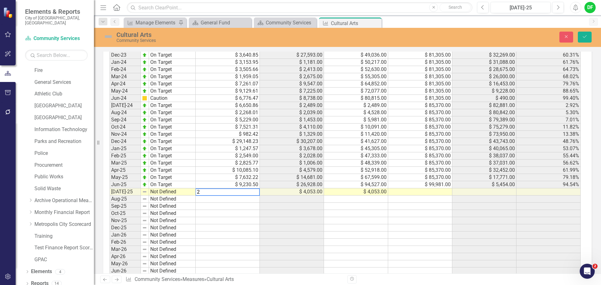
scroll to position [598, 0]
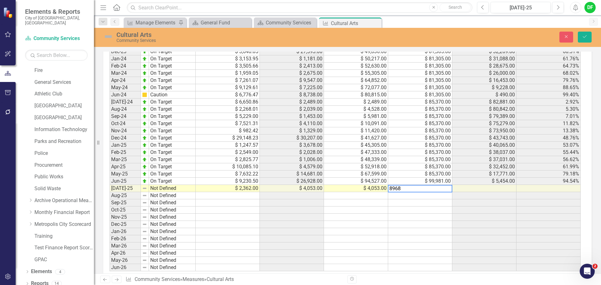
type textarea "89686"
click at [108, 37] on img at bounding box center [108, 37] width 10 height 10
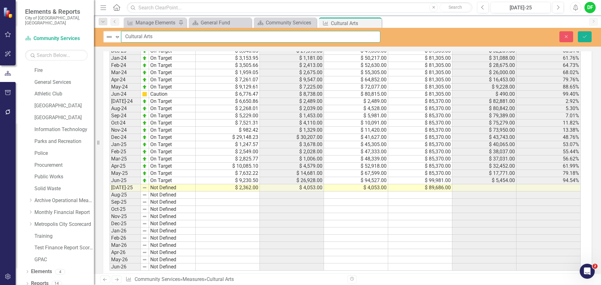
click at [121, 36] on input "Cultural Arts" at bounding box center [250, 37] width 259 height 12
click at [116, 38] on icon "Expand" at bounding box center [117, 36] width 6 height 5
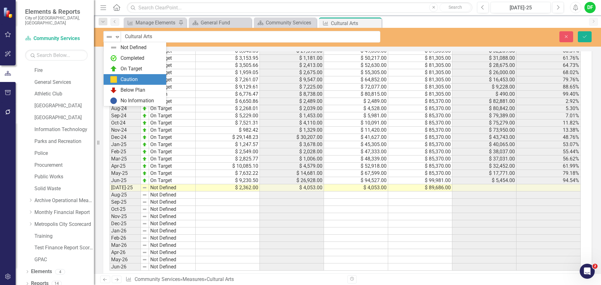
click at [118, 78] on div "Caution" at bounding box center [136, 80] width 53 height 8
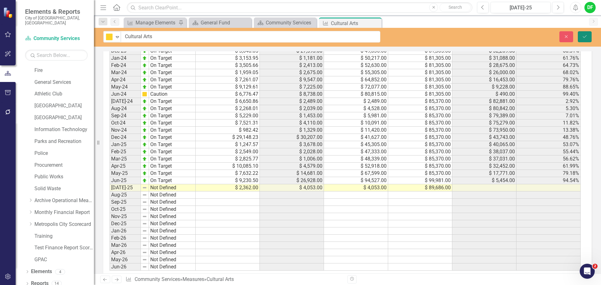
click at [586, 32] on button "Save" at bounding box center [585, 36] width 14 height 11
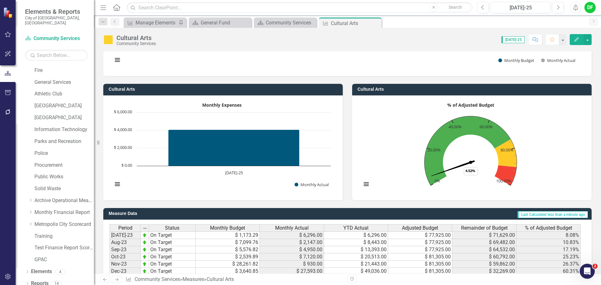
scroll to position [376, 0]
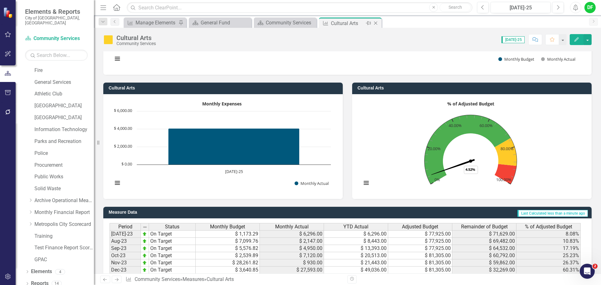
click at [377, 23] on icon "Close" at bounding box center [375, 23] width 6 height 5
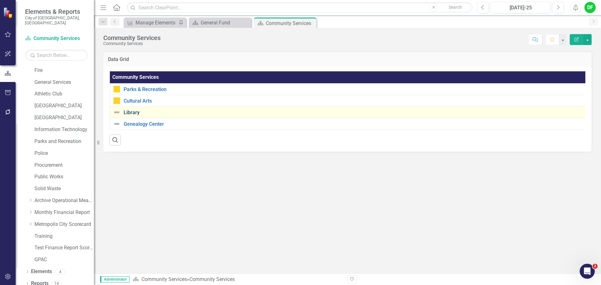
click at [129, 113] on link "Library" at bounding box center [356, 113] width 464 height 6
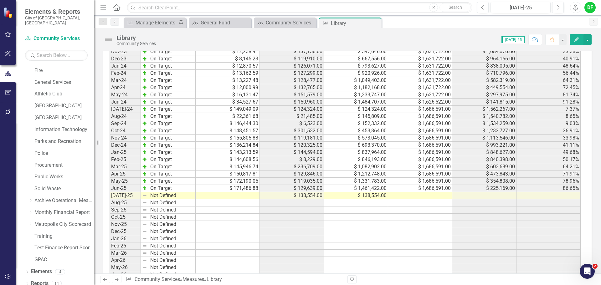
scroll to position [595, 0]
click at [241, 195] on td at bounding box center [228, 195] width 64 height 7
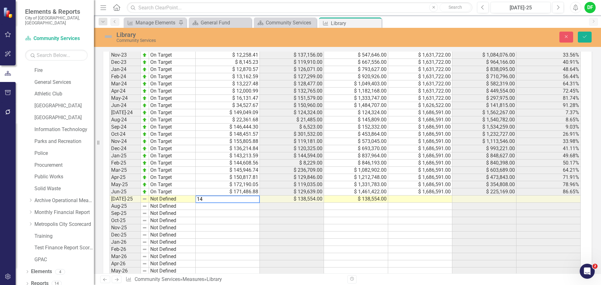
scroll to position [598, 0]
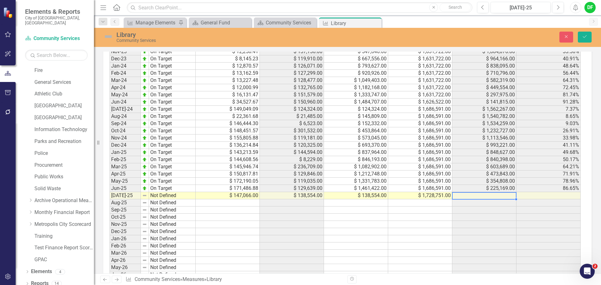
type textarea "1728751"
click at [107, 38] on img at bounding box center [108, 37] width 10 height 10
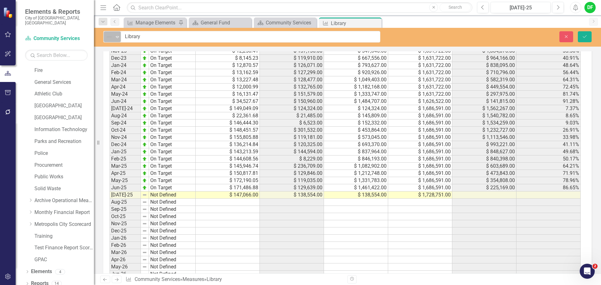
click at [116, 35] on icon "Expand" at bounding box center [117, 36] width 6 height 5
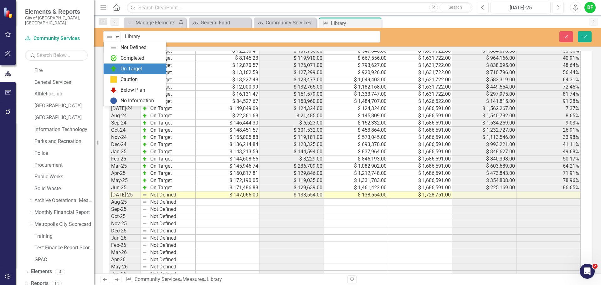
click at [119, 69] on div "On Target" at bounding box center [136, 69] width 53 height 8
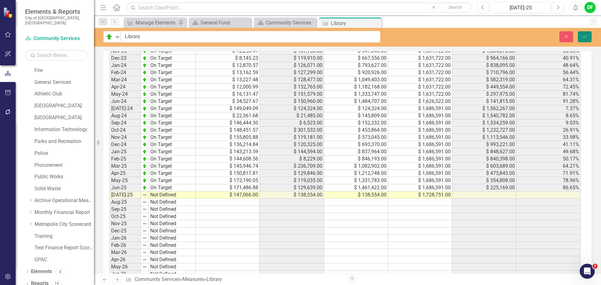
click at [583, 37] on icon "Save" at bounding box center [585, 36] width 6 height 4
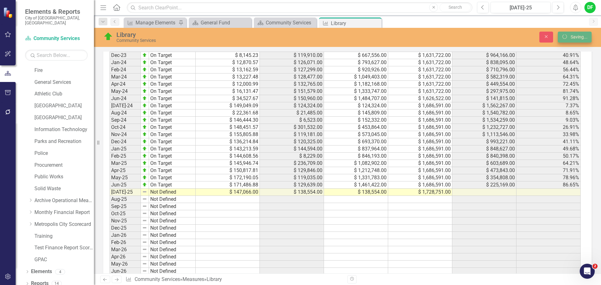
scroll to position [595, 0]
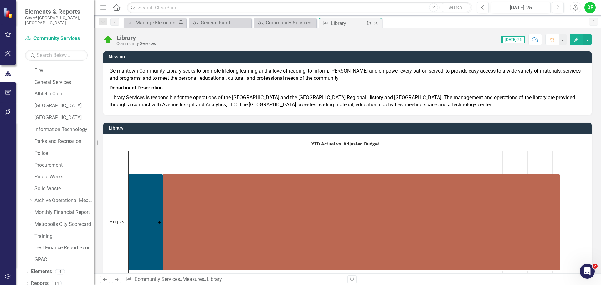
click at [374, 23] on icon "Close" at bounding box center [375, 23] width 6 height 5
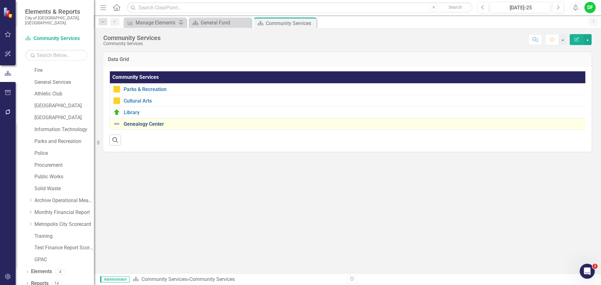
click at [135, 125] on link "Genealogy Center" at bounding box center [356, 124] width 464 height 6
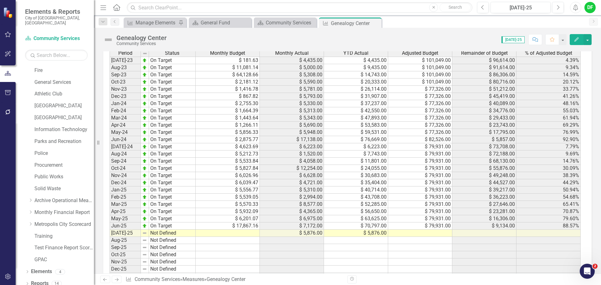
scroll to position [595, 0]
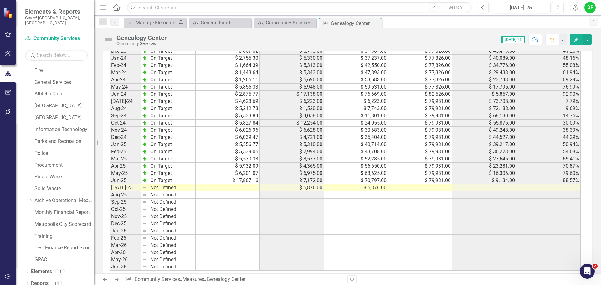
click at [253, 188] on td at bounding box center [228, 187] width 64 height 7
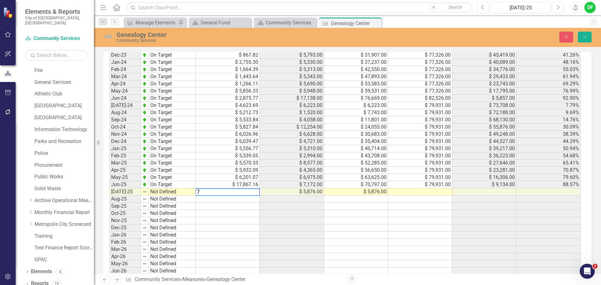
scroll to position [598, 0]
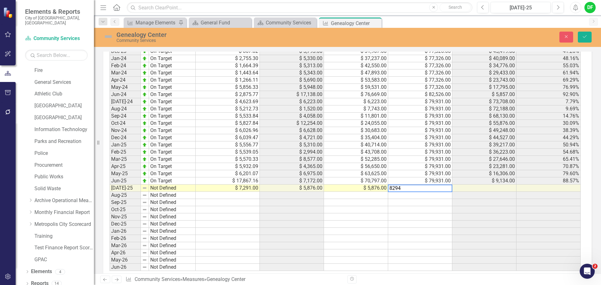
type textarea "82947"
click at [107, 38] on img at bounding box center [108, 37] width 10 height 10
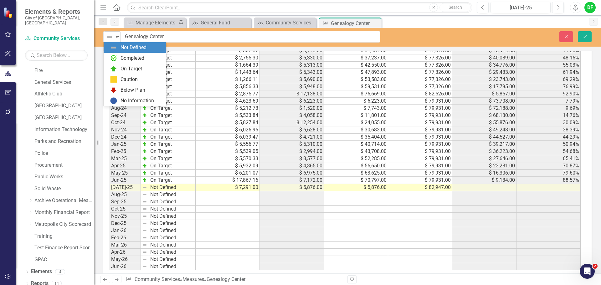
click at [112, 37] on img at bounding box center [109, 37] width 8 height 8
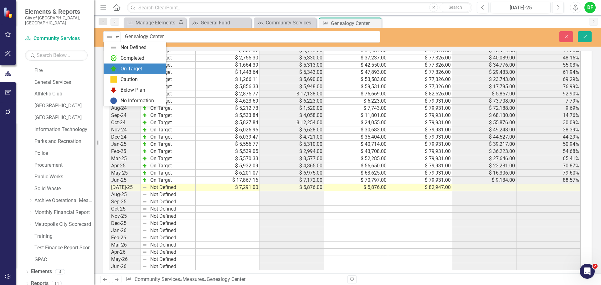
click at [118, 67] on div "On Target" at bounding box center [136, 69] width 53 height 8
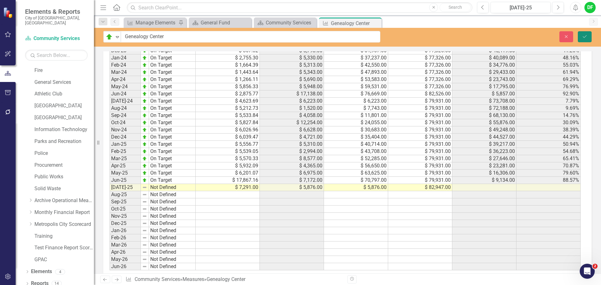
click at [583, 37] on icon "Save" at bounding box center [585, 36] width 6 height 4
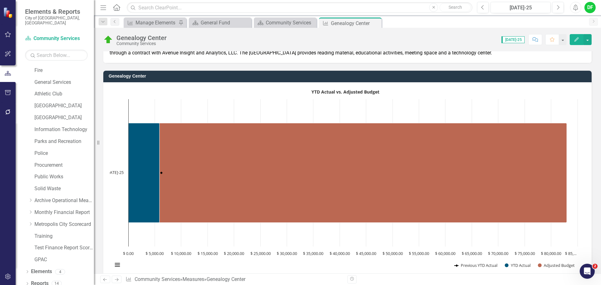
scroll to position [0, 0]
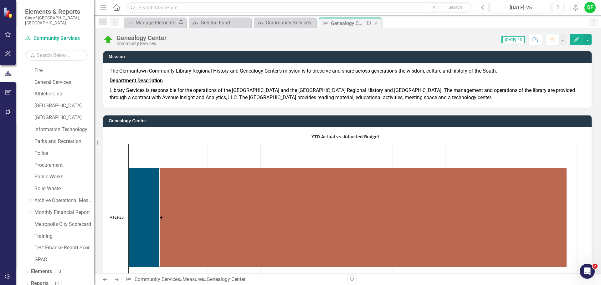
click at [376, 23] on icon "Close" at bounding box center [375, 23] width 6 height 5
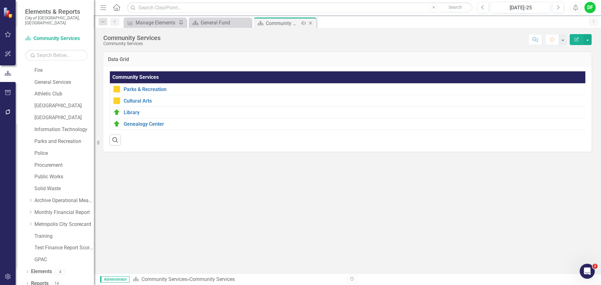
click at [312, 24] on icon "Close" at bounding box center [310, 23] width 6 height 5
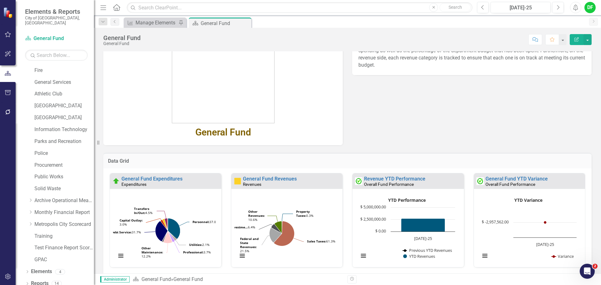
scroll to position [94, 0]
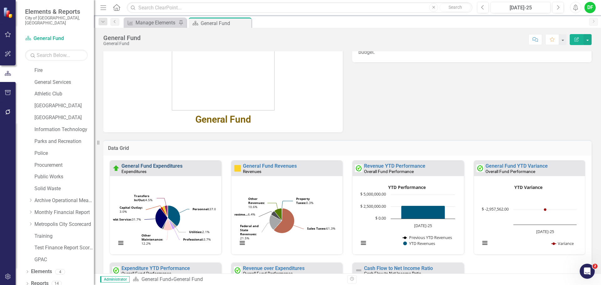
click at [169, 165] on link "General Fund Expenditures" at bounding box center [151, 166] width 61 height 6
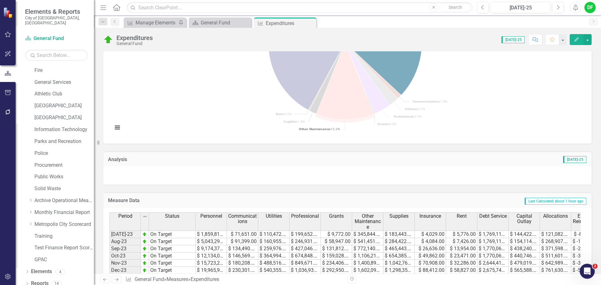
scroll to position [125, 0]
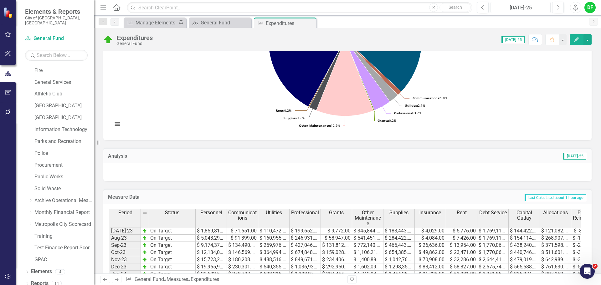
click at [524, 8] on div "[DATE]-25" at bounding box center [521, 8] width 56 height 8
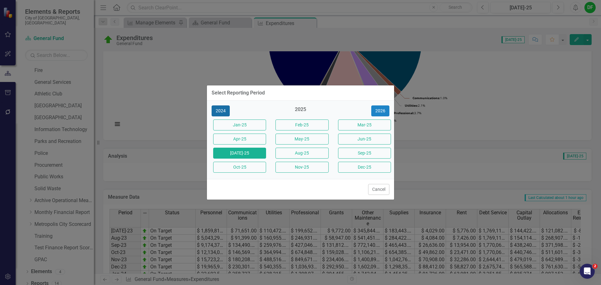
click at [221, 111] on button "2024" at bounding box center [221, 110] width 18 height 11
click at [234, 151] on button "[DATE]-24" at bounding box center [239, 153] width 53 height 11
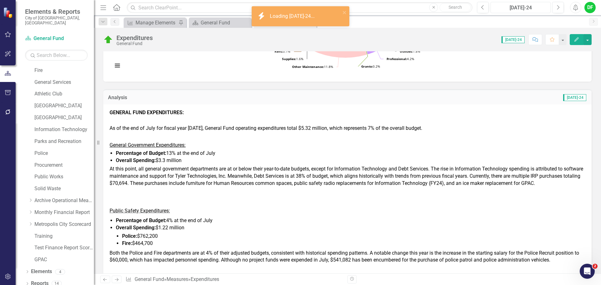
scroll to position [188, 0]
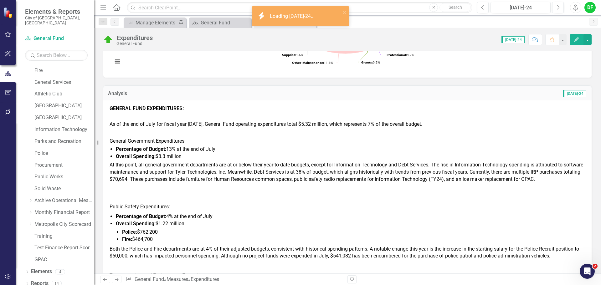
click at [234, 151] on li "Percentage of Budget: 13% at the end of July" at bounding box center [350, 149] width 469 height 7
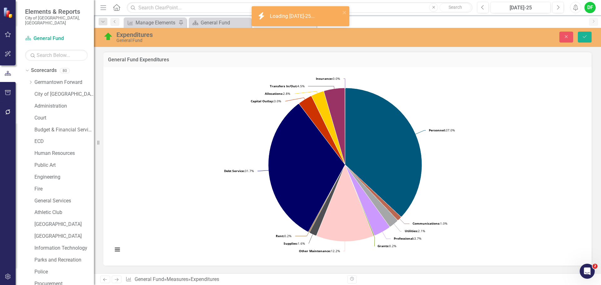
scroll to position [146, 0]
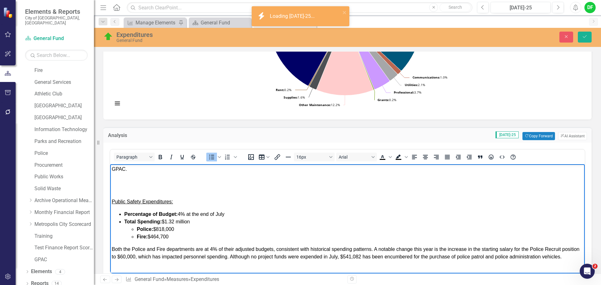
click at [175, 235] on li "Fire: $464,700" at bounding box center [360, 237] width 446 height 8
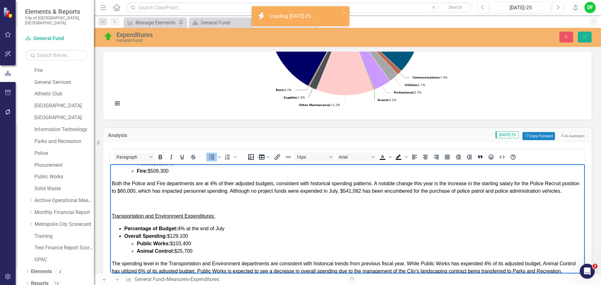
scroll to position [189, 0]
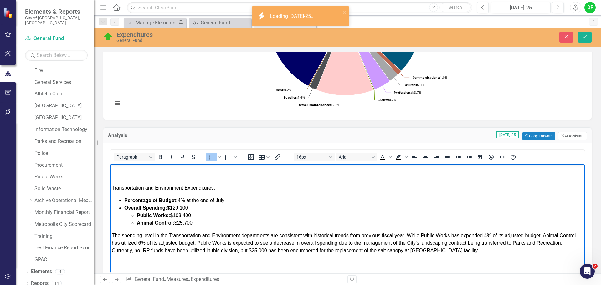
drag, startPoint x: 141, startPoint y: 215, endPoint x: 147, endPoint y: 213, distance: 7.0
click at [141, 211] on strong "Overall Spending:" at bounding box center [145, 207] width 43 height 5
click at [192, 215] on li "Total Spending: $129,100 Public Works: $103,400 Animal Control: $25,700" at bounding box center [353, 215] width 459 height 23
click at [188, 215] on li "Total Spending: $129,100 Public Works: $103,400 Animal Control: $25,700" at bounding box center [353, 215] width 459 height 23
click at [182, 211] on span "Total Spending: $129,100" at bounding box center [153, 207] width 58 height 5
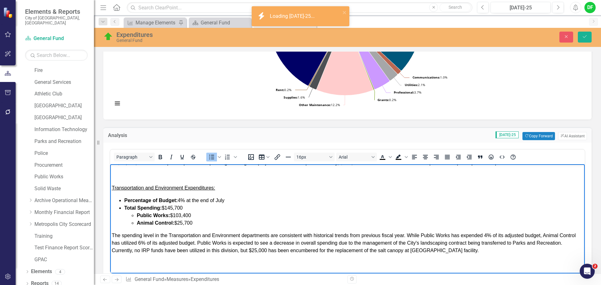
click at [198, 219] on li "Public Works: $103,400" at bounding box center [360, 216] width 446 height 8
click at [194, 219] on li "Public Works: $113,600" at bounding box center [360, 216] width 446 height 8
click at [197, 227] on li "Animal Control: $25,700" at bounding box center [360, 223] width 446 height 8
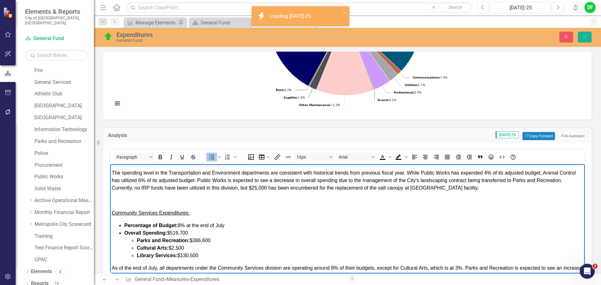
scroll to position [279, 0]
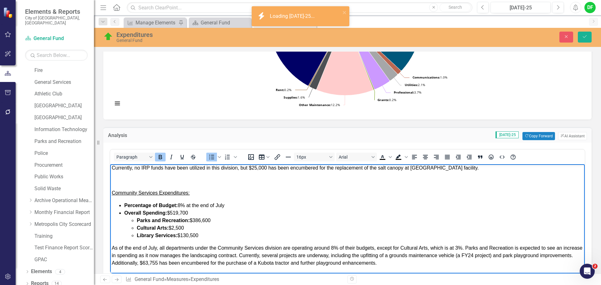
click at [191, 212] on li "Overall Spending: $519,700 Parks and Recreation: $386,600 Cultural Arts: $2,500…" at bounding box center [353, 224] width 459 height 30
click at [141, 213] on strong "Overall Spending:" at bounding box center [145, 212] width 43 height 5
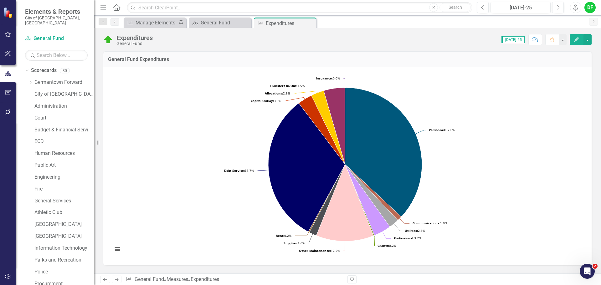
scroll to position [188, 0]
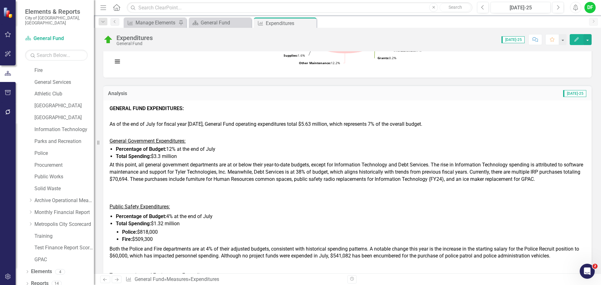
click at [195, 174] on span "At this point, all general government departments are at or below their year-to…" at bounding box center [346, 172] width 473 height 20
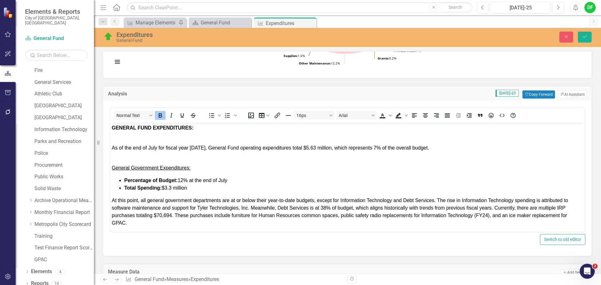
scroll to position [0, 0]
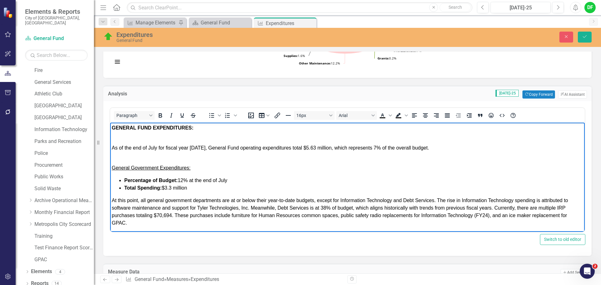
click at [248, 208] on span "At this point, all general government departments are at or below their year-to…" at bounding box center [340, 212] width 456 height 28
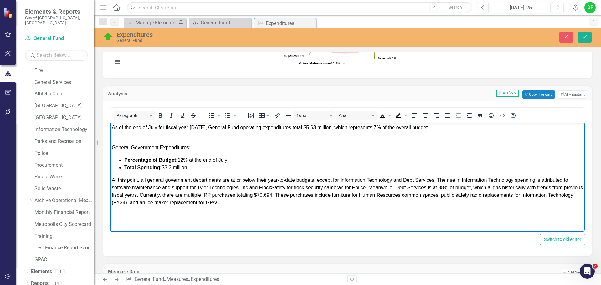
scroll to position [31, 0]
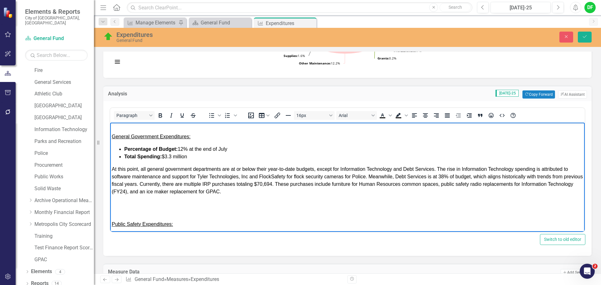
click at [443, 176] on span "At this point, all general government departments are at or below their year-to…" at bounding box center [347, 180] width 471 height 28
drag, startPoint x: 264, startPoint y: 186, endPoint x: 273, endPoint y: 186, distance: 8.4
click at [264, 186] on span "At this point, all general government departments are at or below their year-to…" at bounding box center [347, 180] width 471 height 28
click at [290, 184] on span "At this point, all general government departments are at or below their year-to…" at bounding box center [347, 180] width 471 height 28
drag, startPoint x: 195, startPoint y: 184, endPoint x: 221, endPoint y: 184, distance: 26.3
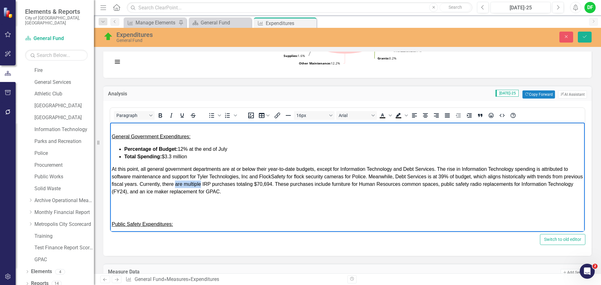
click at [221, 184] on span "At this point, all general government departments are at or below their year-to…" at bounding box center [347, 180] width 471 height 28
click at [243, 184] on span "At this point, all general government departments are at or below their year-to…" at bounding box center [347, 180] width 471 height 28
click at [264, 184] on span "At this point, all general government departments are at or below their year-to…" at bounding box center [347, 180] width 471 height 28
click at [241, 184] on span "At this point, all general government departments are at or below their year-to…" at bounding box center [347, 180] width 471 height 28
click at [240, 183] on span "At this point, all general government departments are at or below their year-to…" at bounding box center [347, 180] width 471 height 28
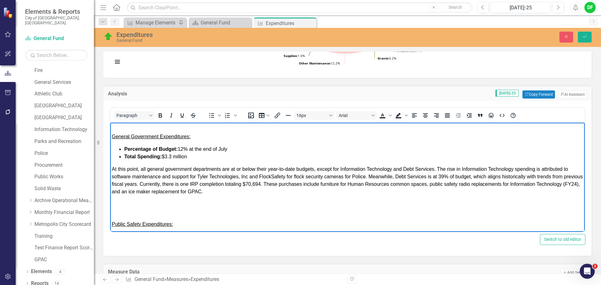
click at [281, 185] on span "At this point, all general government departments are at or below their year-to…" at bounding box center [347, 180] width 471 height 28
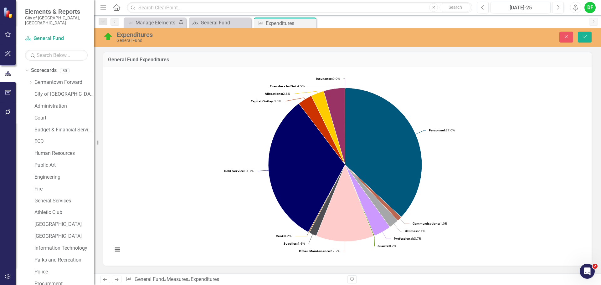
scroll to position [31, 0]
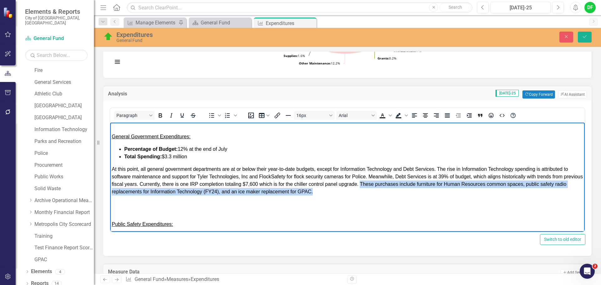
drag, startPoint x: 381, startPoint y: 184, endPoint x: 398, endPoint y: 195, distance: 20.0
click at [398, 195] on div "General Government Expenditures: Percentage of Budget: 12% at the end of July T…" at bounding box center [347, 157] width 471 height 75
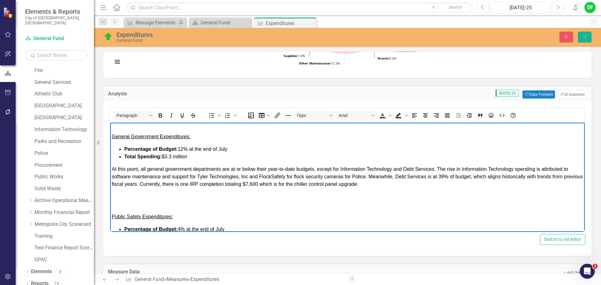
click at [376, 184] on span "At this point, all general government departments are at or below their year-to…" at bounding box center [347, 176] width 471 height 20
click at [377, 184] on span "At this point, all general government departments are at or below their year-to…" at bounding box center [347, 176] width 471 height 20
drag, startPoint x: 451, startPoint y: 185, endPoint x: 111, endPoint y: 169, distance: 340.9
click at [111, 169] on body "GENERAL FUND EXPENDITURES: As of the end of July for fiscal year [DATE], Genera…" at bounding box center [347, 278] width 474 height 374
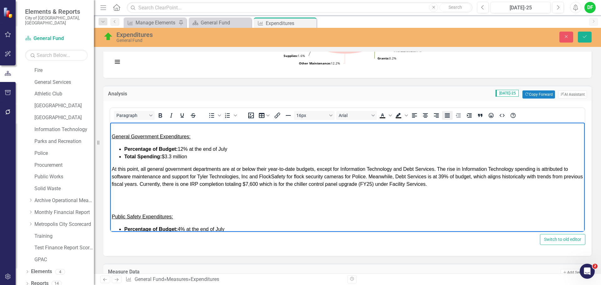
click at [446, 114] on icon "Justify" at bounding box center [447, 115] width 5 height 4
click at [470, 186] on div "General Government Expenditures: Percentage of Budget: 12% at the end of July T…" at bounding box center [347, 154] width 471 height 68
click at [582, 36] on icon "Save" at bounding box center [585, 36] width 6 height 4
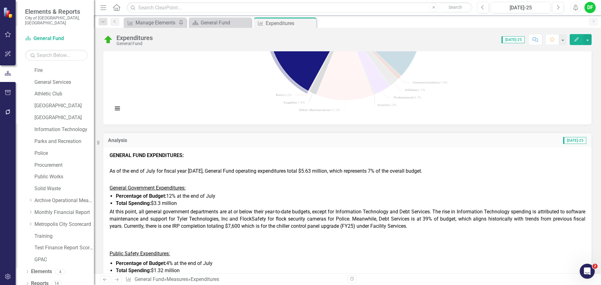
scroll to position [156, 0]
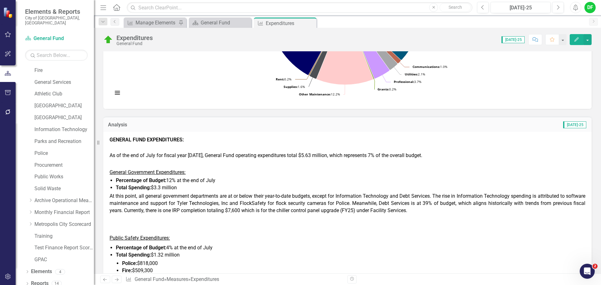
click at [250, 206] on div "General Government Expenditures: Percentage of Budget: 12% at the end of July T…" at bounding box center [348, 186] width 476 height 55
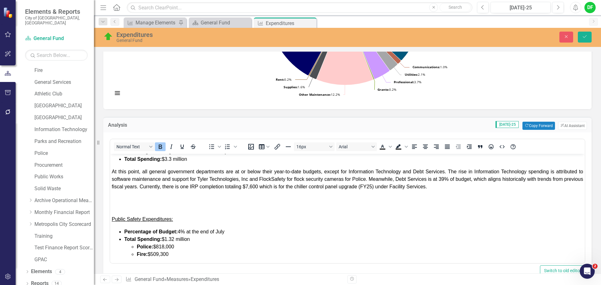
scroll to position [63, 0]
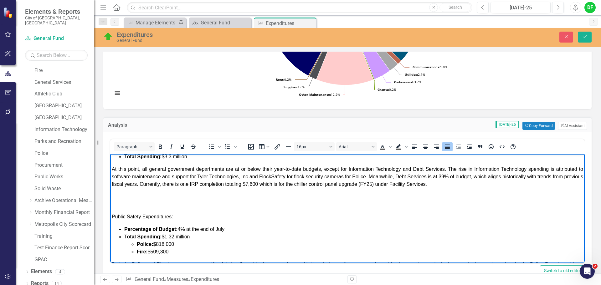
drag, startPoint x: 453, startPoint y: 183, endPoint x: 112, endPoint y: 167, distance: 342.1
click at [112, 167] on div "General Government Expenditures: Percentage of Budget: 12% at the end of July T…" at bounding box center [347, 154] width 471 height 68
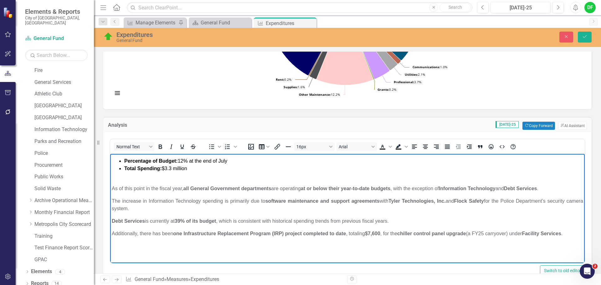
scroll to position [65, 0]
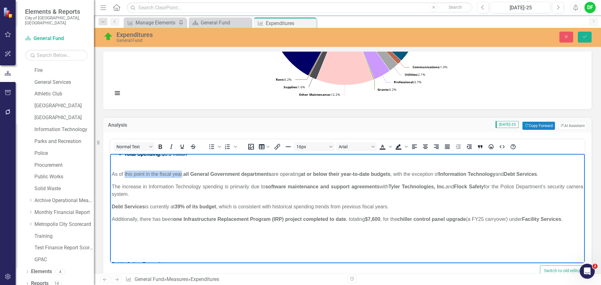
drag, startPoint x: 124, startPoint y: 173, endPoint x: 182, endPoint y: 175, distance: 57.9
click at [182, 175] on p "As of this point in the fiscal year, all General Government departments are ope…" at bounding box center [347, 175] width 471 height 8
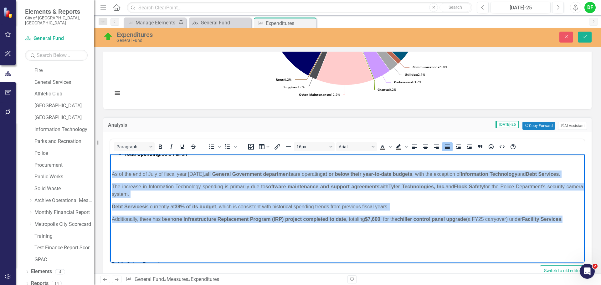
drag, startPoint x: 571, startPoint y: 218, endPoint x: 111, endPoint y: 170, distance: 462.6
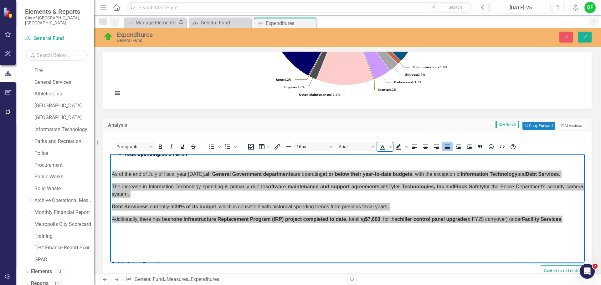
click at [382, 147] on icon "Text color Black" at bounding box center [382, 146] width 3 height 3
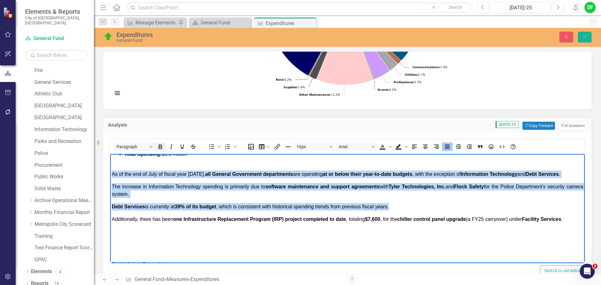
click at [160, 147] on icon "Bold" at bounding box center [160, 147] width 8 height 8
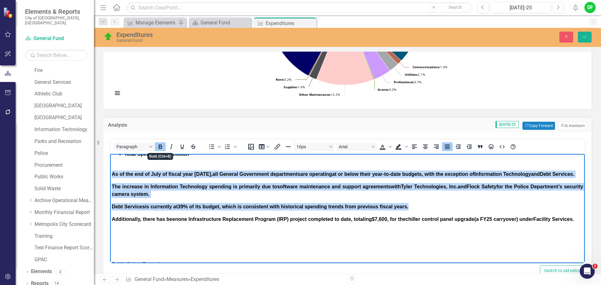
click at [160, 147] on icon "Bold" at bounding box center [160, 147] width 8 height 8
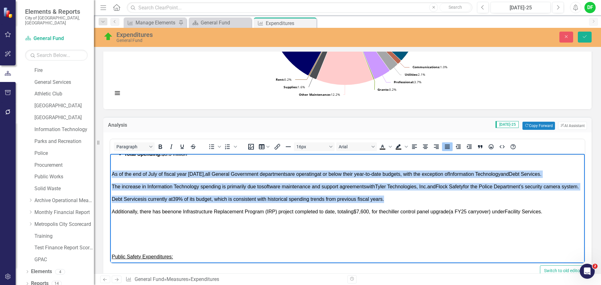
click at [112, 187] on span "The increase in Information Technology spending is primarily due to software ma…" at bounding box center [345, 186] width 467 height 5
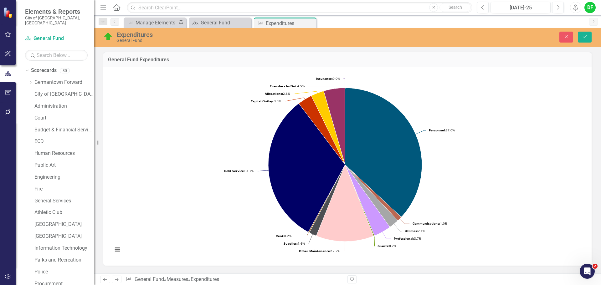
scroll to position [156, 0]
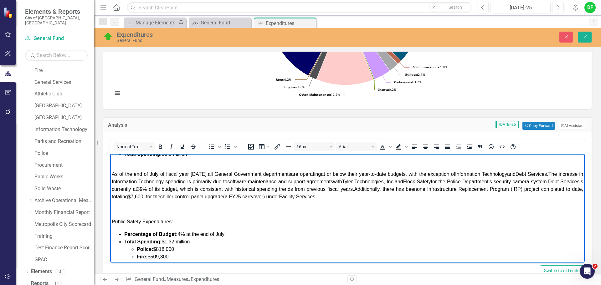
click at [386, 196] on p "As of the end of July of fiscal year [DATE], all General Government departments…" at bounding box center [347, 186] width 471 height 30
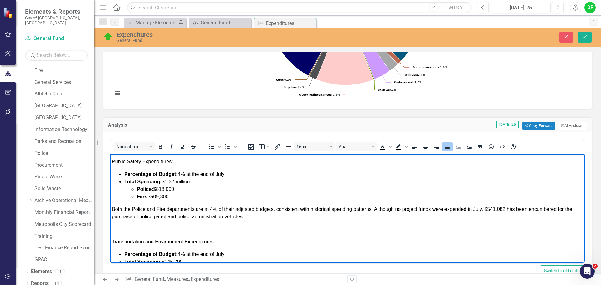
scroll to position [128, 0]
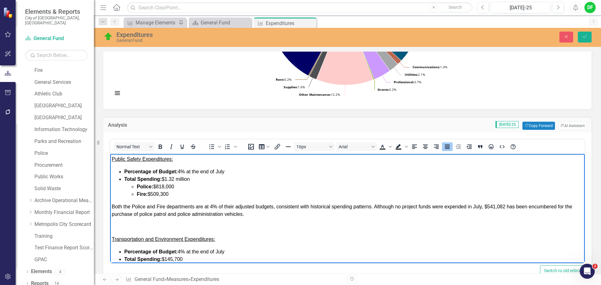
click at [373, 207] on span "Both the Police and Fire departments are at 4% of their adjusted budgets, consi…" at bounding box center [342, 210] width 460 height 13
click at [476, 206] on span "Both the Police and Fire departments are at 4% of their adjusted budgets, consi…" at bounding box center [344, 210] width 465 height 13
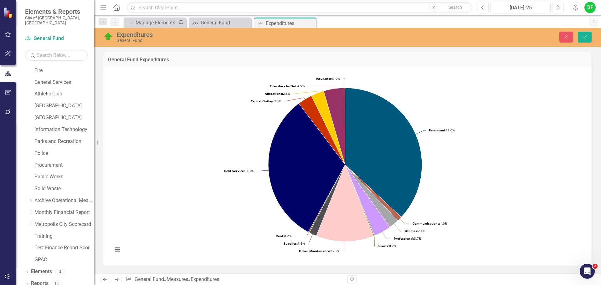
scroll to position [156, 0]
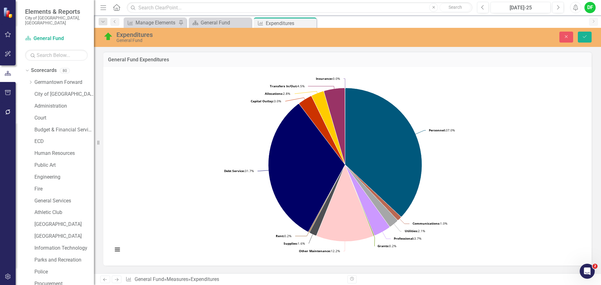
scroll to position [156, 0]
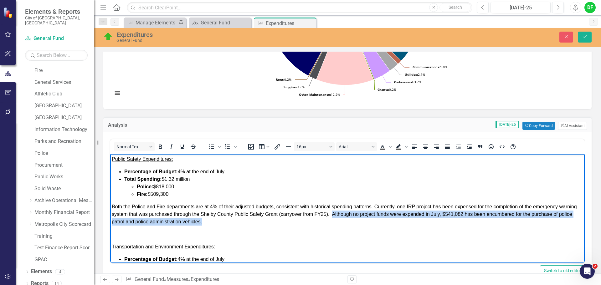
drag, startPoint x: 351, startPoint y: 213, endPoint x: 366, endPoint y: 223, distance: 18.1
click at [366, 223] on p "Both the Police and Fire departments are at 4% of their adjusted budgets, consi…" at bounding box center [347, 214] width 471 height 23
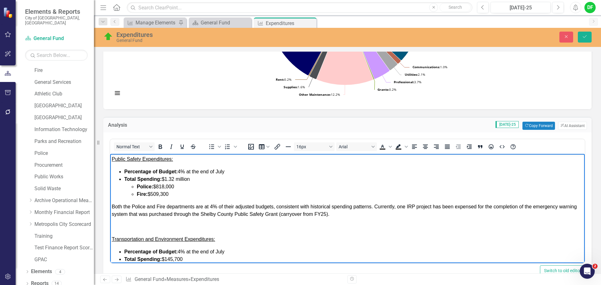
click at [145, 214] on span "Both the Police and Fire departments are at 4% of their adjusted budgets, consi…" at bounding box center [344, 210] width 465 height 13
drag, startPoint x: 376, startPoint y: 214, endPoint x: 112, endPoint y: 205, distance: 264.0
click at [112, 205] on p "Both the Police and Fire departments are at 4% of their adjusted budgets, consi…" at bounding box center [347, 210] width 471 height 15
copy span "Both the Police and Fire departments are at 4% of their adjusted budgets, consi…"
click at [447, 146] on icon "Justify" at bounding box center [447, 147] width 5 height 4
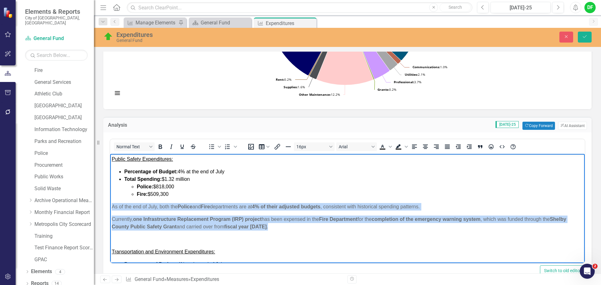
drag, startPoint x: 289, startPoint y: 228, endPoint x: 110, endPoint y: 207, distance: 180.9
click at [110, 207] on html "GENERAL FUND EXPENDITURES: As of the end of July for fiscal year 2026, General …" at bounding box center [347, 223] width 474 height 394
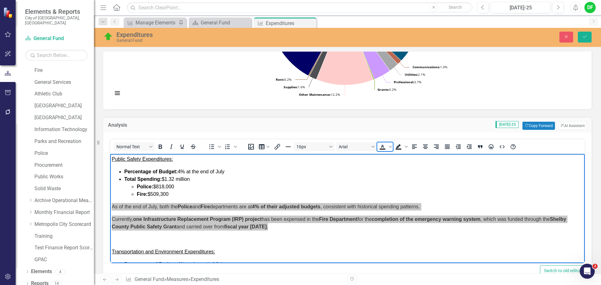
click at [382, 147] on icon "Text color Black" at bounding box center [382, 146] width 3 height 3
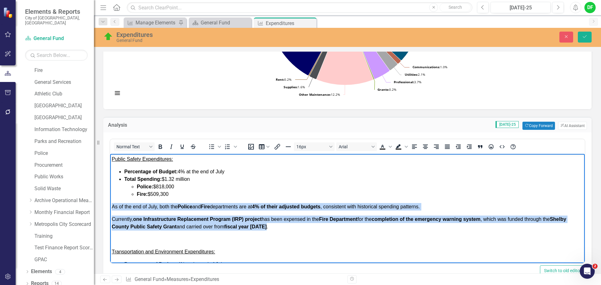
click at [113, 218] on span "Currently, one Infrastructure Replacement Program (IRP) project has been expens…" at bounding box center [339, 223] width 454 height 13
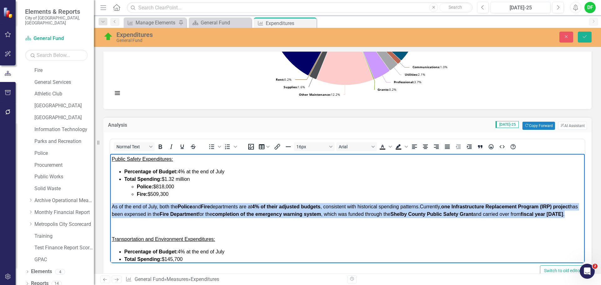
drag, startPoint x: 137, startPoint y: 222, endPoint x: 110, endPoint y: 208, distance: 30.5
click at [110, 208] on html "GENERAL FUND EXPENDITURES: As of the end of July for fiscal year 2026, General …" at bounding box center [347, 216] width 474 height 381
click at [162, 150] on icon "Bold" at bounding box center [160, 147] width 8 height 8
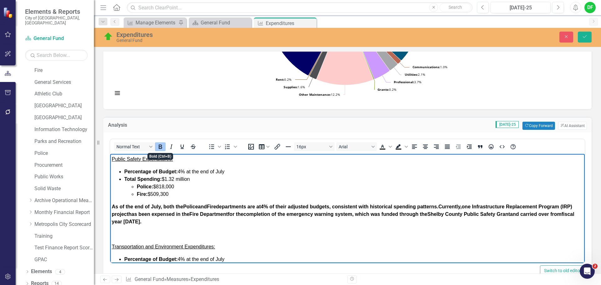
click at [162, 149] on icon "Bold" at bounding box center [160, 147] width 8 height 8
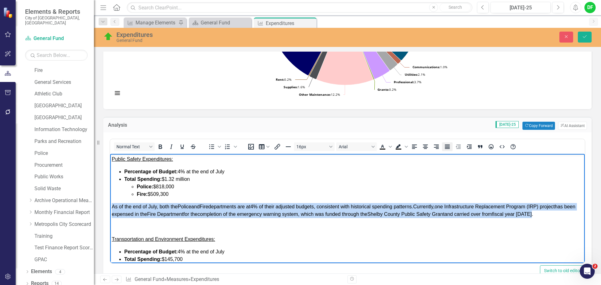
click at [447, 144] on icon "Justify" at bounding box center [447, 147] width 8 height 8
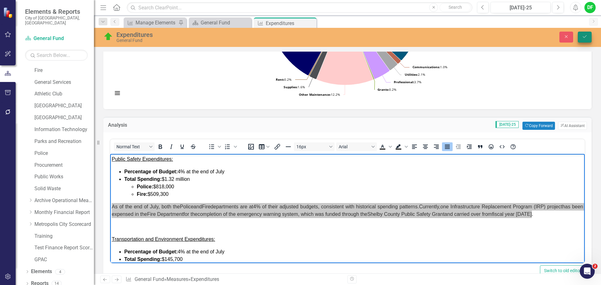
click at [587, 37] on icon "Save" at bounding box center [585, 36] width 6 height 4
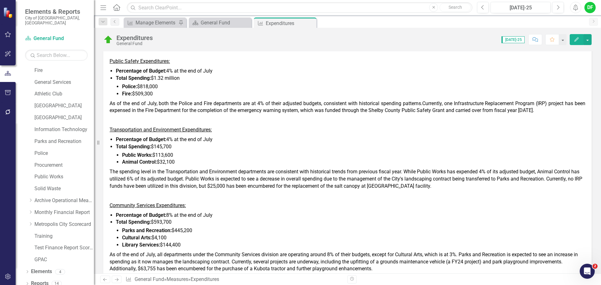
scroll to position [344, 0]
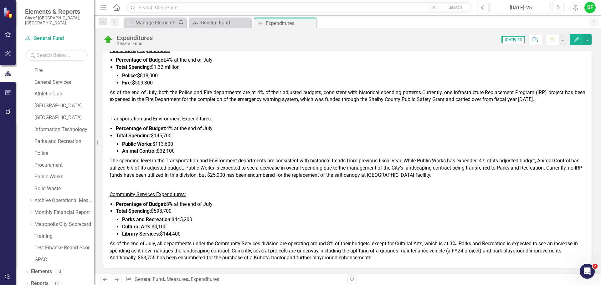
click at [386, 170] on span "The spending level in the Transportation and Environment departments are consis…" at bounding box center [346, 168] width 473 height 20
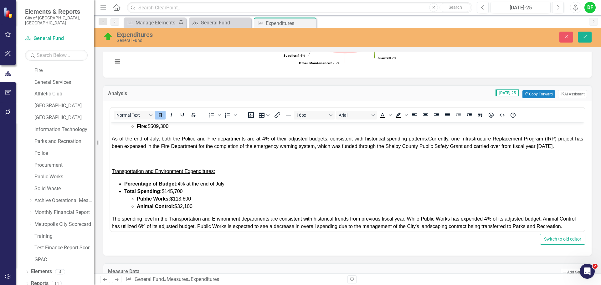
scroll to position [188, 0]
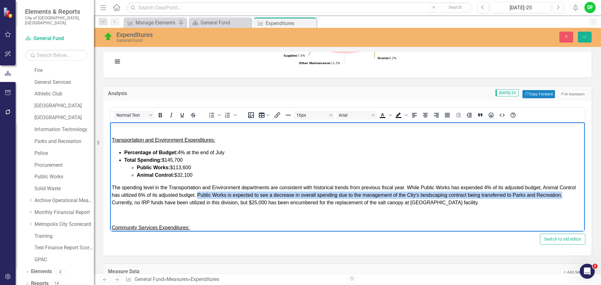
drag, startPoint x: 215, startPoint y: 193, endPoint x: 137, endPoint y: 203, distance: 78.2
click at [137, 203] on span "The spending level in the Transportation and Environment departments are consis…" at bounding box center [344, 195] width 464 height 20
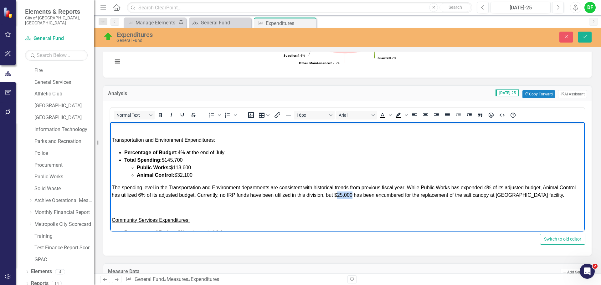
drag, startPoint x: 355, startPoint y: 195, endPoint x: 369, endPoint y: 195, distance: 13.8
click at [369, 195] on span "The spending level in the Transportation and Environment departments are consis…" at bounding box center [344, 191] width 464 height 13
drag, startPoint x: 475, startPoint y: 194, endPoint x: 560, endPoint y: 197, distance: 84.2
click at [560, 197] on span "The spending level in the Transportation and Environment departments are consis…" at bounding box center [344, 191] width 464 height 13
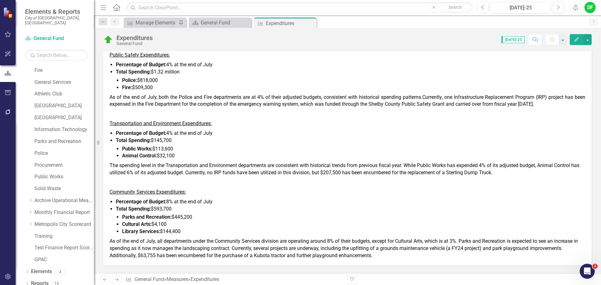
scroll to position [376, 0]
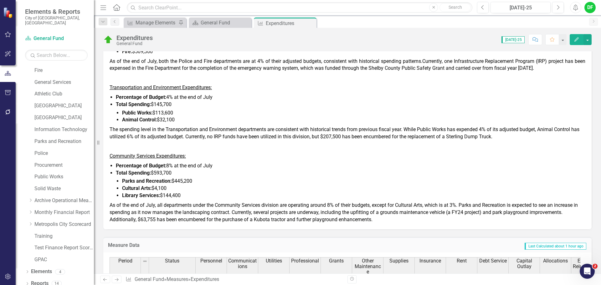
click at [363, 207] on span "As of the end of July, all departments under the Community Services division ar…" at bounding box center [344, 212] width 468 height 20
click at [371, 205] on span "As of the end of July, all departments under the Community Services division ar…" at bounding box center [344, 212] width 468 height 20
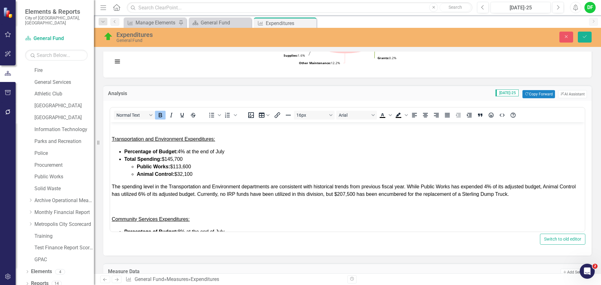
scroll to position [257, 0]
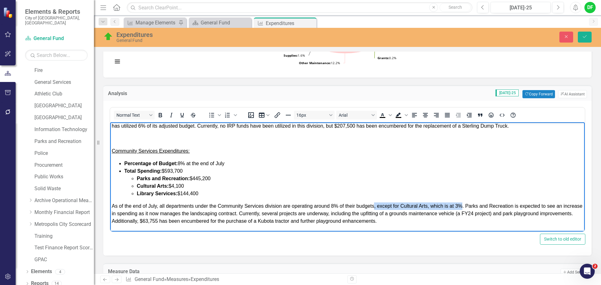
drag, startPoint x: 374, startPoint y: 206, endPoint x: 462, endPoint y: 204, distance: 87.6
click at [462, 204] on span "As of the end of July, all departments under the Community Services division ar…" at bounding box center [347, 213] width 471 height 20
click at [377, 204] on span "As of the end of July, all departments under the Community Services division ar…" at bounding box center [342, 213] width 461 height 20
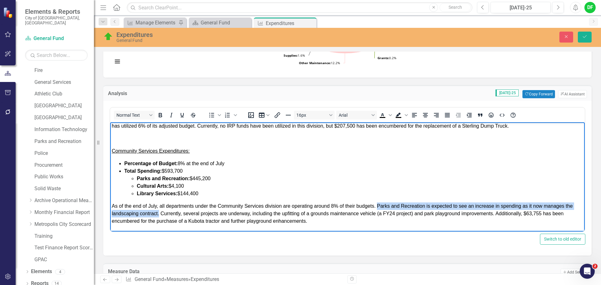
drag, startPoint x: 377, startPoint y: 205, endPoint x: 159, endPoint y: 215, distance: 218.6
click at [159, 215] on span "As of the end of July, all departments under the Community Services division ar…" at bounding box center [342, 213] width 461 height 20
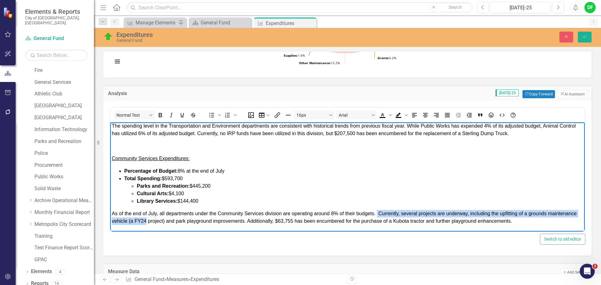
scroll to position [249, 0]
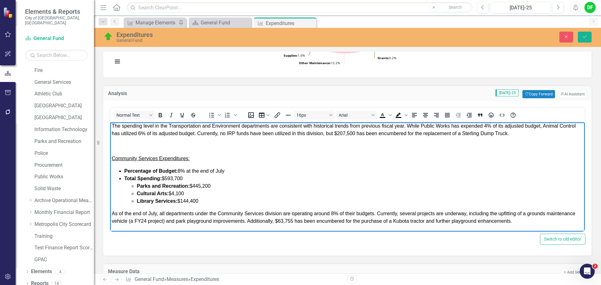
click at [400, 213] on span "As of the end of July, all departments under the Community Services division ar…" at bounding box center [343, 217] width 463 height 13
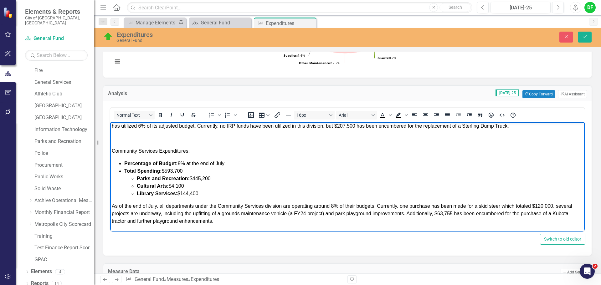
click at [532, 206] on span "As of the end of July, all departments under the Community Services division ar…" at bounding box center [342, 213] width 460 height 20
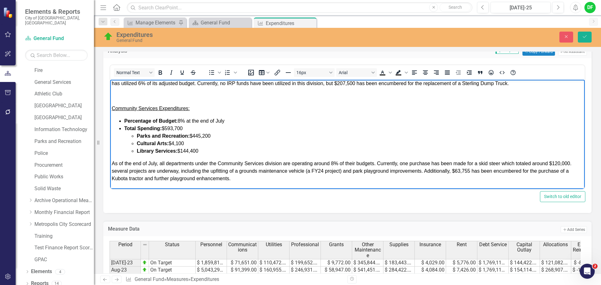
scroll to position [251, 0]
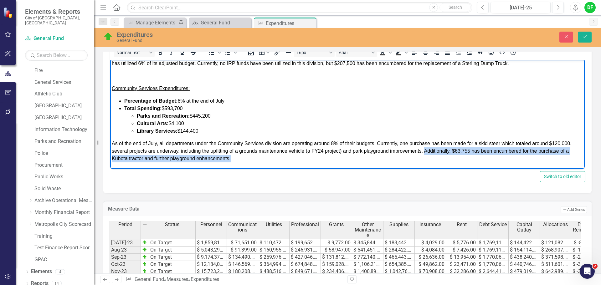
drag, startPoint x: 423, startPoint y: 149, endPoint x: 435, endPoint y: 156, distance: 13.2
click at [435, 156] on p "As of the end of July, all departments under the Community Services division ar…" at bounding box center [347, 151] width 471 height 23
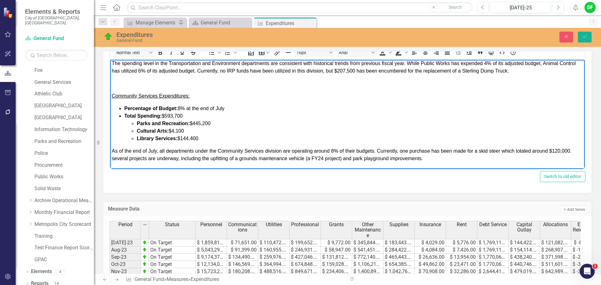
scroll to position [249, 0]
drag, startPoint x: 428, startPoint y: 158, endPoint x: 111, endPoint y: 152, distance: 317.1
click at [447, 54] on icon "Justify" at bounding box center [447, 52] width 5 height 4
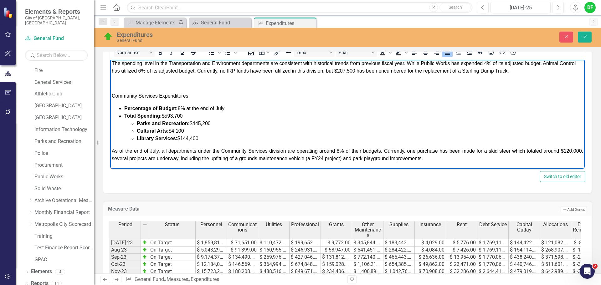
click at [112, 161] on span "As of the end of July, all departments under the Community Services division ar…" at bounding box center [347, 154] width 471 height 13
drag, startPoint x: 112, startPoint y: 160, endPoint x: 459, endPoint y: 158, distance: 346.8
click at [459, 158] on p "As of the end of July, all departments under the Community Services division ar…" at bounding box center [347, 154] width 471 height 15
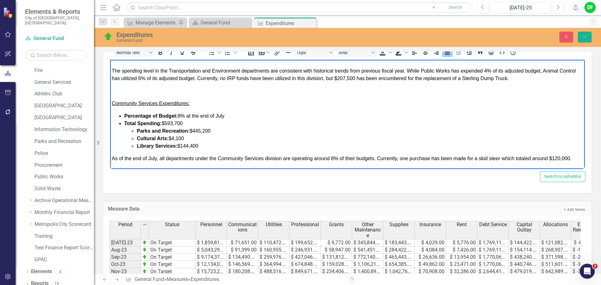
drag, startPoint x: 111, startPoint y: 157, endPoint x: 711, endPoint y: 232, distance: 604.6
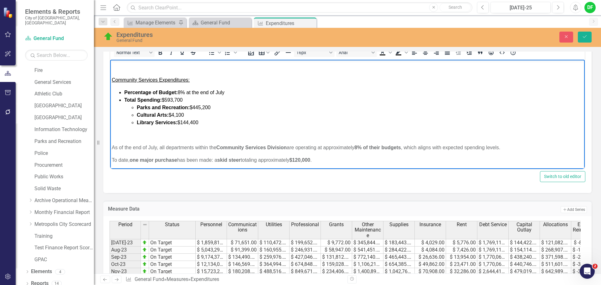
scroll to position [267, 0]
click at [112, 157] on p "To date, one major purchase has been made: a skid steer totaling approximately …" at bounding box center [347, 159] width 471 height 8
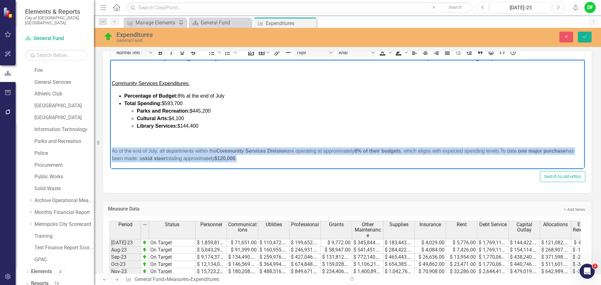
drag, startPoint x: 261, startPoint y: 159, endPoint x: 95, endPoint y: 149, distance: 166.1
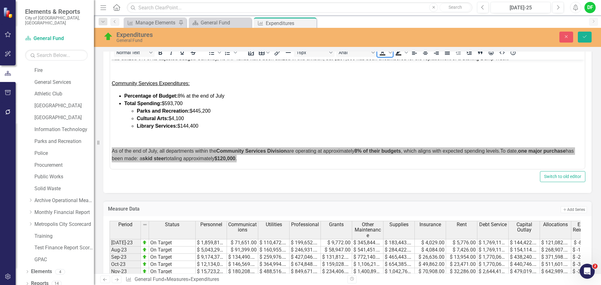
click at [382, 55] on icon "Text color Black" at bounding box center [383, 53] width 8 height 8
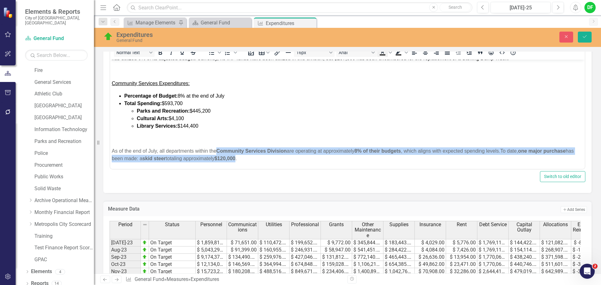
scroll to position [247, 0]
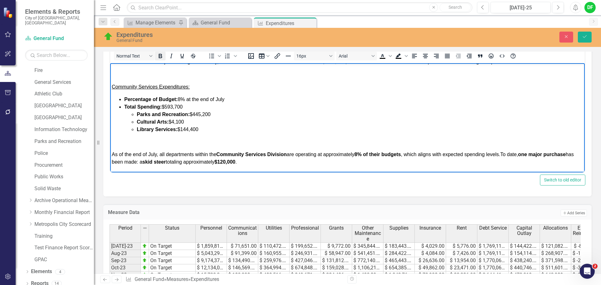
click at [159, 55] on icon "Bold" at bounding box center [160, 56] width 3 height 4
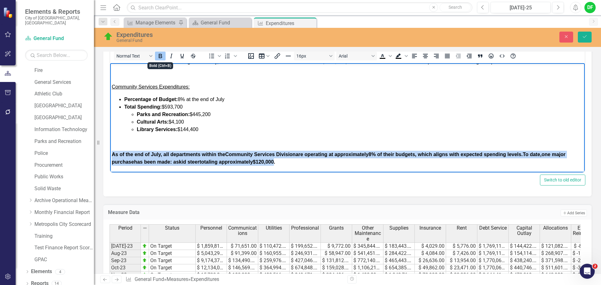
click at [159, 55] on icon "Bold" at bounding box center [160, 56] width 3 height 4
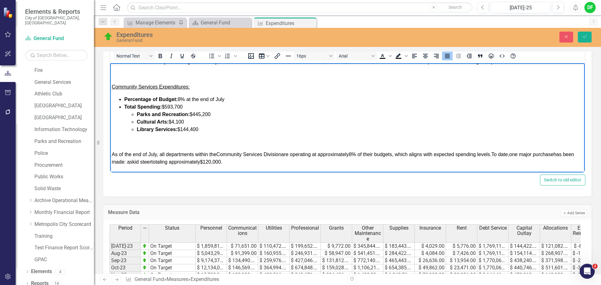
click at [126, 141] on p "﻿" at bounding box center [347, 142] width 471 height 8
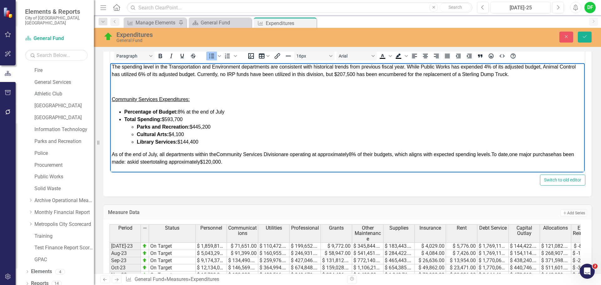
click at [496, 156] on span "As of the end of July, all departments within the Community Services Division a…" at bounding box center [343, 158] width 462 height 13
click at [396, 155] on span "As of the end of July, all departments within the Community Services Division a…" at bounding box center [343, 158] width 462 height 13
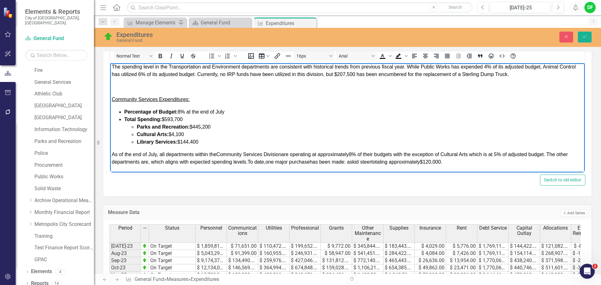
click at [165, 161] on span "As of the end of July, all departments within the Community Services Division a…" at bounding box center [340, 158] width 456 height 13
click at [462, 162] on p "As of the end of July, all departments within the Community Services Division a…" at bounding box center [347, 158] width 471 height 15
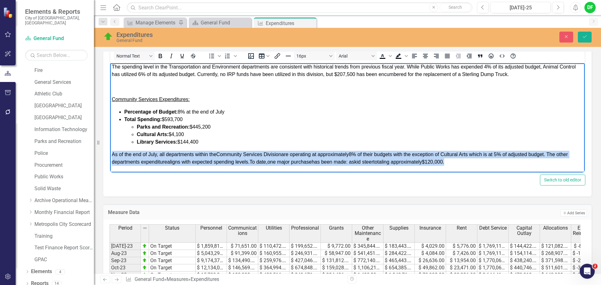
drag, startPoint x: 462, startPoint y: 162, endPoint x: 112, endPoint y: 155, distance: 350.3
click at [112, 155] on p "As of the end of July, all departments within the Community Services Division a…" at bounding box center [347, 158] width 471 height 15
copy span "As of the end of July, all departments within the Community Services Division a…"
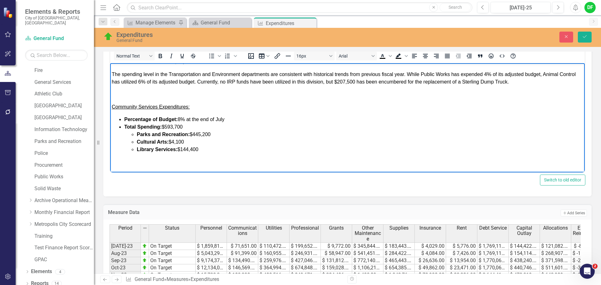
scroll to position [267, 0]
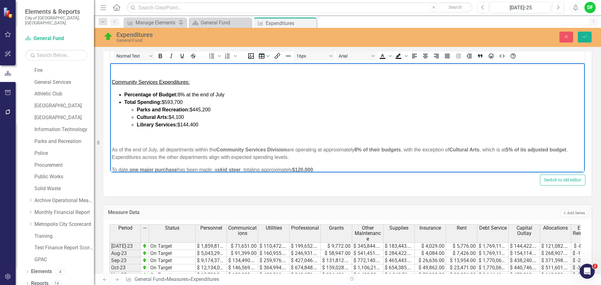
click at [185, 140] on p "﻿" at bounding box center [347, 138] width 471 height 8
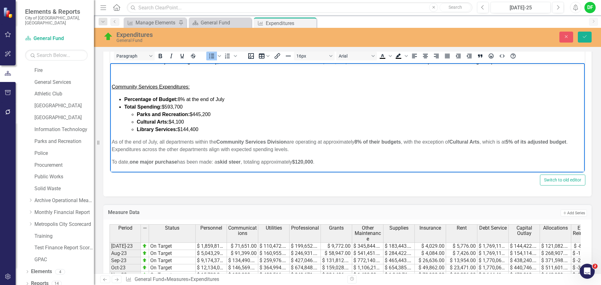
scroll to position [262, 0]
drag, startPoint x: 337, startPoint y: 161, endPoint x: 272, endPoint y: 162, distance: 65.1
click at [273, 162] on p "To date, one major purchase has been made: a skid steer , totaling approximatel…" at bounding box center [347, 162] width 471 height 8
click at [112, 162] on p "To date, one major purchase has been made: a skid steer , totaling approximatel…" at bounding box center [347, 162] width 471 height 8
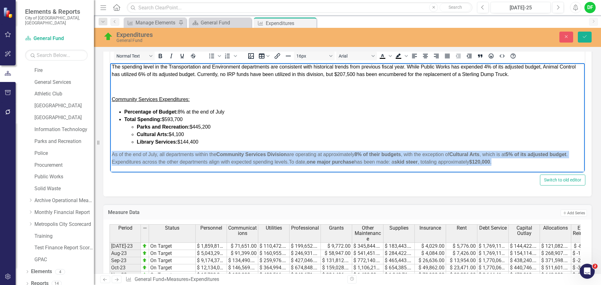
drag, startPoint x: 514, startPoint y: 161, endPoint x: 219, endPoint y: 210, distance: 298.1
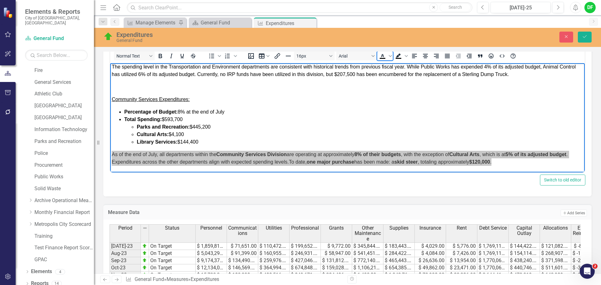
click at [383, 56] on icon "Text color Black" at bounding box center [382, 55] width 3 height 3
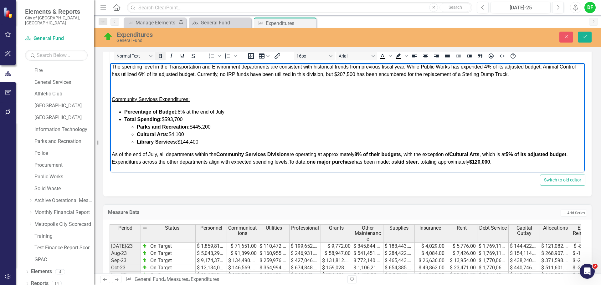
click at [165, 54] on button "Bold" at bounding box center [160, 56] width 11 height 9
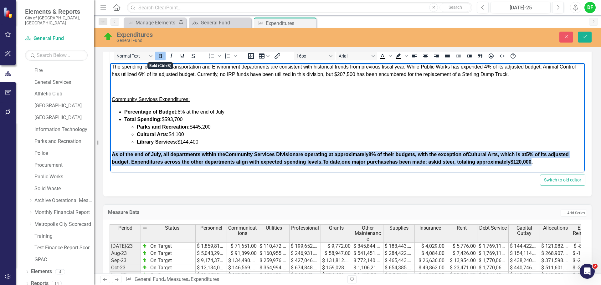
click at [165, 54] on button "Bold" at bounding box center [160, 56] width 11 height 9
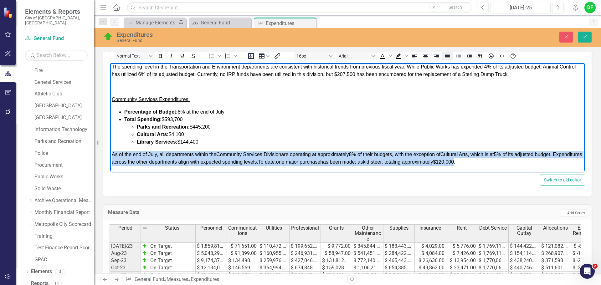
click at [448, 57] on icon "Justify" at bounding box center [447, 56] width 5 height 4
click at [502, 164] on p "As of the end of July, all departments within the Community Services Division a…" at bounding box center [347, 158] width 471 height 15
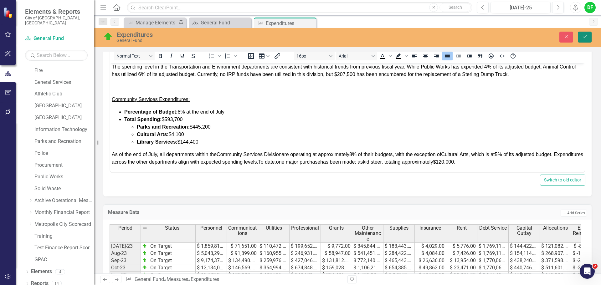
click at [584, 35] on icon "Save" at bounding box center [585, 36] width 6 height 4
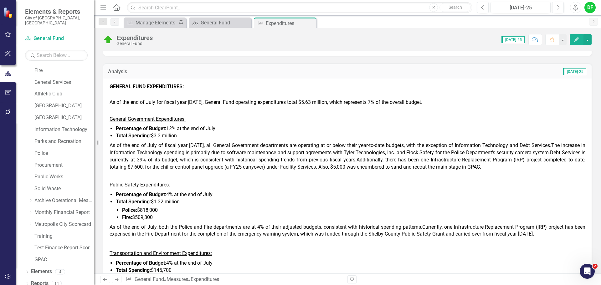
scroll to position [219, 0]
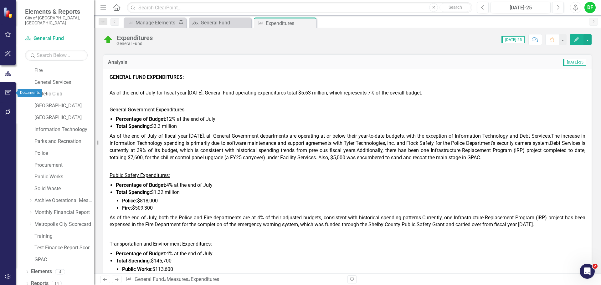
click at [11, 95] on icon "button" at bounding box center [8, 92] width 7 height 5
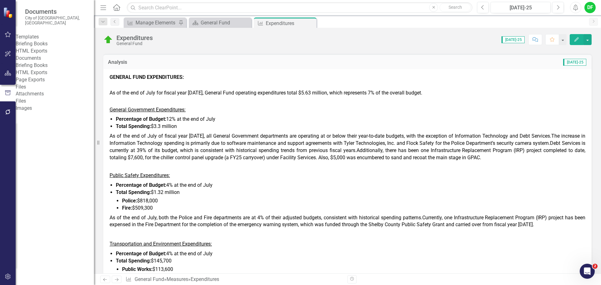
click at [42, 44] on link "Briefing Books" at bounding box center [55, 43] width 78 height 7
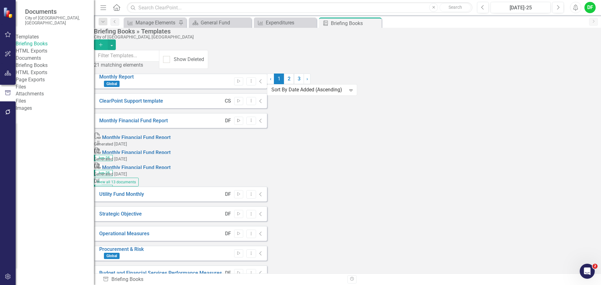
click at [240, 119] on icon "button" at bounding box center [238, 120] width 3 height 3
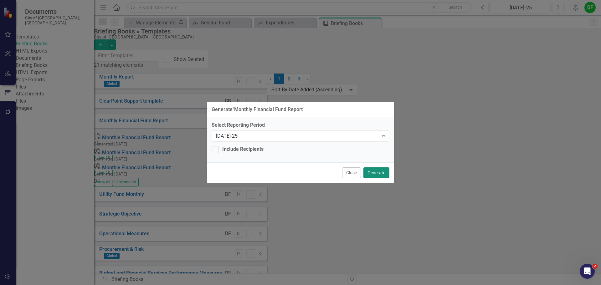
click at [376, 172] on button "Generate" at bounding box center [376, 172] width 26 height 11
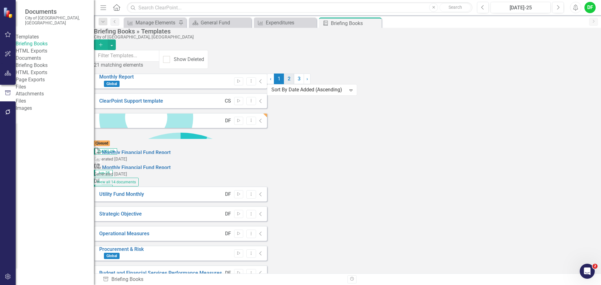
click at [294, 84] on link "2" at bounding box center [289, 79] width 10 height 11
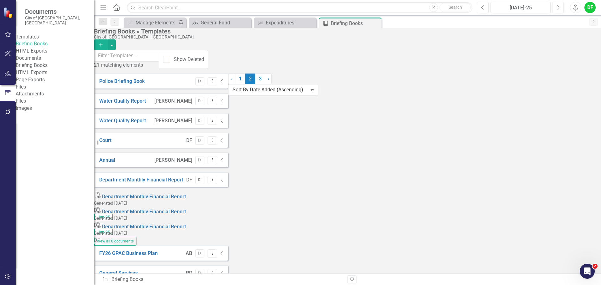
click at [201, 178] on icon "button" at bounding box center [199, 179] width 3 height 3
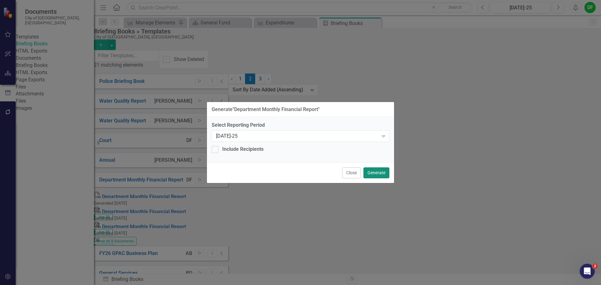
click at [379, 171] on button "Generate" at bounding box center [376, 172] width 26 height 11
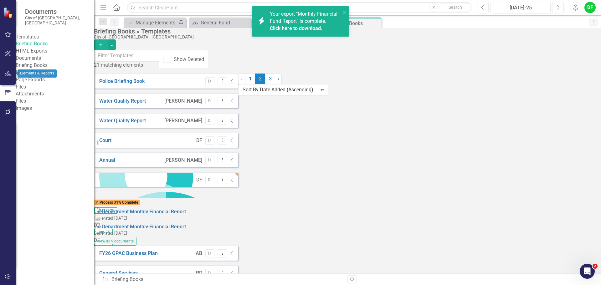
click at [8, 73] on icon "button" at bounding box center [8, 73] width 7 height 5
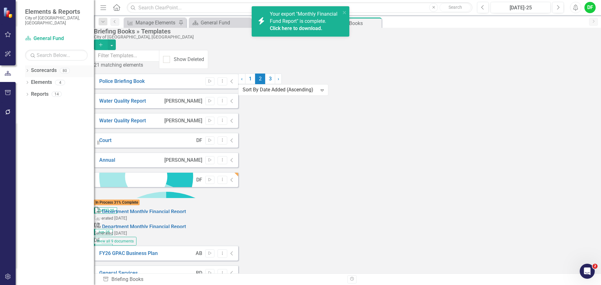
click at [39, 67] on link "Scorecards" at bounding box center [44, 70] width 26 height 7
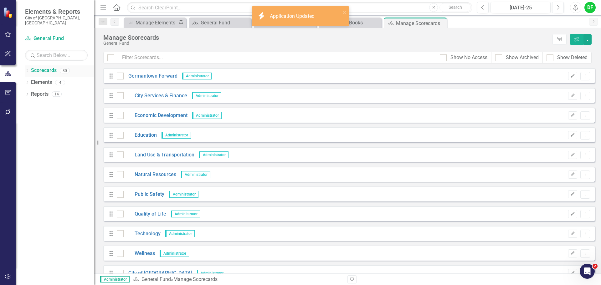
click at [32, 67] on link "Scorecards" at bounding box center [44, 70] width 26 height 7
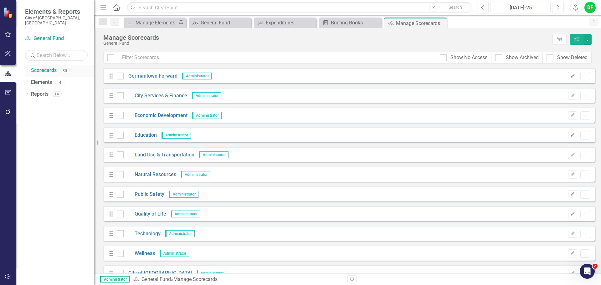
click at [27, 69] on icon "Dropdown" at bounding box center [27, 70] width 4 height 3
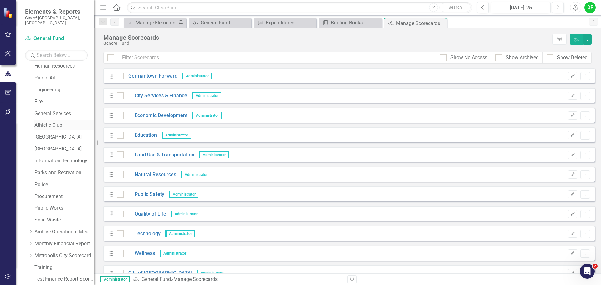
scroll to position [119, 0]
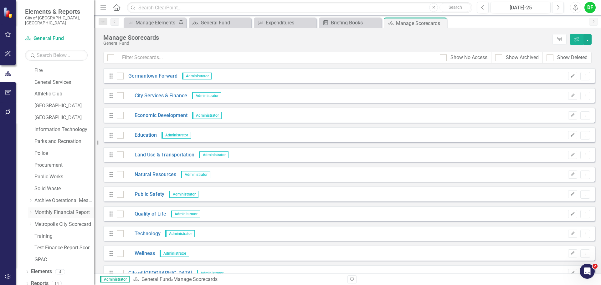
click at [38, 209] on link "Monthly Financial Report" at bounding box center [63, 212] width 59 height 7
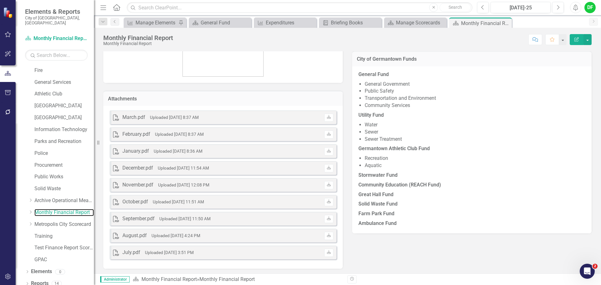
scroll to position [100, 0]
click at [171, 101] on td "Attachments" at bounding box center [223, 98] width 230 height 8
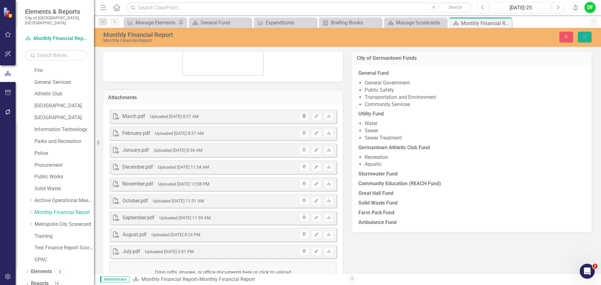
click at [303, 116] on icon "Trash" at bounding box center [304, 117] width 5 height 4
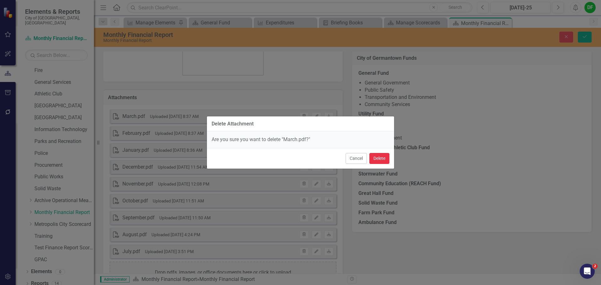
click at [377, 159] on button "Delete" at bounding box center [379, 158] width 20 height 11
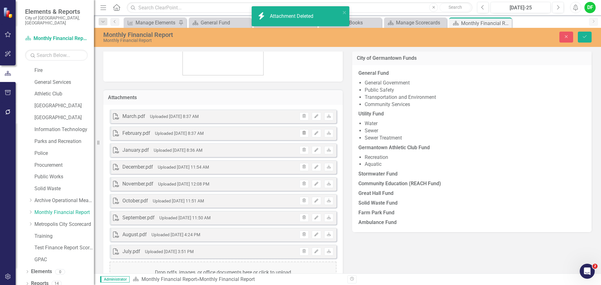
click at [302, 131] on icon "button" at bounding box center [303, 133] width 3 height 4
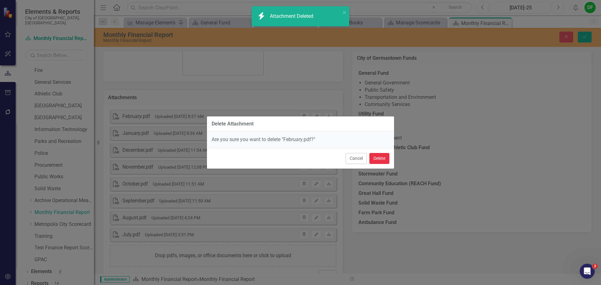
click at [372, 158] on button "Delete" at bounding box center [379, 158] width 20 height 11
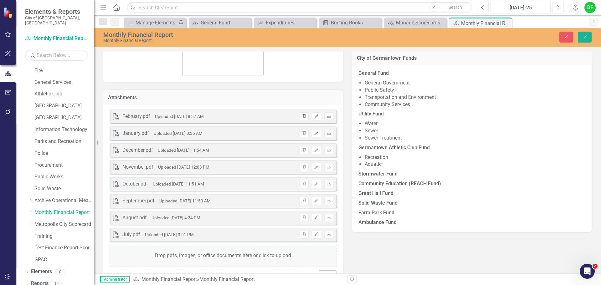
click at [302, 116] on icon "Trash" at bounding box center [304, 117] width 5 height 4
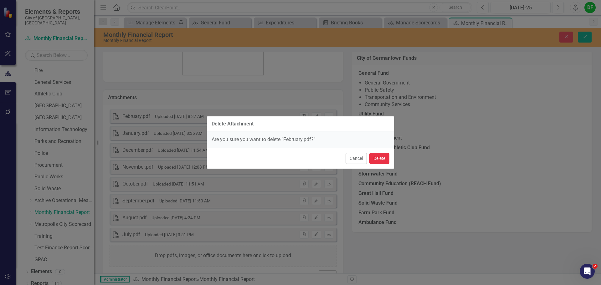
click at [381, 157] on button "Delete" at bounding box center [379, 158] width 20 height 11
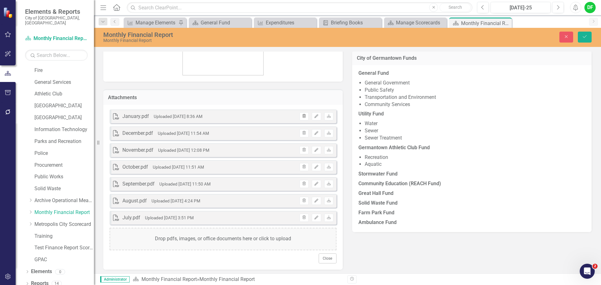
click at [302, 115] on icon "button" at bounding box center [303, 116] width 3 height 4
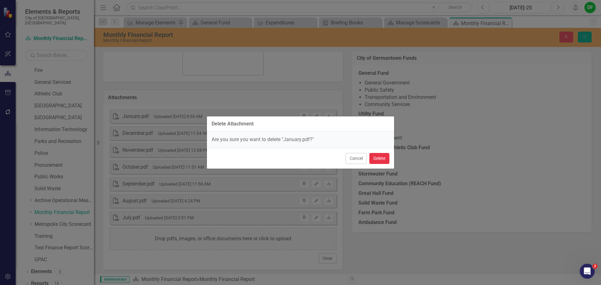
click at [379, 161] on button "Delete" at bounding box center [379, 158] width 20 height 11
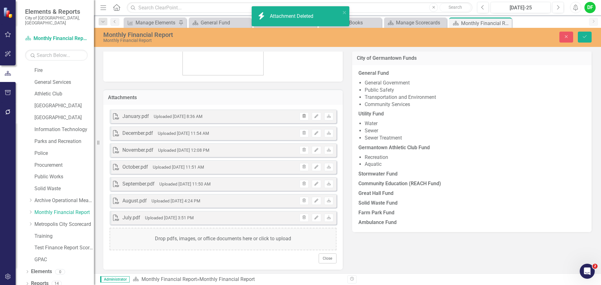
click at [302, 116] on icon "Trash" at bounding box center [304, 117] width 5 height 4
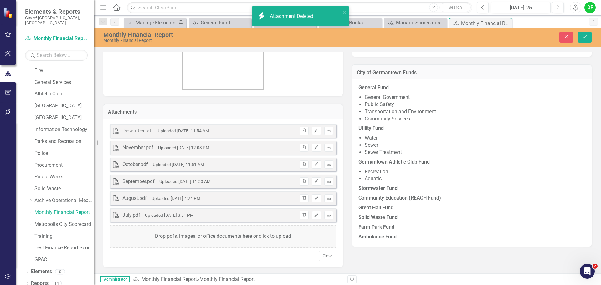
click at [381, 159] on strong "Germantown Athletic Club Fund" at bounding box center [393, 162] width 71 height 6
click at [303, 130] on icon "button" at bounding box center [303, 130] width 3 height 4
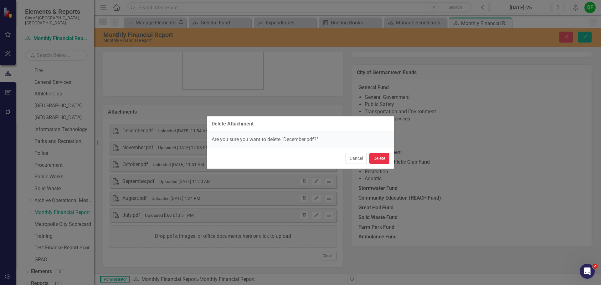
click at [383, 158] on button "Delete" at bounding box center [379, 158] width 20 height 11
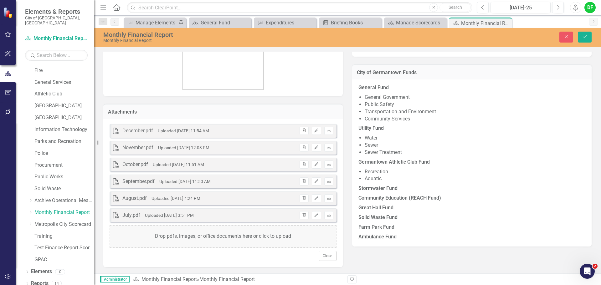
click at [302, 131] on icon "Trash" at bounding box center [304, 131] width 5 height 4
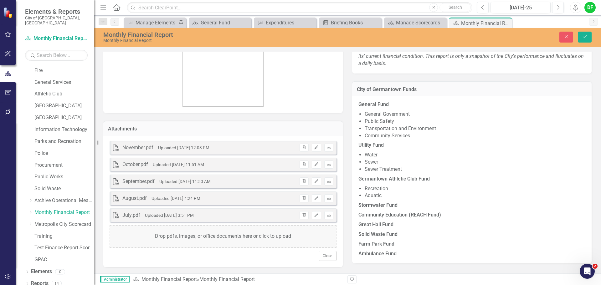
scroll to position [69, 0]
click at [378, 155] on li "Water" at bounding box center [475, 154] width 221 height 7
click at [302, 148] on icon "Trash" at bounding box center [304, 148] width 5 height 4
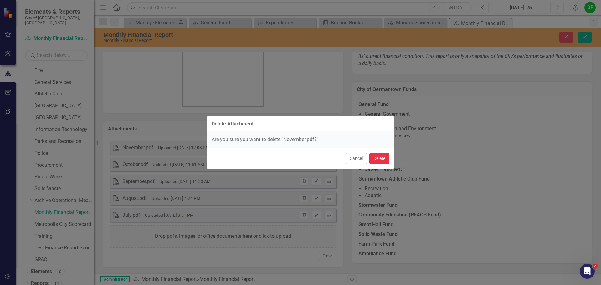
click at [376, 158] on button "Delete" at bounding box center [379, 158] width 20 height 11
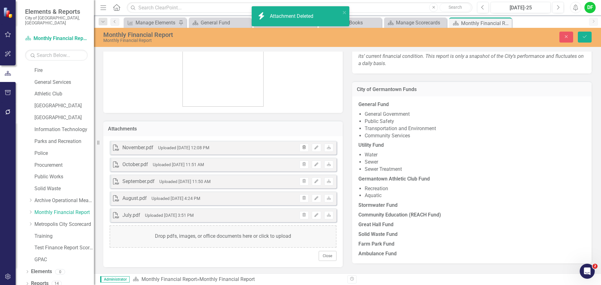
click at [302, 149] on icon "button" at bounding box center [303, 147] width 3 height 4
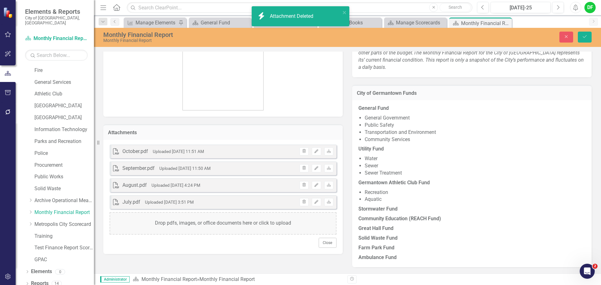
scroll to position [65, 0]
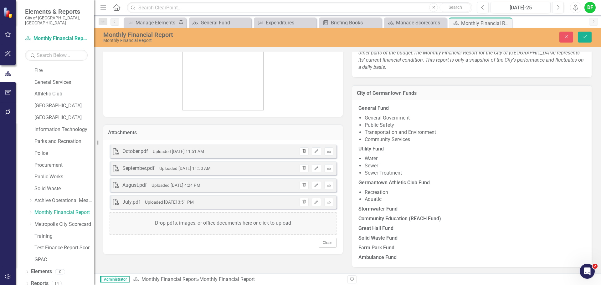
click at [302, 152] on icon "button" at bounding box center [303, 151] width 3 height 4
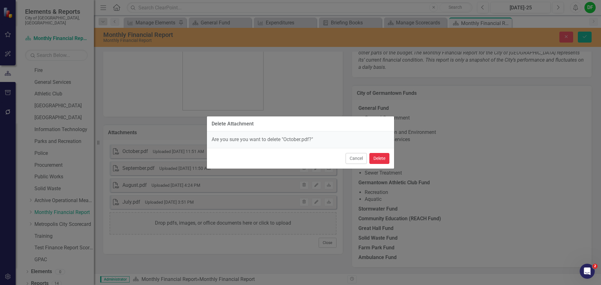
click at [382, 159] on button "Delete" at bounding box center [379, 158] width 20 height 11
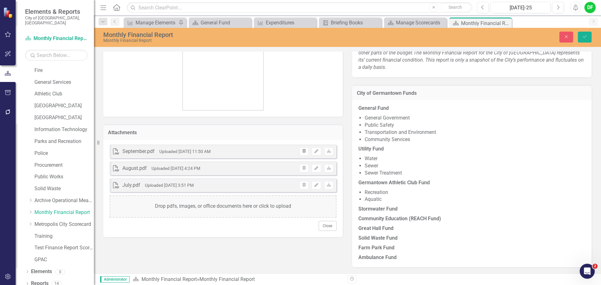
click at [303, 151] on icon "button" at bounding box center [303, 151] width 3 height 4
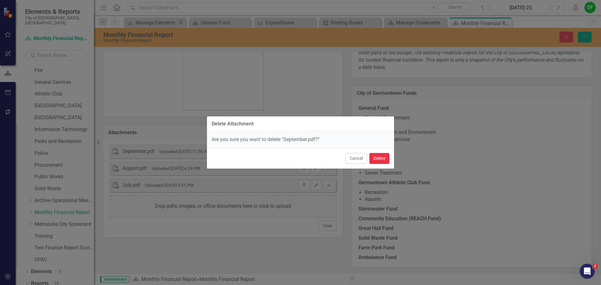
click at [381, 156] on button "Delete" at bounding box center [379, 158] width 20 height 11
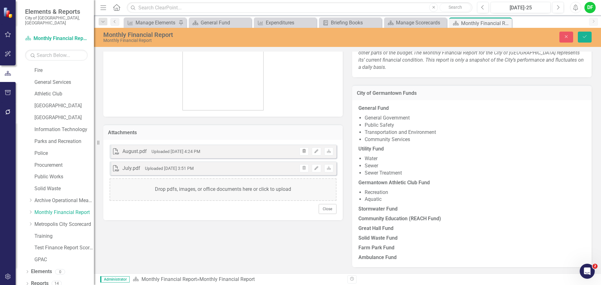
click at [302, 151] on icon "Trash" at bounding box center [304, 152] width 5 height 4
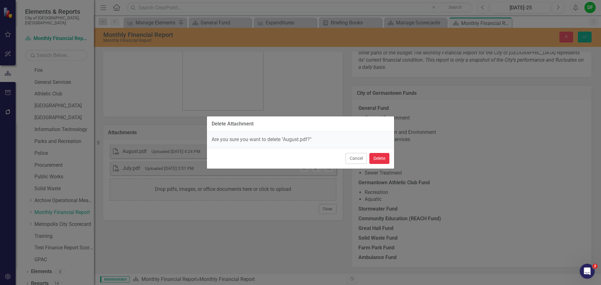
click at [384, 156] on button "Delete" at bounding box center [379, 158] width 20 height 11
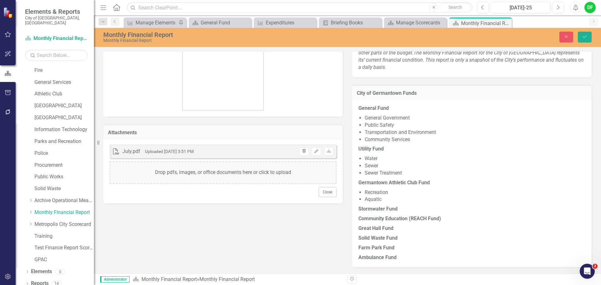
click at [302, 150] on icon "button" at bounding box center [303, 151] width 3 height 4
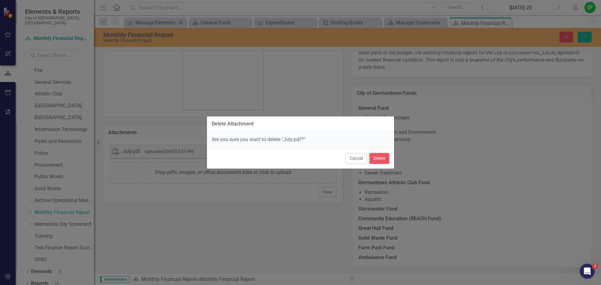
click at [368, 157] on div "Cancel Delete" at bounding box center [300, 158] width 187 height 21
click at [370, 157] on button "Delete" at bounding box center [379, 158] width 20 height 11
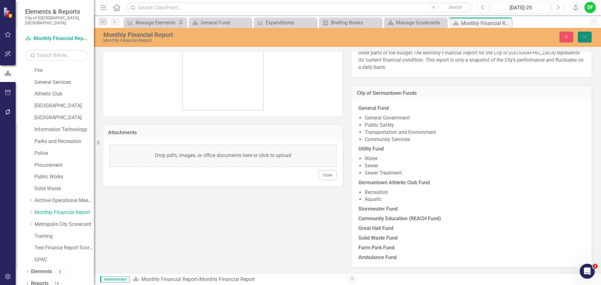
click at [584, 39] on button "Save" at bounding box center [585, 37] width 14 height 11
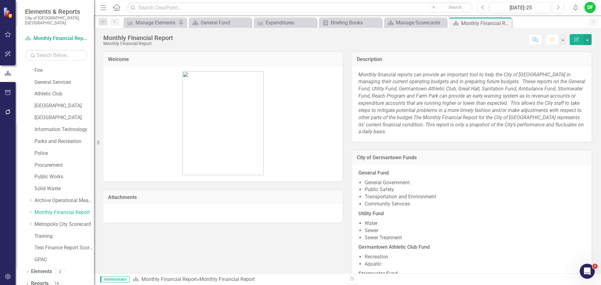
click at [580, 36] on button "Edit Report" at bounding box center [577, 39] width 14 height 11
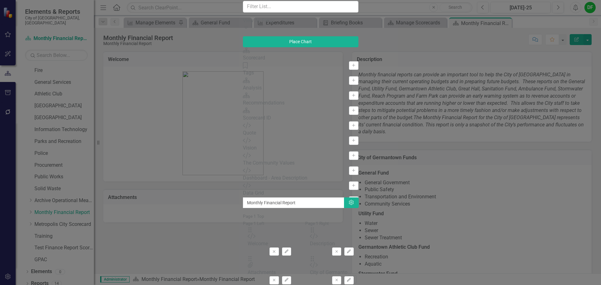
click at [291, 256] on div "Drag Attachments Attachments Remove Edit" at bounding box center [270, 270] width 44 height 29
drag, startPoint x: 215, startPoint y: 119, endPoint x: 23, endPoint y: 110, distance: 192.3
click at [243, 197] on div "The fields (or pods) that are available for you to include on the detail page a…" at bounding box center [300, 249] width 115 height 104
click at [276, 278] on icon "Remove" at bounding box center [274, 280] width 5 height 4
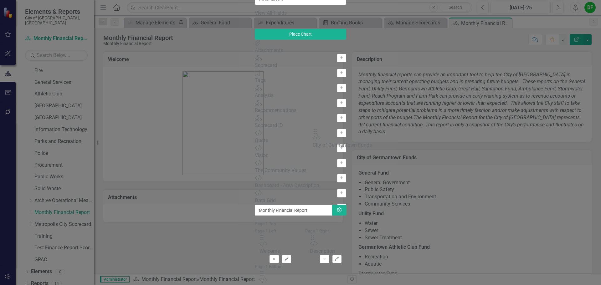
drag, startPoint x: 416, startPoint y: 117, endPoint x: 325, endPoint y: 135, distance: 91.9
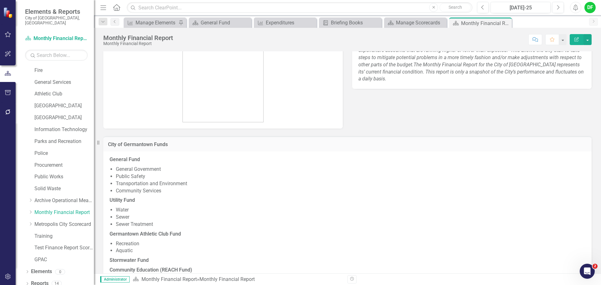
scroll to position [0, 0]
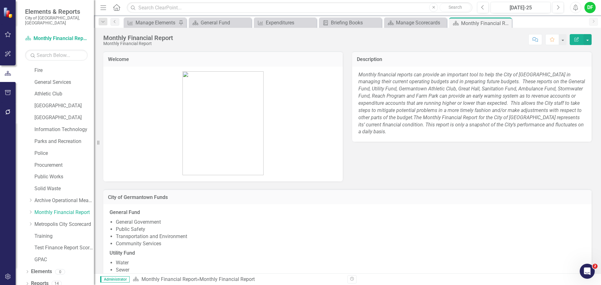
click at [228, 136] on img at bounding box center [222, 123] width 81 height 104
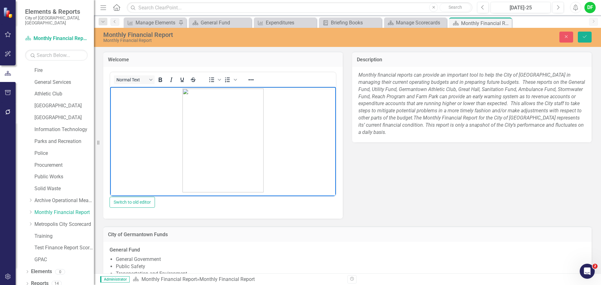
click at [229, 127] on img "Rich Text Area. Press ALT-0 for help." at bounding box center [222, 140] width 81 height 104
click at [248, 83] on icon "Reveal or hide additional toolbar items" at bounding box center [251, 80] width 8 height 8
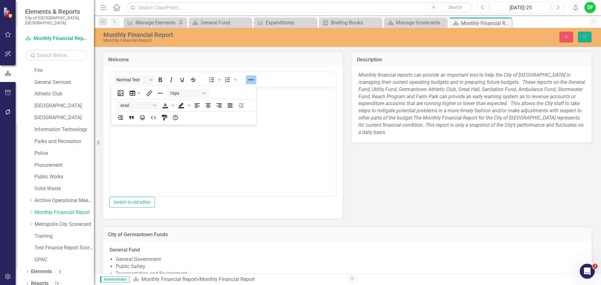
click at [223, 137] on body "Rich Text Area. Press ALT-0 for help." at bounding box center [223, 134] width 226 height 94
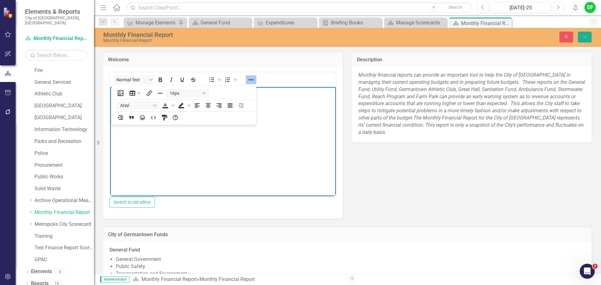
drag, startPoint x: 202, startPoint y: 142, endPoint x: 199, endPoint y: 139, distance: 4.2
click at [202, 142] on body "Rich Text Area. Press ALT-0 for help." at bounding box center [223, 134] width 226 height 94
drag, startPoint x: 187, startPoint y: 133, endPoint x: 146, endPoint y: 148, distance: 44.4
click at [146, 148] on body "Rich Text Area. Press ALT-0 for help." at bounding box center [223, 134] width 226 height 94
click at [181, 139] on body "Rich Text Area. Press ALT-0 for help." at bounding box center [223, 134] width 226 height 94
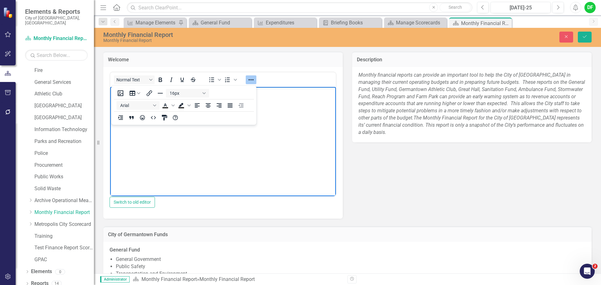
click at [248, 82] on icon "Reveal or hide additional toolbar items" at bounding box center [251, 80] width 8 height 8
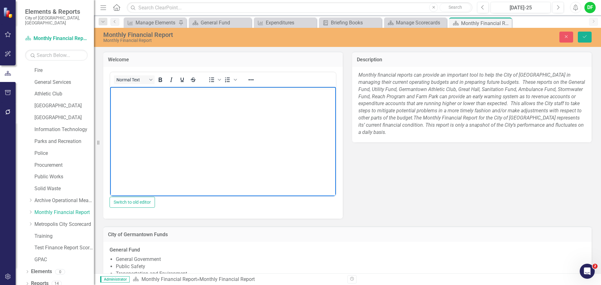
drag, startPoint x: 167, startPoint y: 103, endPoint x: 121, endPoint y: 132, distance: 54.3
click at [121, 132] on body "Rich Text Area. Press ALT-0 for help." at bounding box center [223, 134] width 226 height 94
paste body "Rich Text Area. Press ALT-0 for help."
drag, startPoint x: 204, startPoint y: 169, endPoint x: 220, endPoint y: 190, distance: 26.4
click at [110, 101] on html "FISCAL YEAR [DATE] Monthly Financial Report [GEOGRAPHIC_DATA], [US_STATE]" at bounding box center [223, 134] width 226 height 94
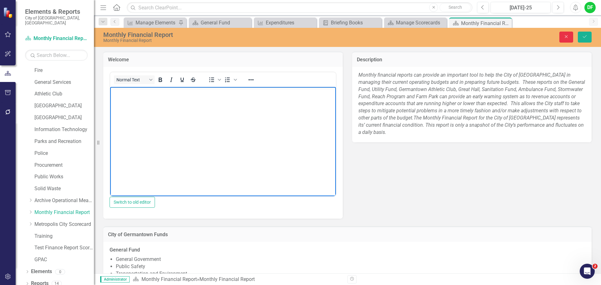
click at [566, 38] on icon "Close" at bounding box center [566, 36] width 6 height 4
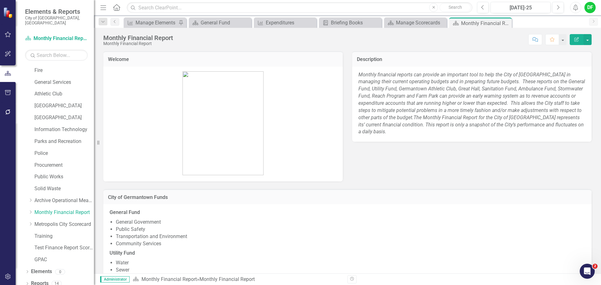
click at [578, 38] on icon "Edit Report" at bounding box center [577, 39] width 6 height 4
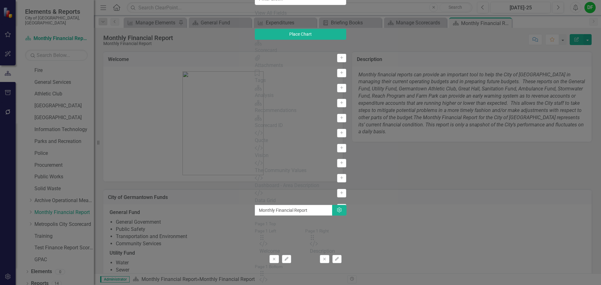
click at [255, 69] on div "Attachments" at bounding box center [300, 65] width 91 height 7
click at [339, 75] on icon "Add" at bounding box center [341, 73] width 5 height 4
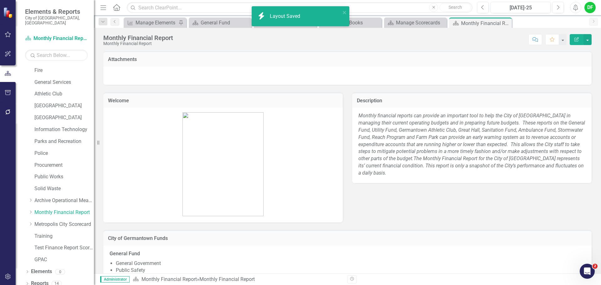
click at [202, 76] on div at bounding box center [347, 76] width 488 height 18
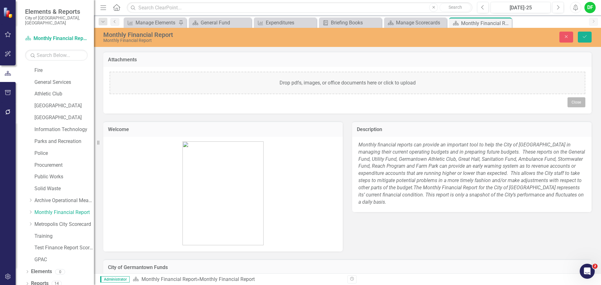
click at [574, 104] on button "Close" at bounding box center [576, 102] width 18 height 10
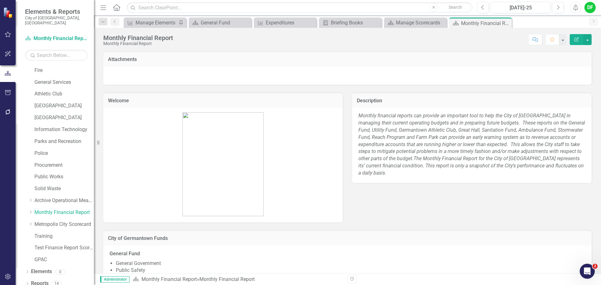
click at [577, 41] on icon "Edit Report" at bounding box center [577, 39] width 6 height 4
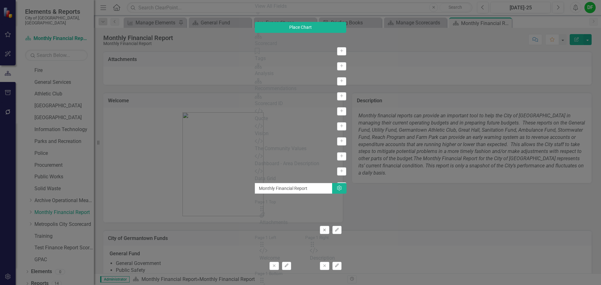
click at [326, 229] on icon "button" at bounding box center [324, 230] width 3 height 3
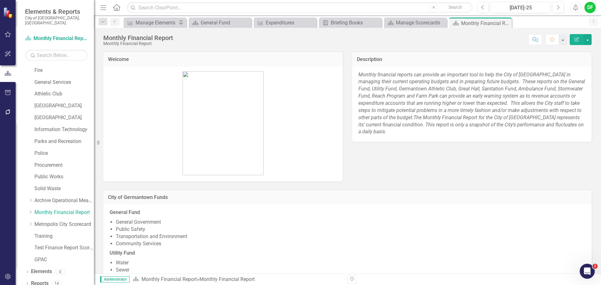
click at [248, 91] on img at bounding box center [222, 123] width 81 height 104
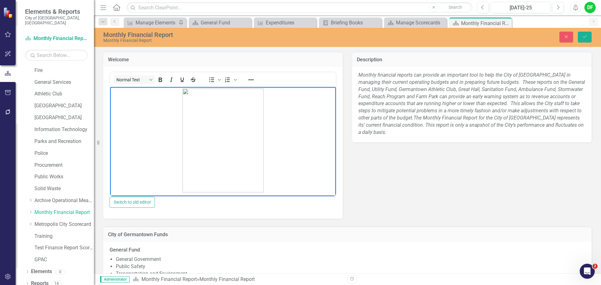
click at [258, 116] on img "Rich Text Area. Press ALT-0 for help." at bounding box center [222, 140] width 81 height 104
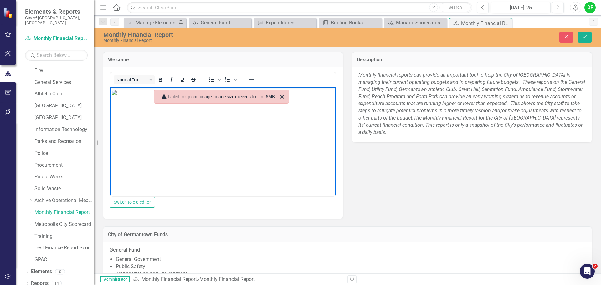
click at [117, 95] on img "Rich Text Area. Press ALT-0 for help." at bounding box center [114, 92] width 5 height 5
click at [283, 96] on icon "Close" at bounding box center [281, 96] width 3 height 3
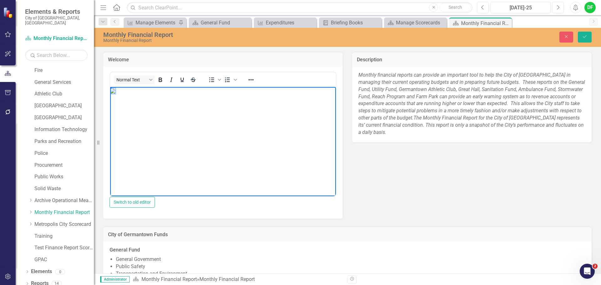
click at [115, 93] on img "Rich Text Area. Press ALT-0 for help." at bounding box center [112, 90] width 5 height 5
drag, startPoint x: 110, startPoint y: 87, endPoint x: 349, endPoint y: 206, distance: 266.5
drag, startPoint x: 111, startPoint y: 88, endPoint x: 197, endPoint y: 156, distance: 109.9
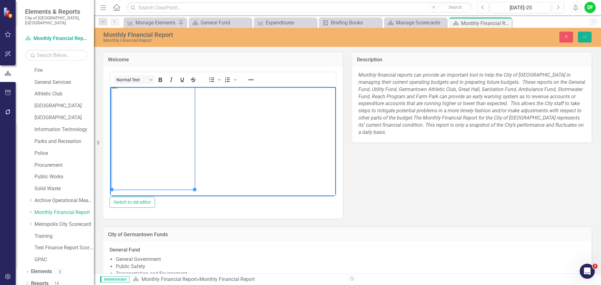
click at [197, 125] on p "Rich Text Area. Press ALT-0 for help." at bounding box center [223, 136] width 223 height 107
click at [181, 129] on img "Rich Text Area. Press ALT-0 for help." at bounding box center [153, 136] width 83 height 107
click at [133, 109] on body "Rich Text Area. Press ALT-0 for help." at bounding box center [223, 134] width 226 height 94
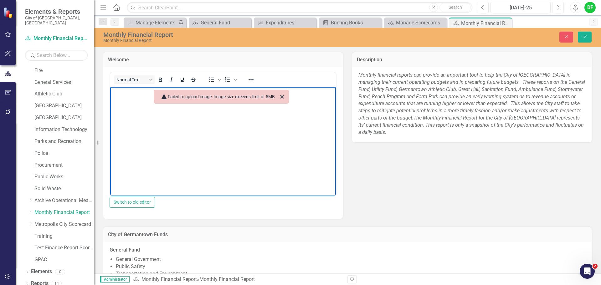
scroll to position [423, 0]
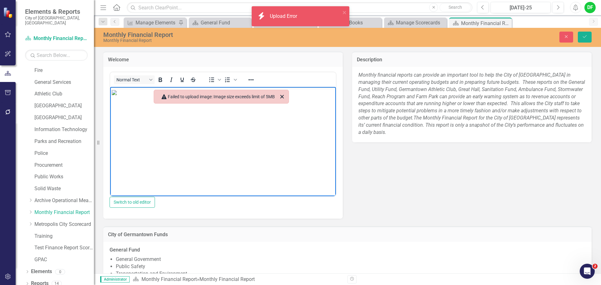
click at [113, 93] on img "Rich Text Area. Press ALT-0 for help." at bounding box center [114, 92] width 5 height 5
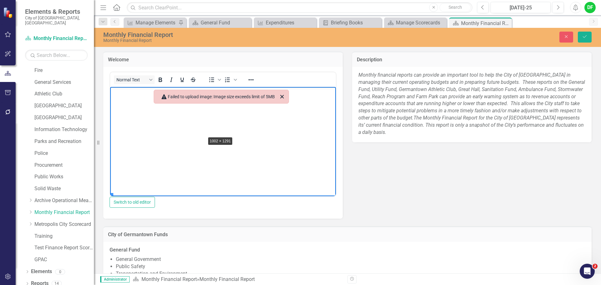
drag, startPoint x: 111, startPoint y: 190, endPoint x: 204, endPoint y: 131, distance: 110.3
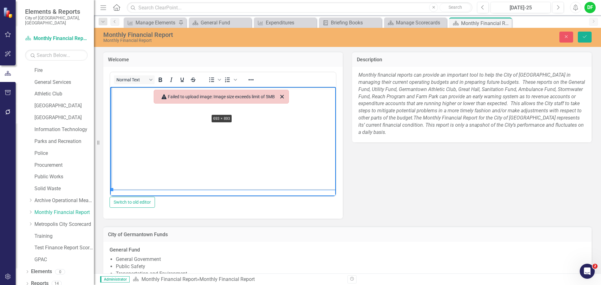
drag, startPoint x: 112, startPoint y: 184, endPoint x: 211, endPoint y: 115, distance: 121.0
click at [120, 180] on img "Rich Text Area. Press ALT-0 for help." at bounding box center [220, 139] width 216 height 278
drag, startPoint x: 111, startPoint y: 184, endPoint x: 144, endPoint y: 138, distance: 56.8
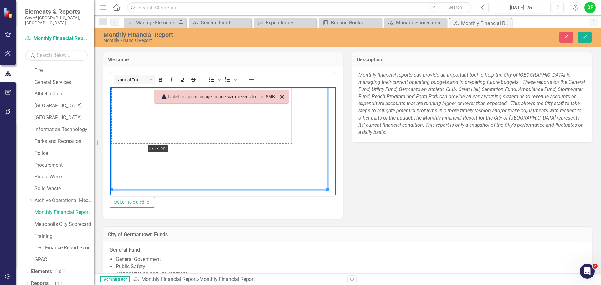
scroll to position [131, 0]
click at [112, 191] on body "Rich Text Area. Press ALT-0 for help." at bounding box center [223, 76] width 226 height 240
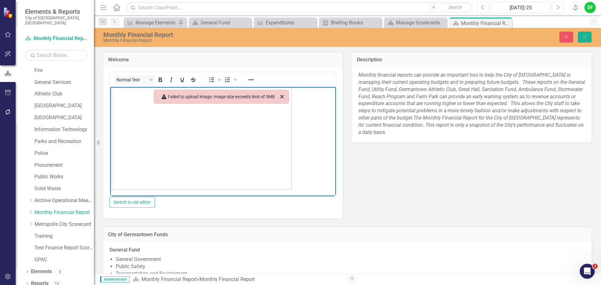
click at [114, 186] on img "Rich Text Area. Press ALT-0 for help." at bounding box center [202, 73] width 180 height 232
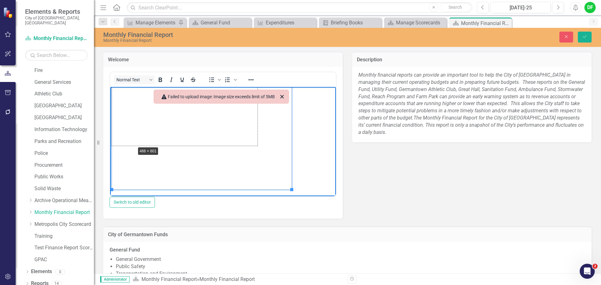
drag, startPoint x: 110, startPoint y: 190, endPoint x: 134, endPoint y: 146, distance: 49.6
drag, startPoint x: 111, startPoint y: 190, endPoint x: 136, endPoint y: 155, distance: 43.0
drag, startPoint x: 110, startPoint y: 189, endPoint x: 138, endPoint y: 156, distance: 42.9
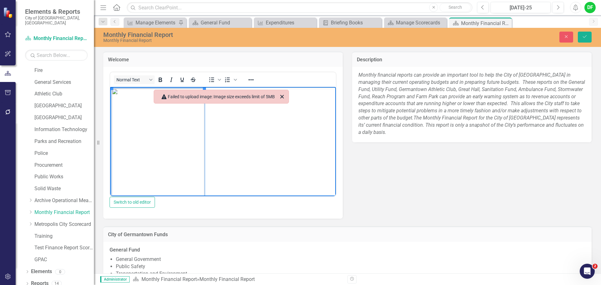
scroll to position [18, 0]
drag, startPoint x: 204, startPoint y: 190, endPoint x: 188, endPoint y: 169, distance: 26.9
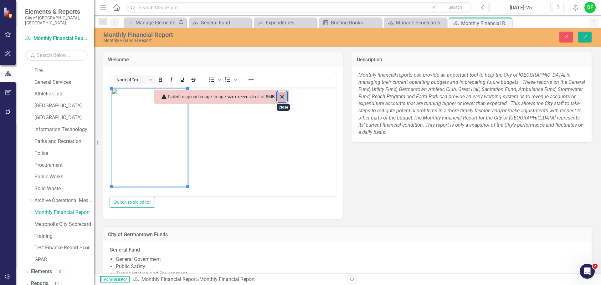
drag, startPoint x: 282, startPoint y: 95, endPoint x: 172, endPoint y: 6, distance: 141.3
click at [282, 95] on icon "Close" at bounding box center [282, 97] width 8 height 8
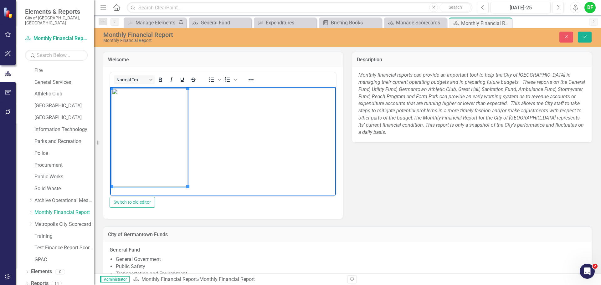
paste body "Rich Text Area. Press ALT-0 for help."
click at [165, 118] on p "Rich Text Area. Press ALT-0 for help." at bounding box center [223, 119] width 223 height 8
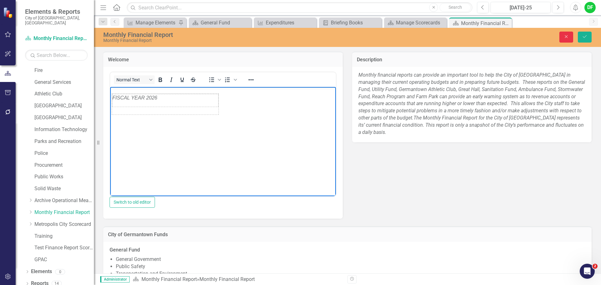
click at [572, 40] on button "Close" at bounding box center [566, 37] width 14 height 11
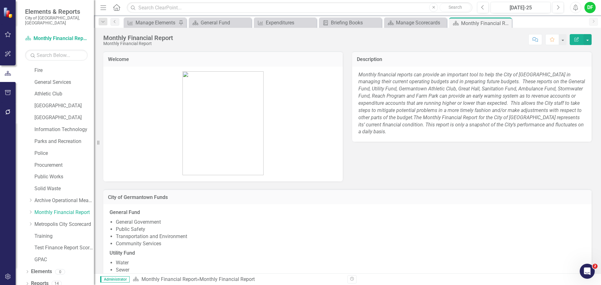
click at [262, 126] on img at bounding box center [222, 123] width 81 height 104
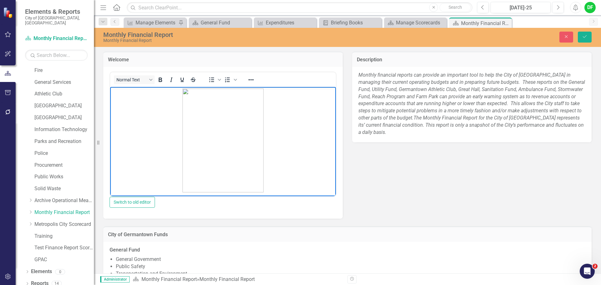
click at [258, 131] on img "Rich Text Area. Press ALT-0 for help." at bounding box center [222, 140] width 81 height 104
click at [591, 36] on button "Save" at bounding box center [585, 37] width 14 height 11
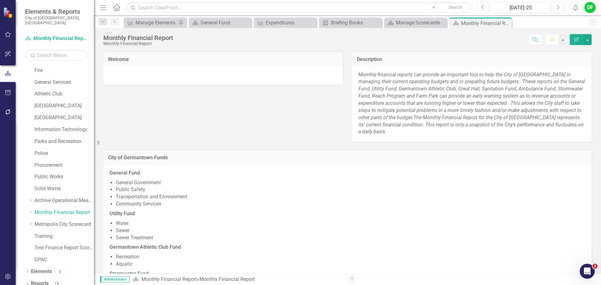
click at [155, 79] on div at bounding box center [222, 76] width 239 height 18
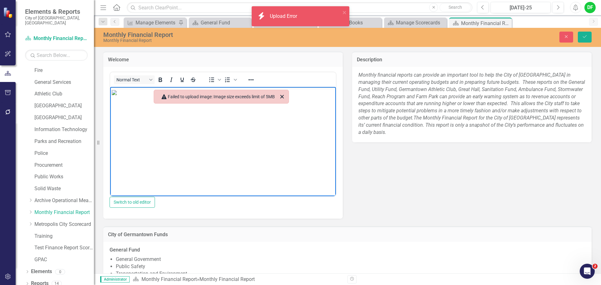
click at [117, 95] on img "Rich Text Area. Press ALT-0 for help." at bounding box center [114, 92] width 5 height 5
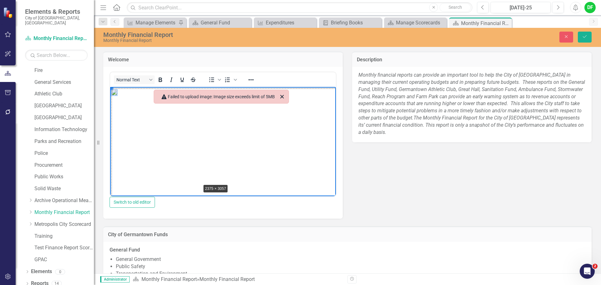
drag, startPoint x: 113, startPoint y: 88, endPoint x: 152, endPoint y: 143, distance: 67.6
drag, startPoint x: 112, startPoint y: 87, endPoint x: 347, endPoint y: 242, distance: 281.6
drag, startPoint x: 112, startPoint y: 88, endPoint x: 348, endPoint y: 198, distance: 260.8
drag, startPoint x: 111, startPoint y: 88, endPoint x: 301, endPoint y: 190, distance: 215.3
click at [587, 34] on button "Save" at bounding box center [585, 37] width 14 height 11
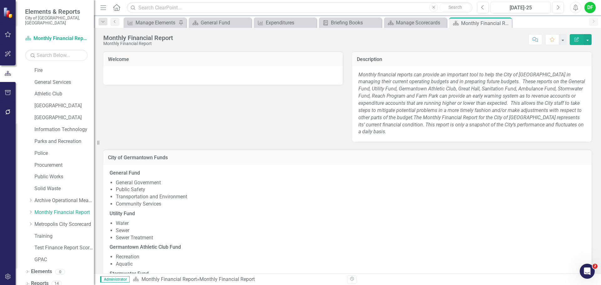
click at [235, 81] on div at bounding box center [222, 76] width 239 height 18
